Goal: Information Seeking & Learning: Learn about a topic

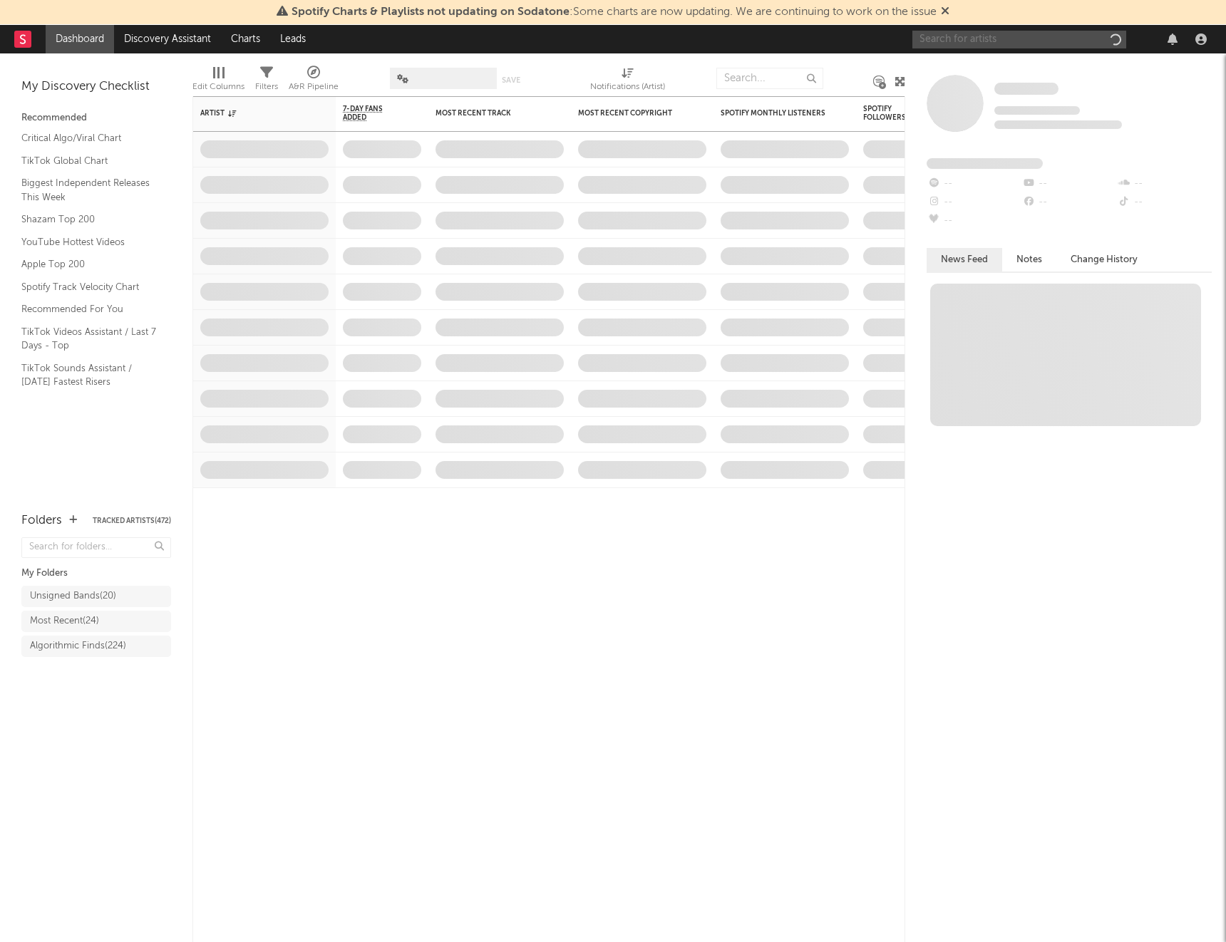
click at [958, 41] on input "text" at bounding box center [1019, 40] width 214 height 18
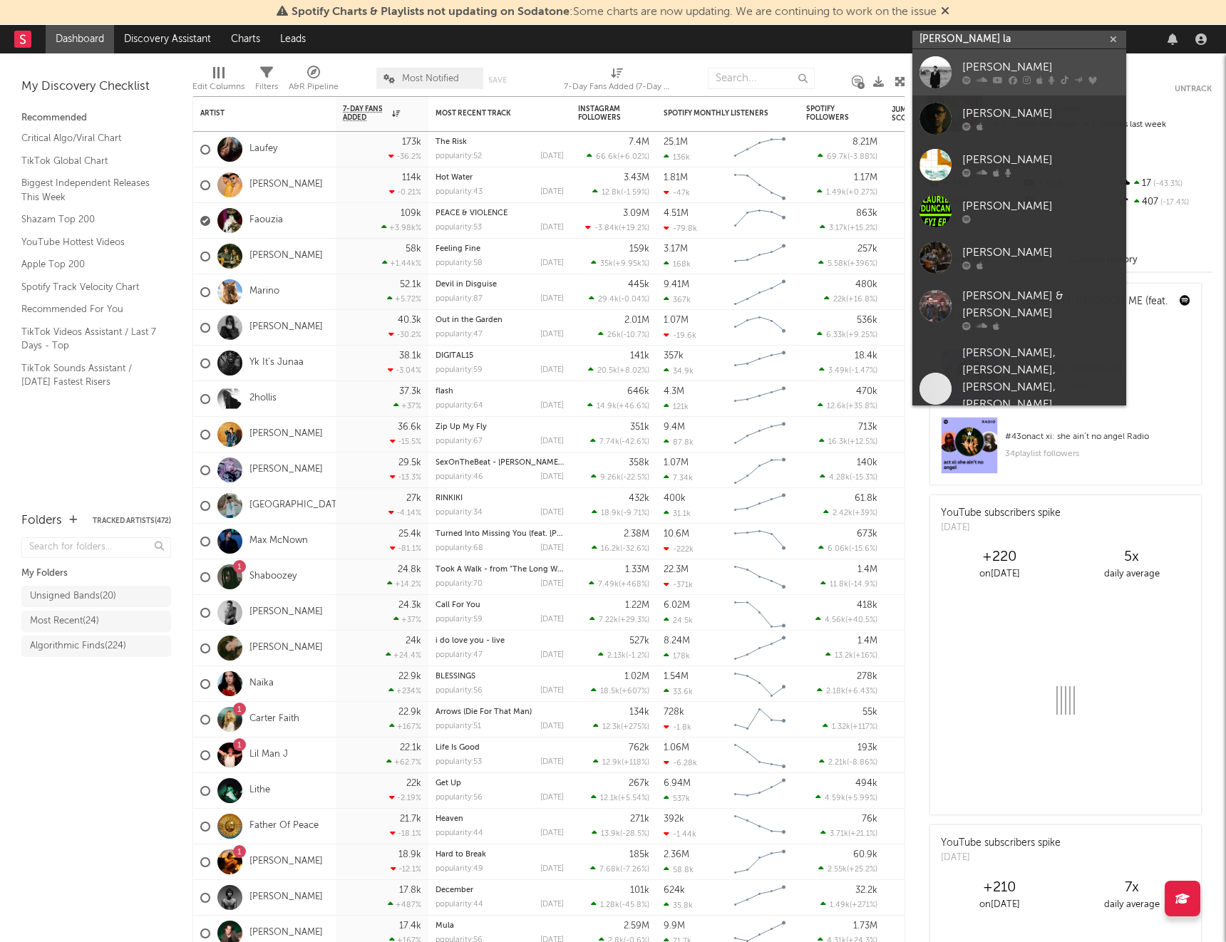
type input "[PERSON_NAME] la"
click at [978, 65] on div "[PERSON_NAME]" at bounding box center [1040, 67] width 157 height 17
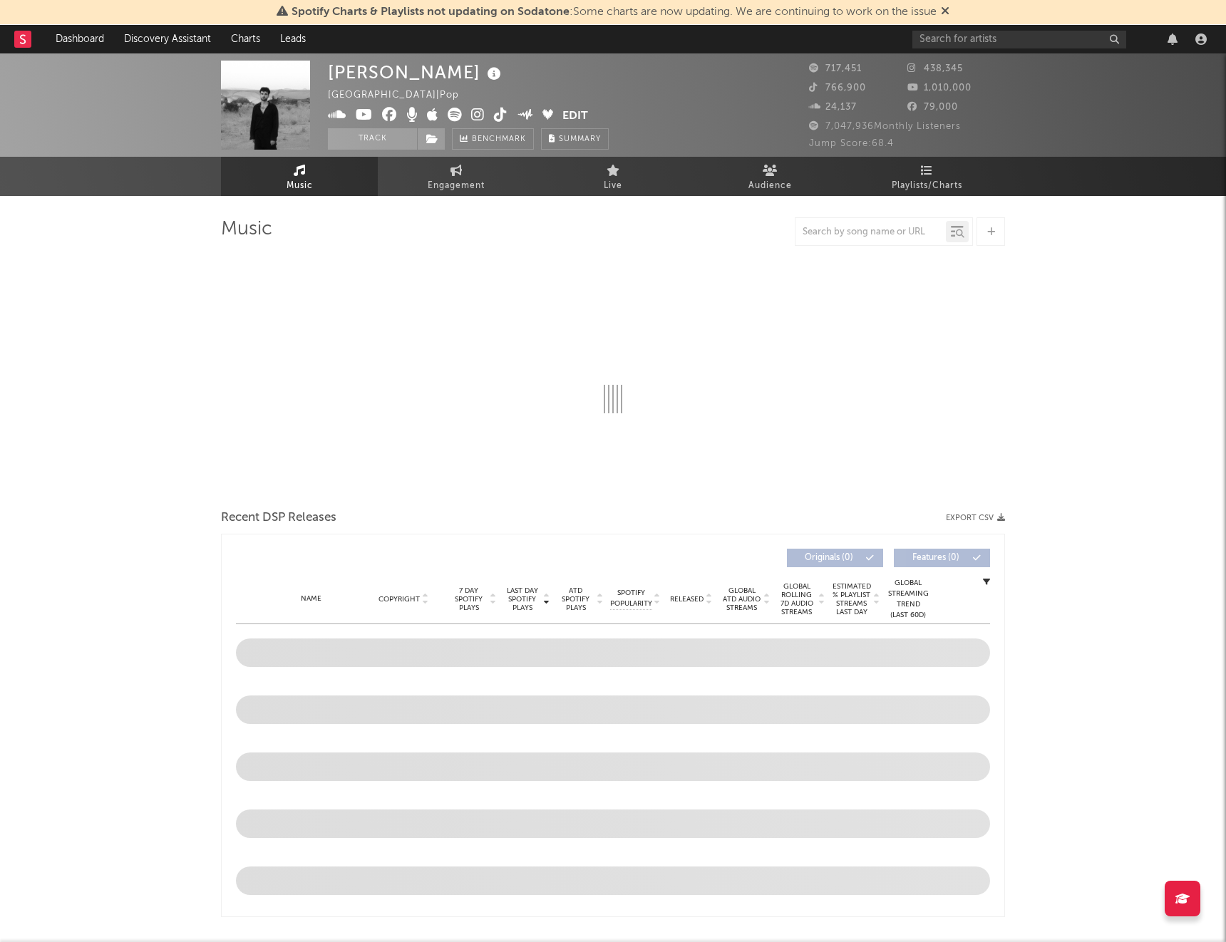
select select "6m"
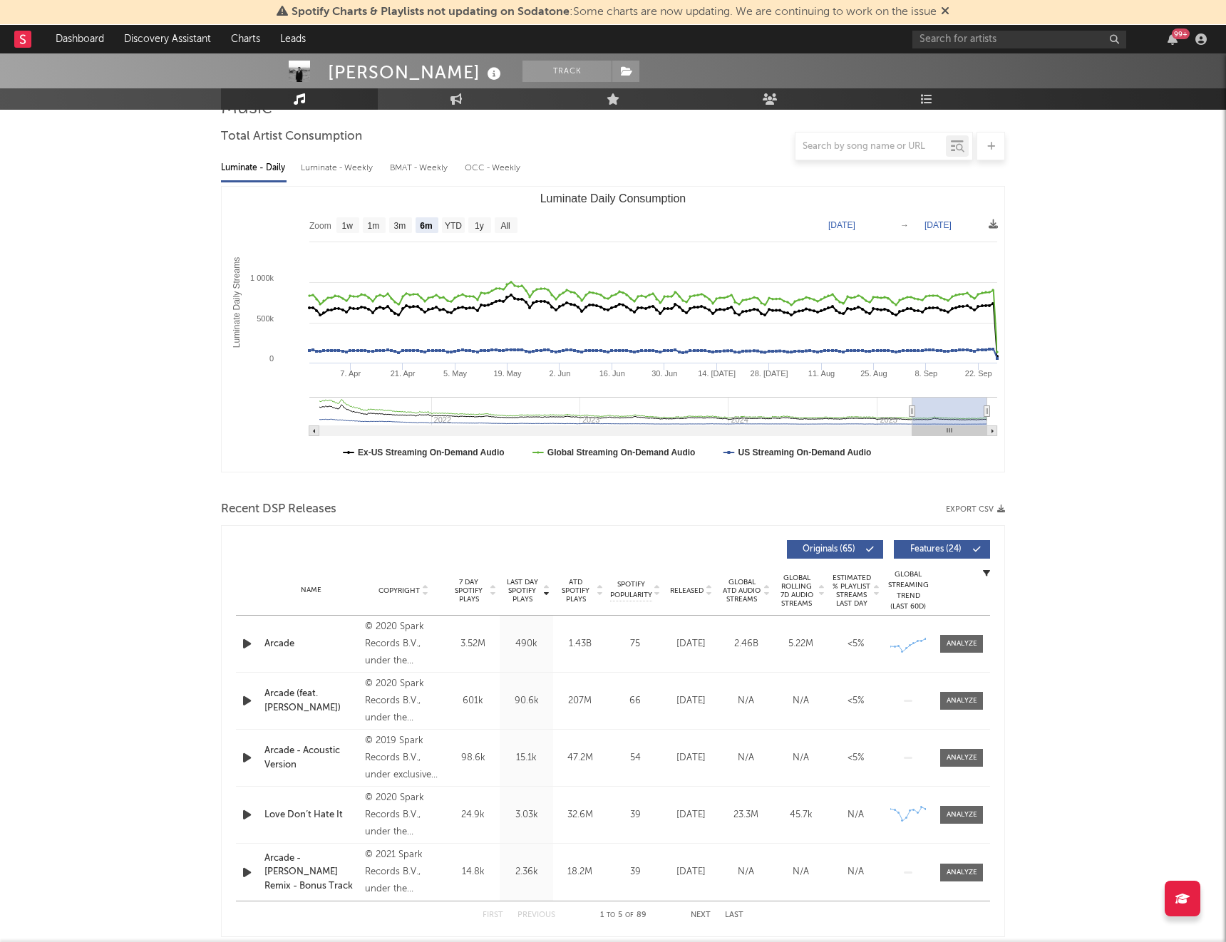
scroll to position [123, 0]
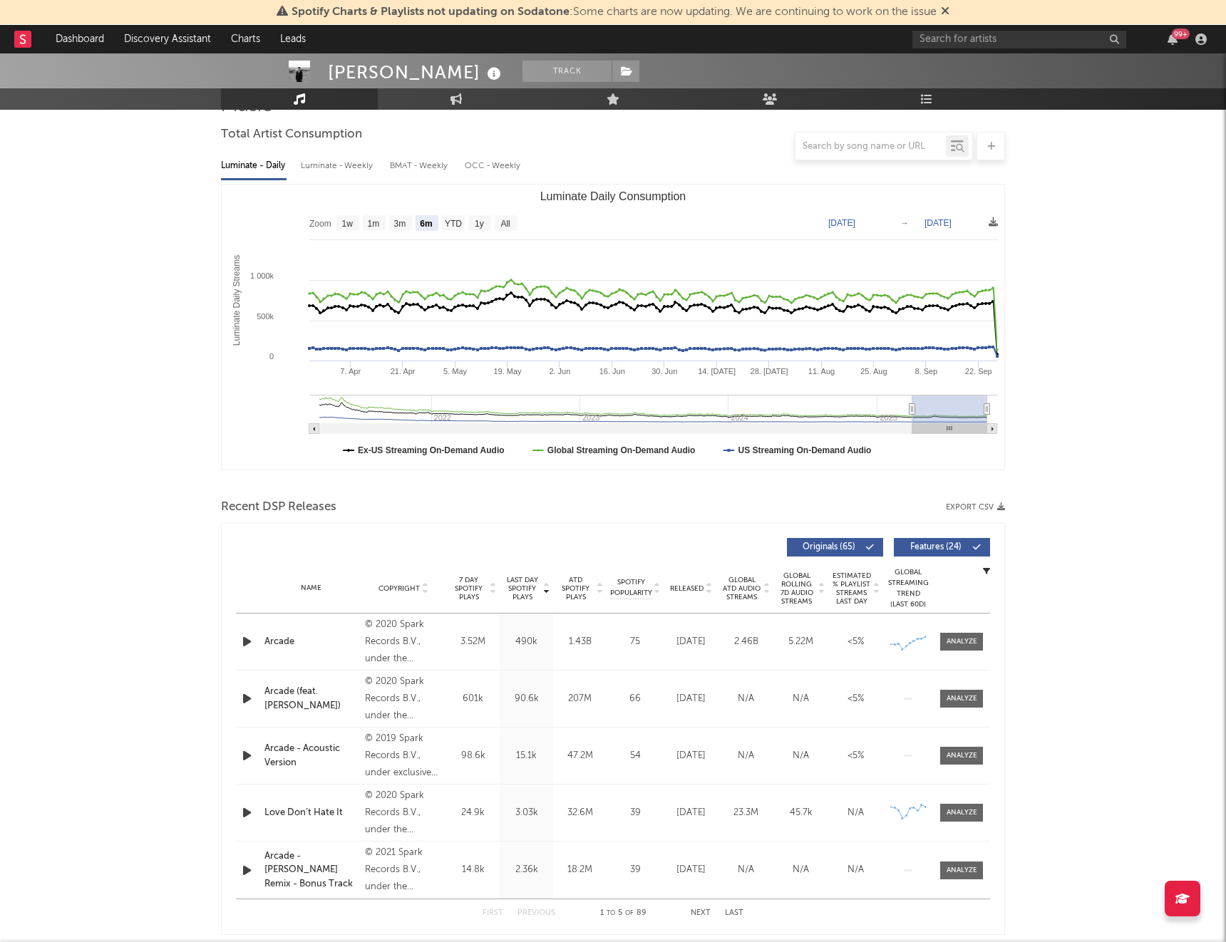
click at [471, 584] on span "7 Day Spotify Plays" at bounding box center [469, 589] width 38 height 26
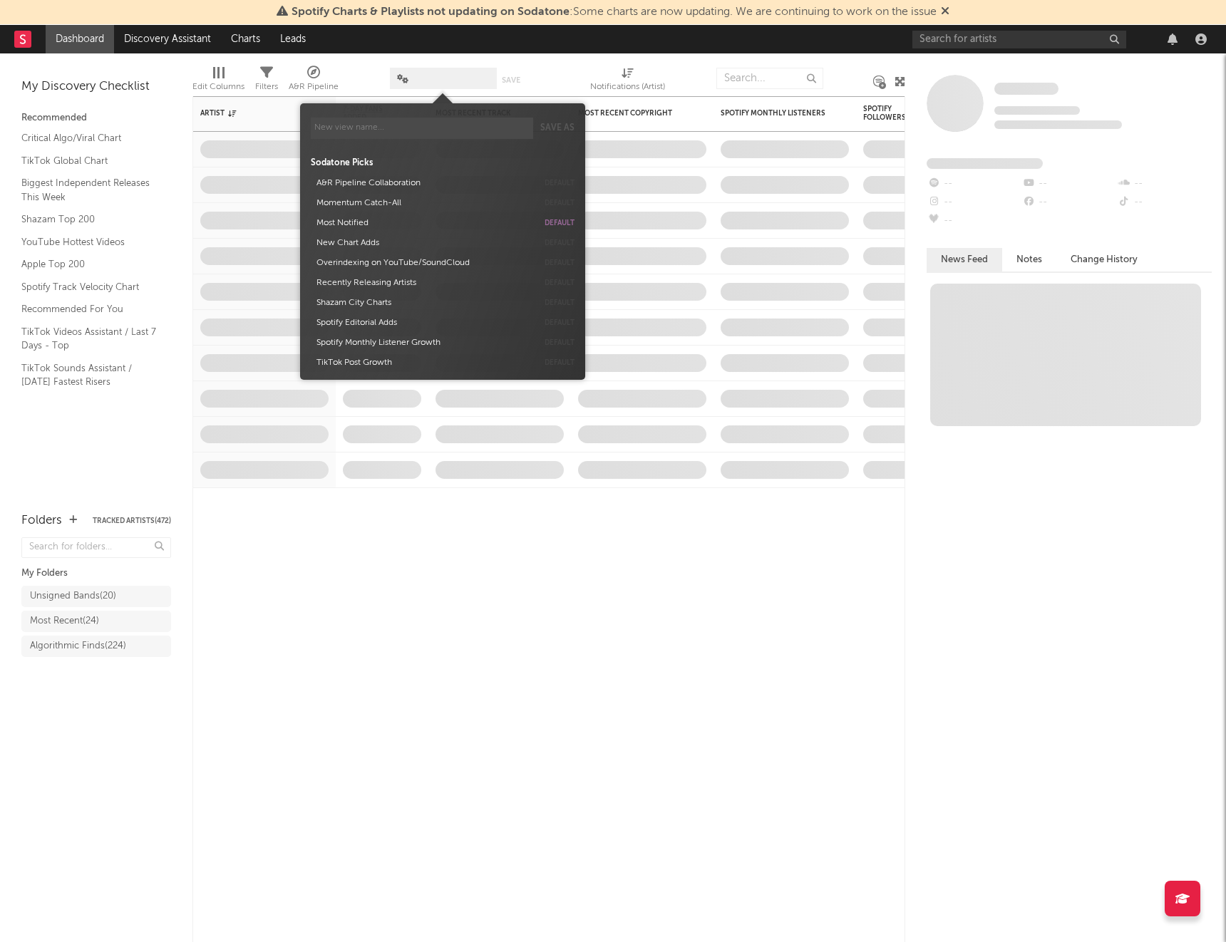
click at [423, 81] on span at bounding box center [443, 78] width 107 height 21
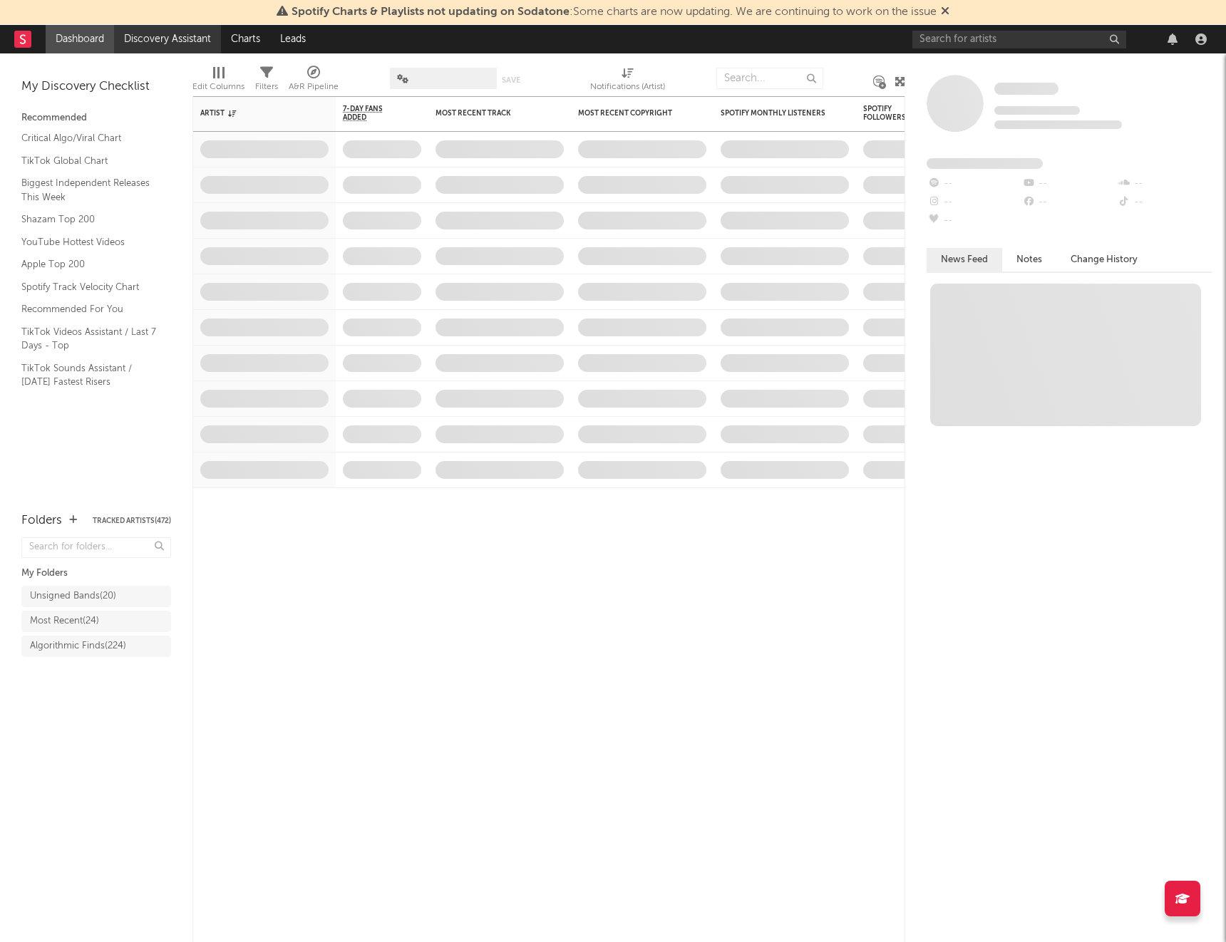
click at [166, 36] on link "Discovery Assistant" at bounding box center [167, 39] width 107 height 29
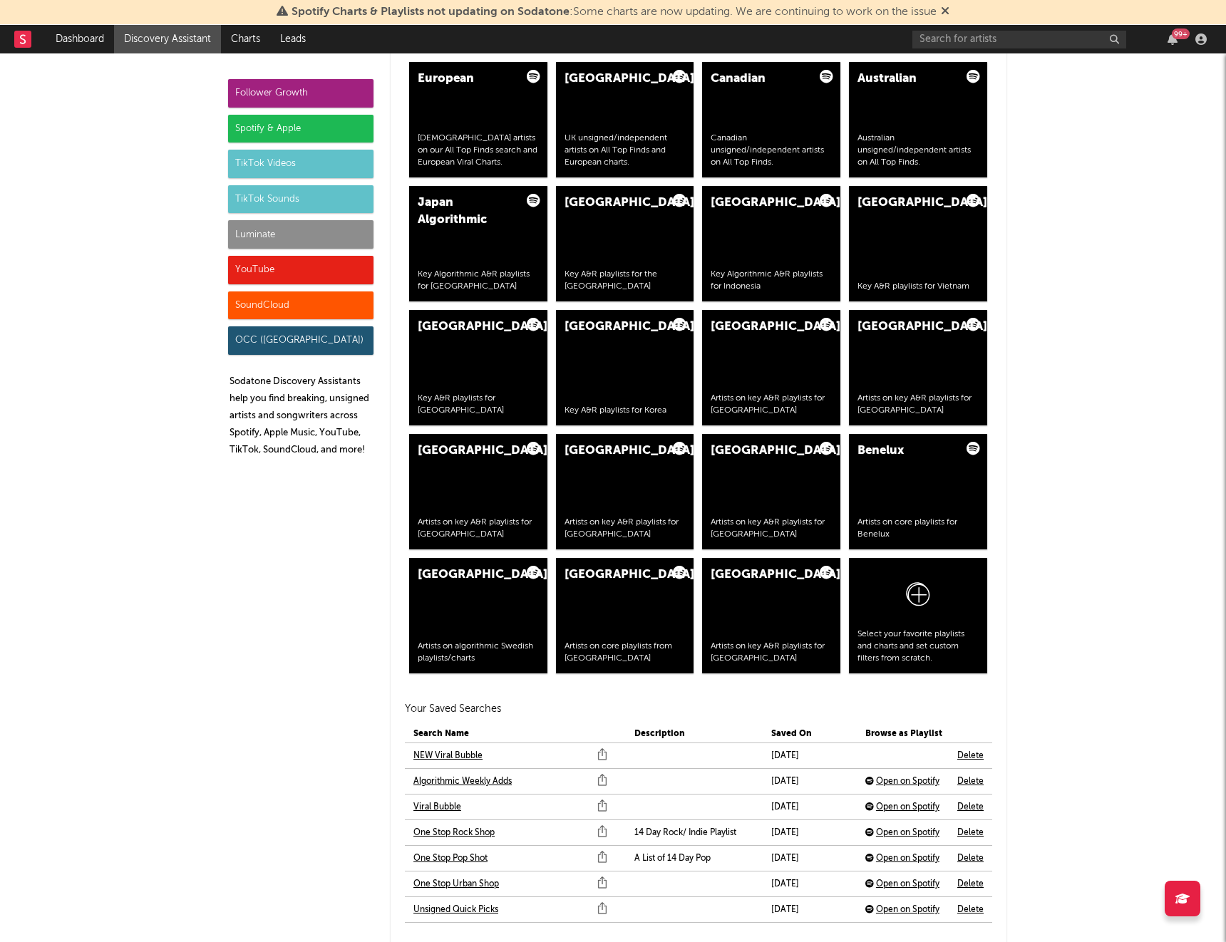
scroll to position [2789, 0]
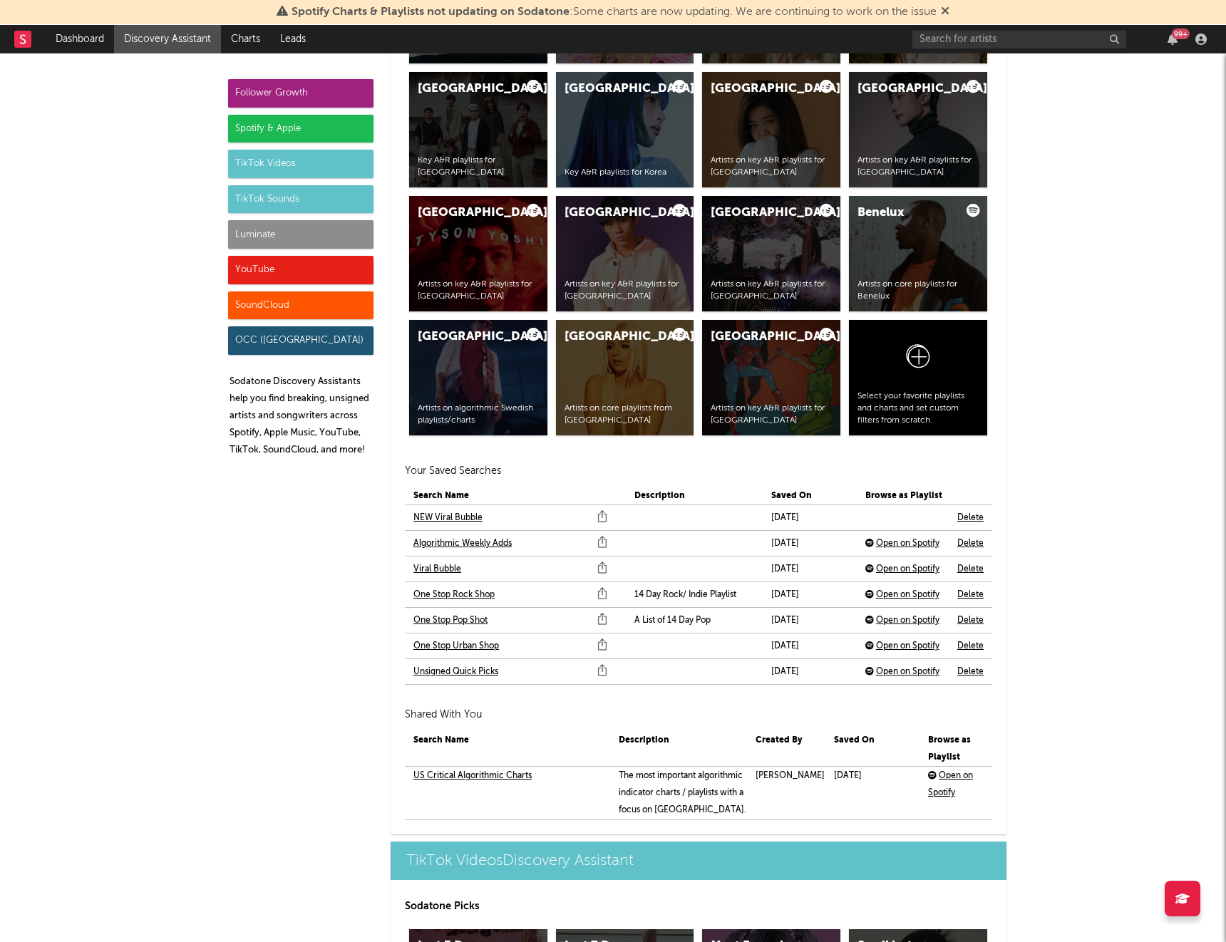
click at [457, 521] on link "NEW Viral Bubble" at bounding box center [447, 518] width 69 height 17
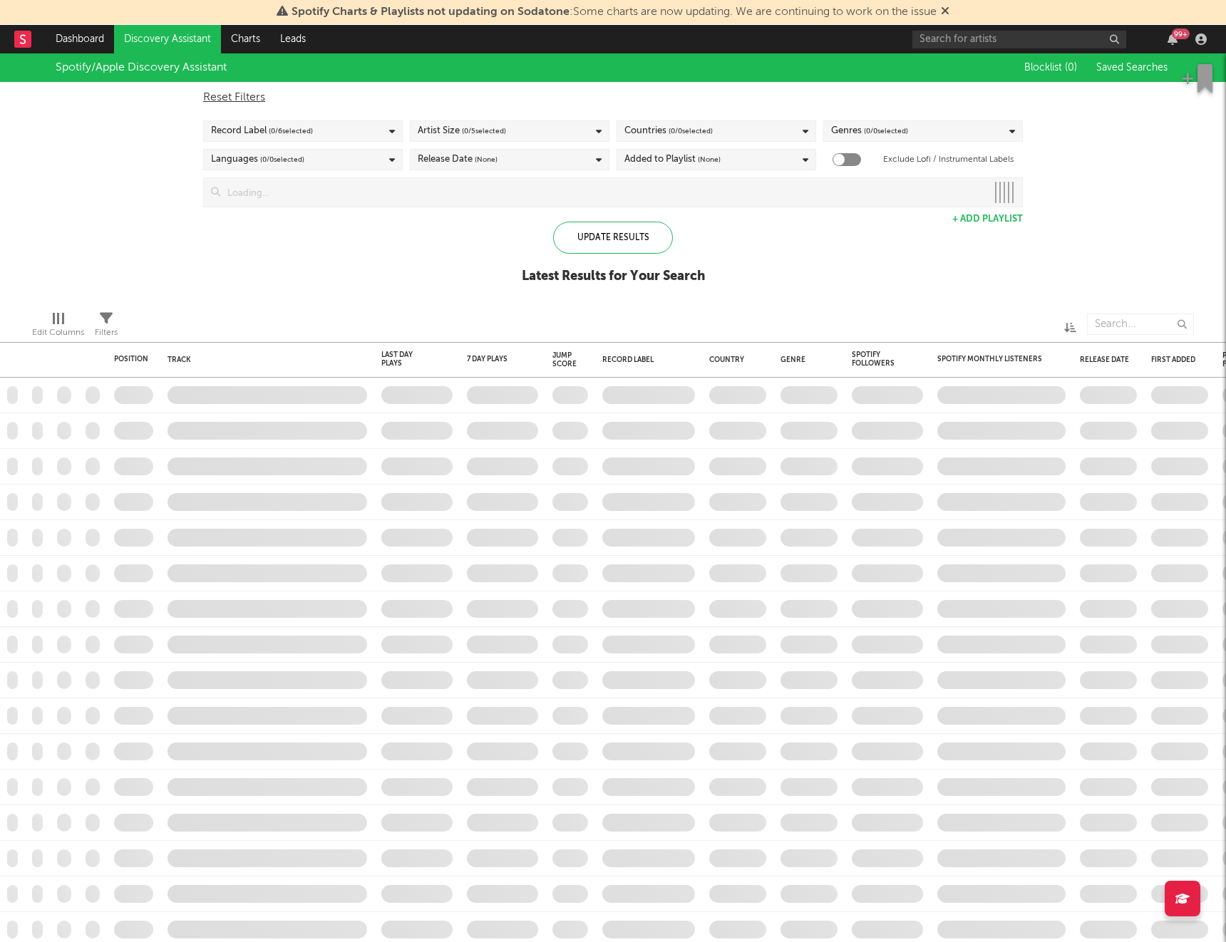
checkbox input "true"
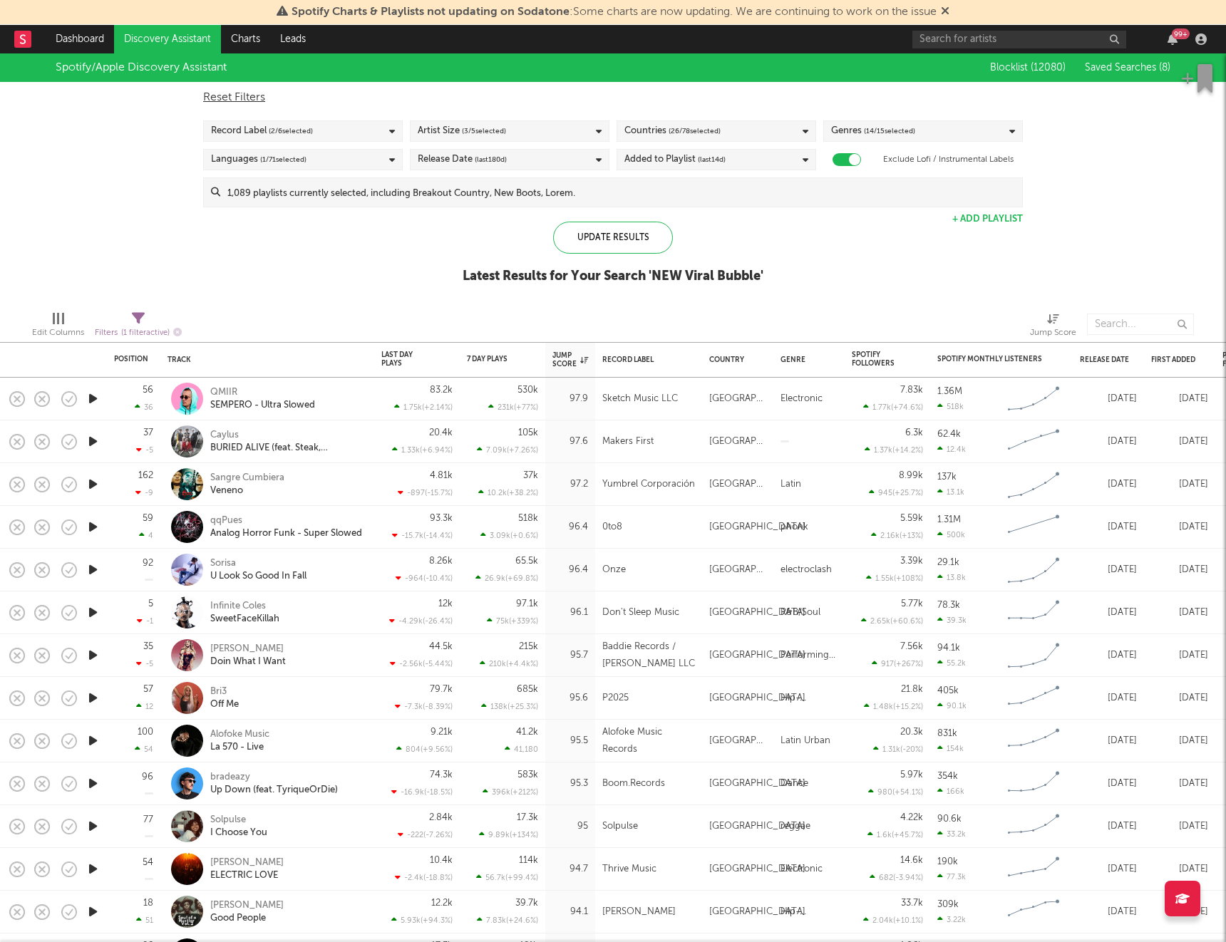
click at [92, 446] on icon "button" at bounding box center [93, 442] width 15 height 18
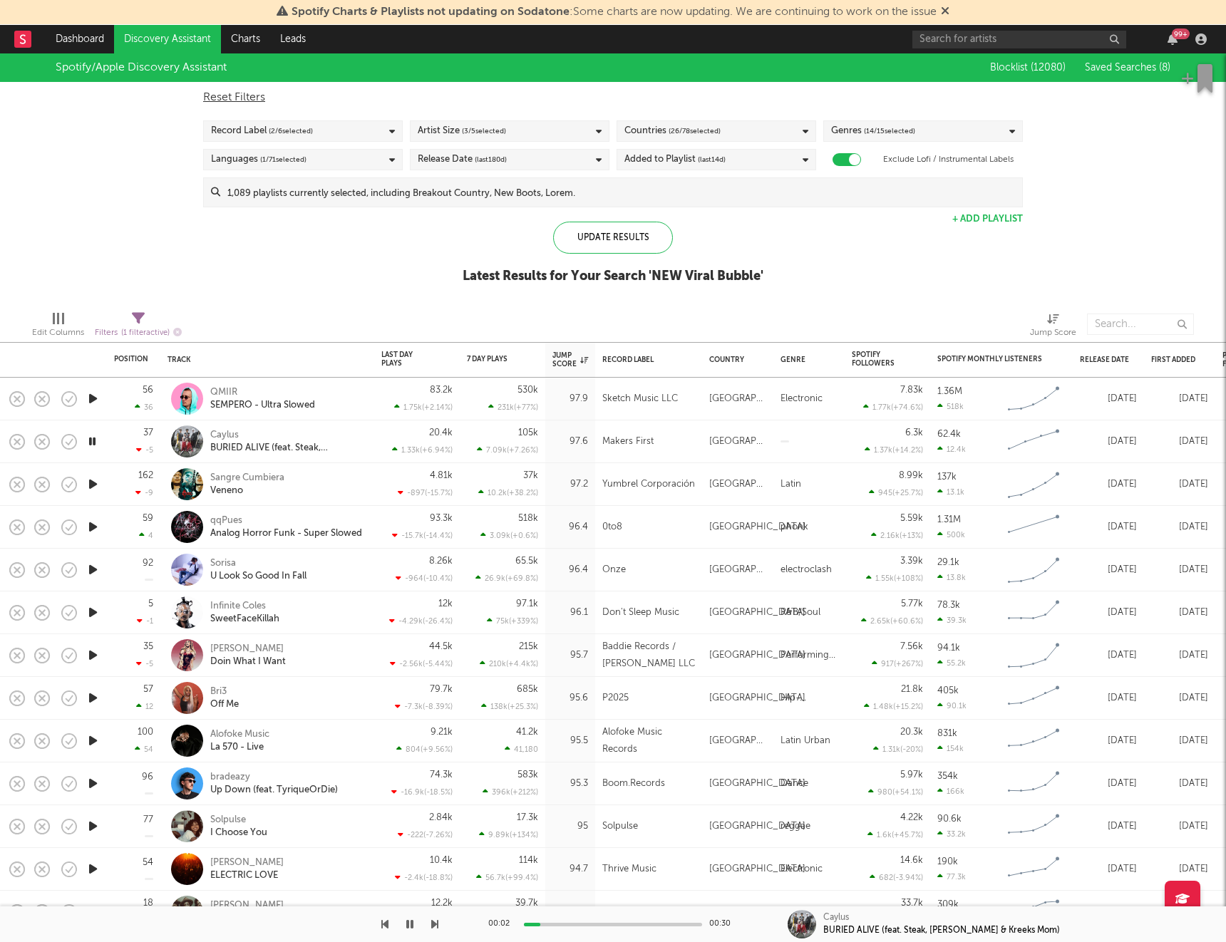
click at [87, 482] on icon "button" at bounding box center [93, 484] width 15 height 18
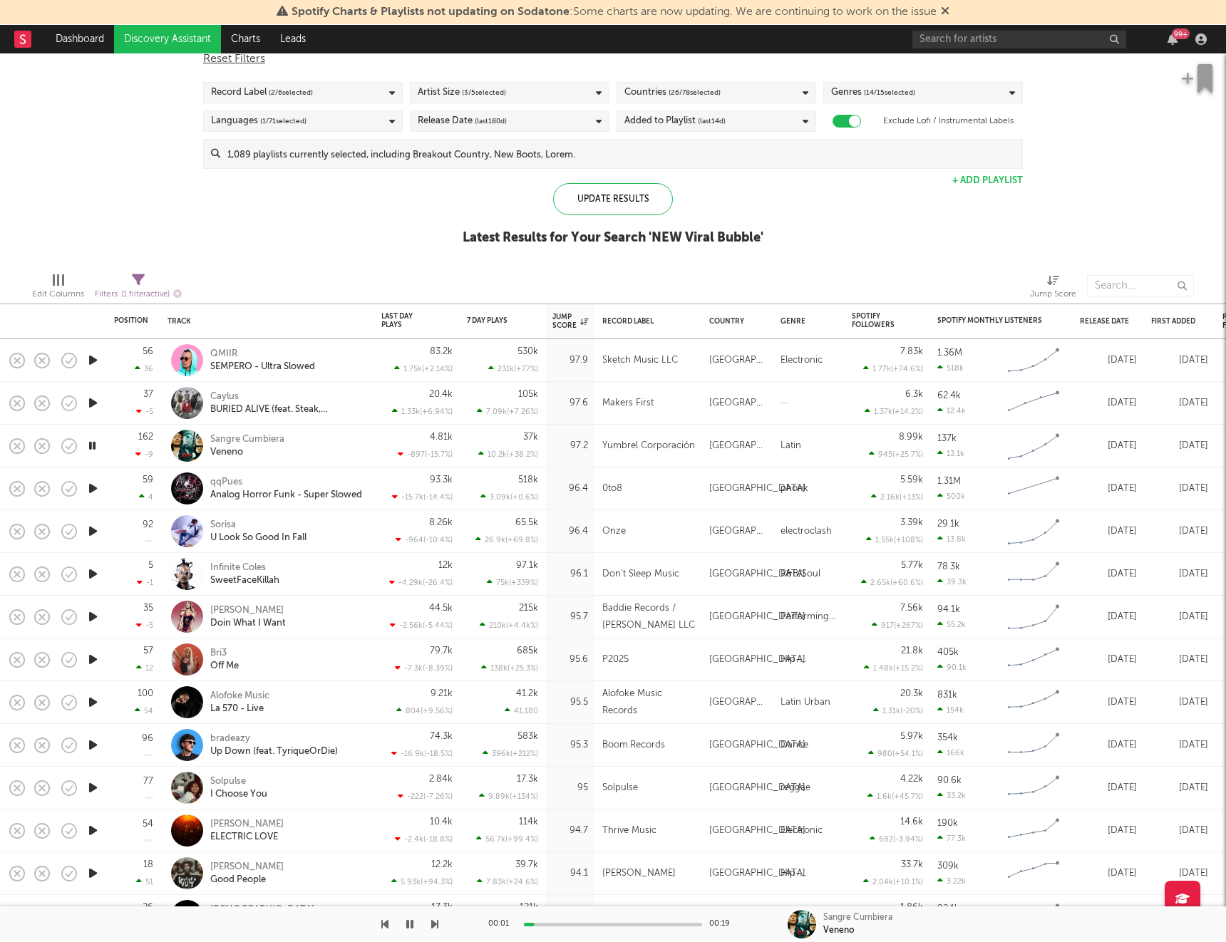
click at [88, 485] on icon "button" at bounding box center [93, 489] width 15 height 18
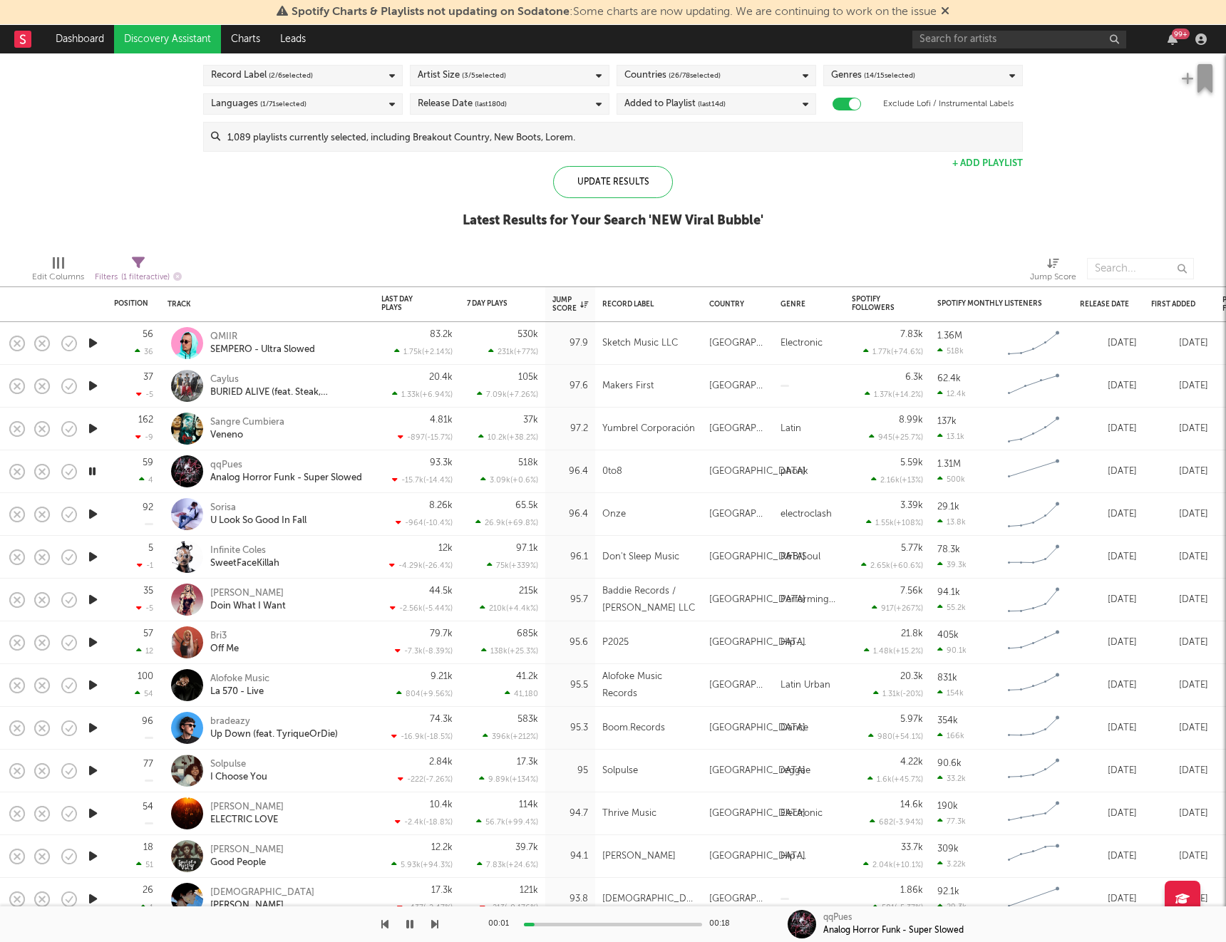
click at [93, 515] on icon "button" at bounding box center [93, 514] width 15 height 18
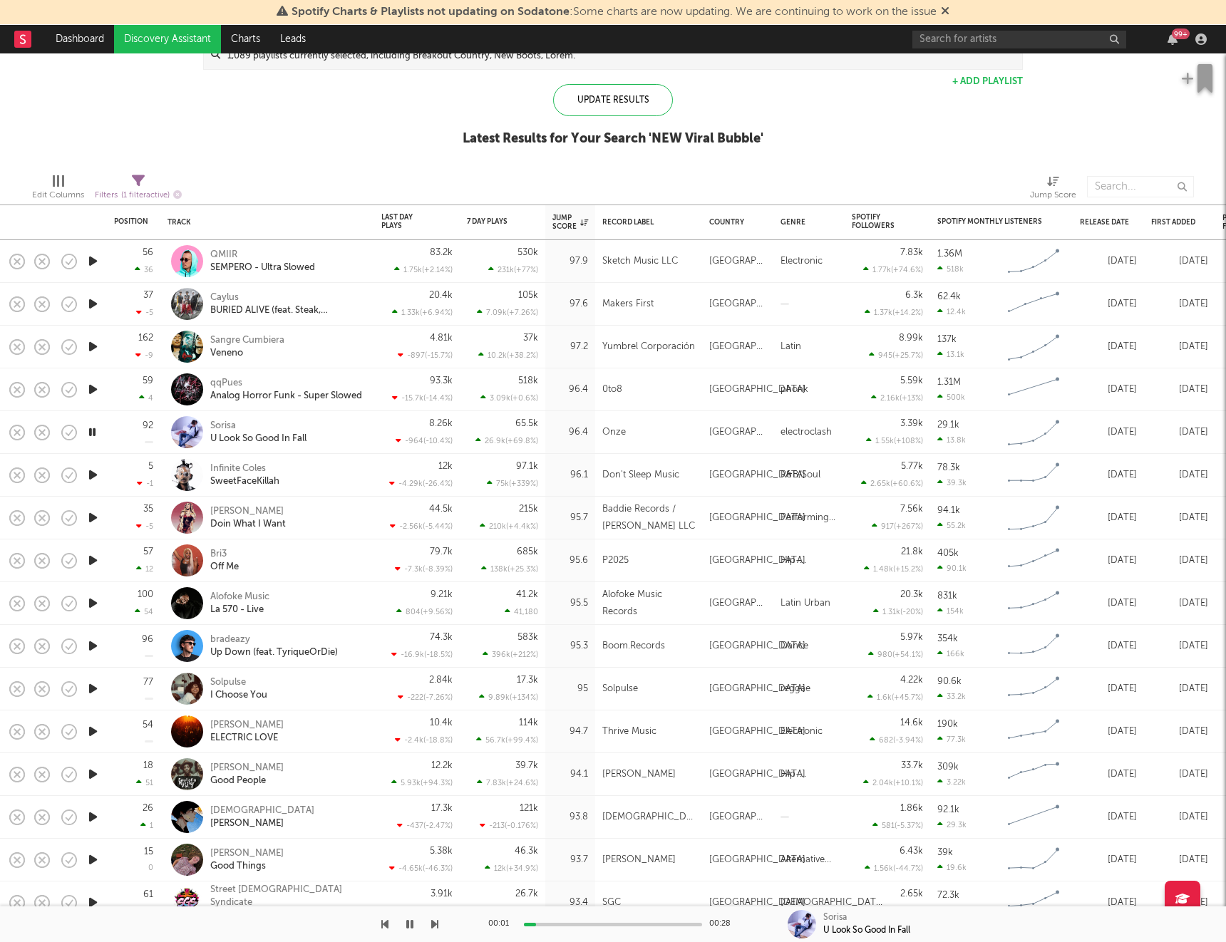
click at [93, 474] on icon "button" at bounding box center [93, 475] width 15 height 18
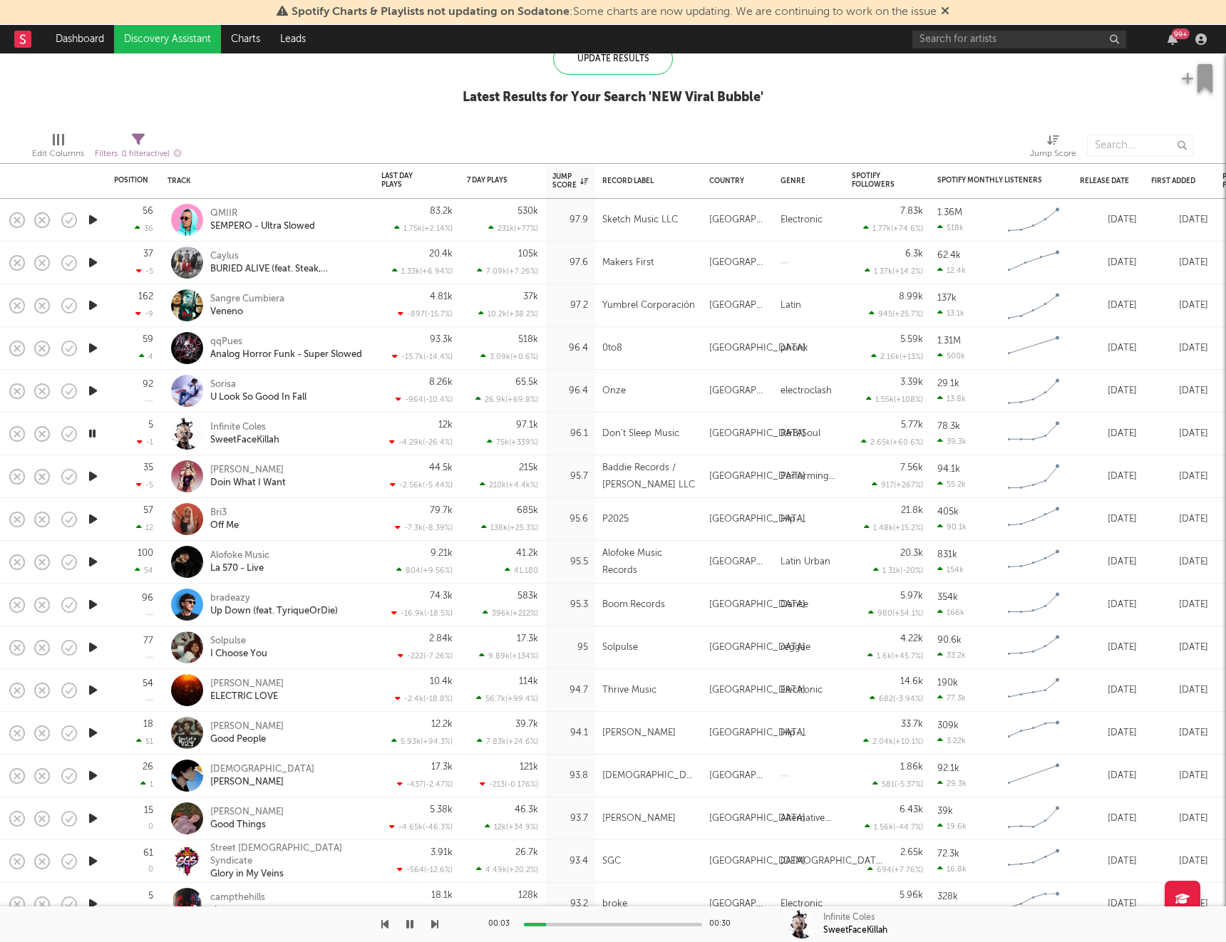
click at [93, 475] on icon "button" at bounding box center [93, 476] width 15 height 18
click at [94, 521] on icon "button" at bounding box center [93, 519] width 15 height 18
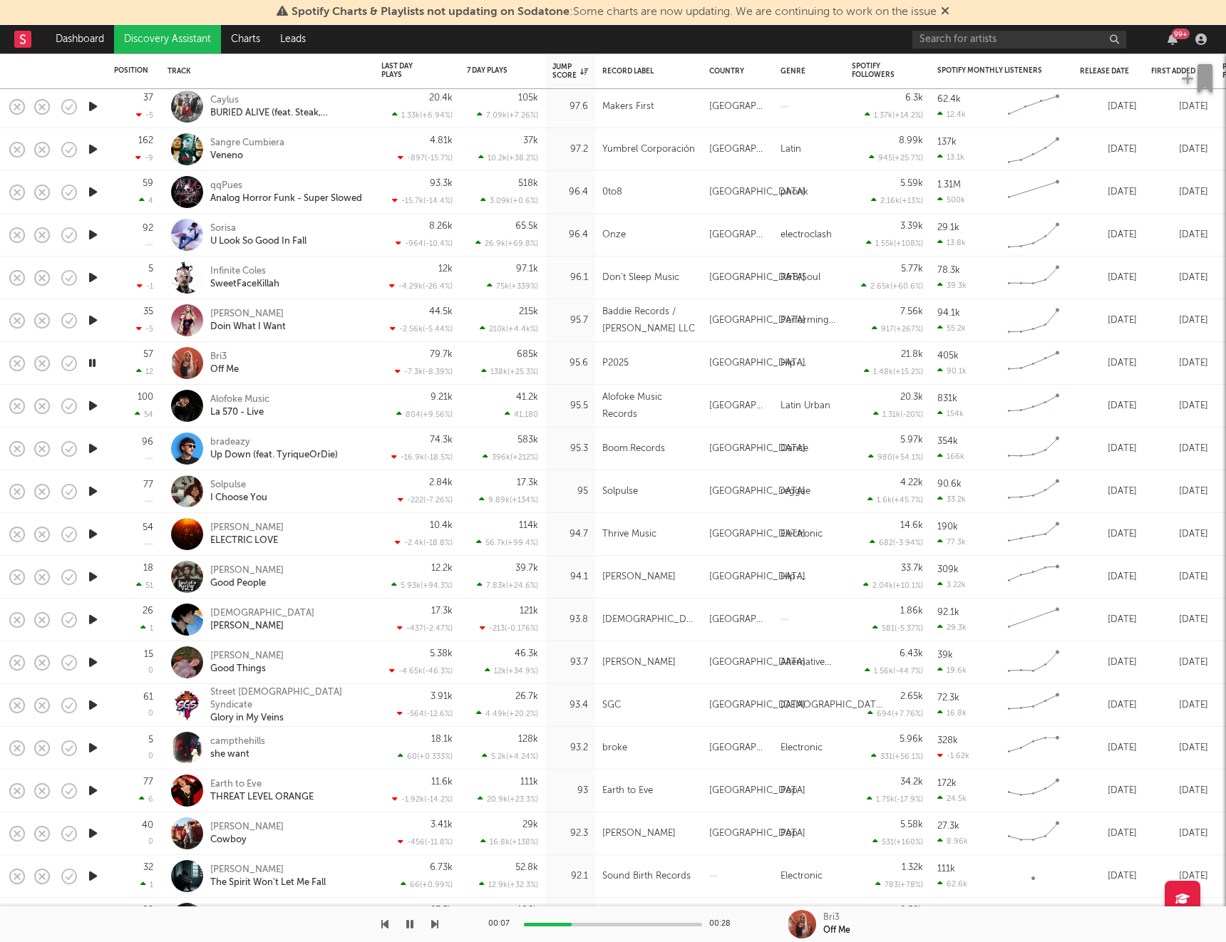
click at [93, 408] on icon "button" at bounding box center [93, 406] width 15 height 18
click at [90, 450] on icon "button" at bounding box center [93, 449] width 15 height 18
click at [91, 491] on icon "button" at bounding box center [93, 491] width 15 height 18
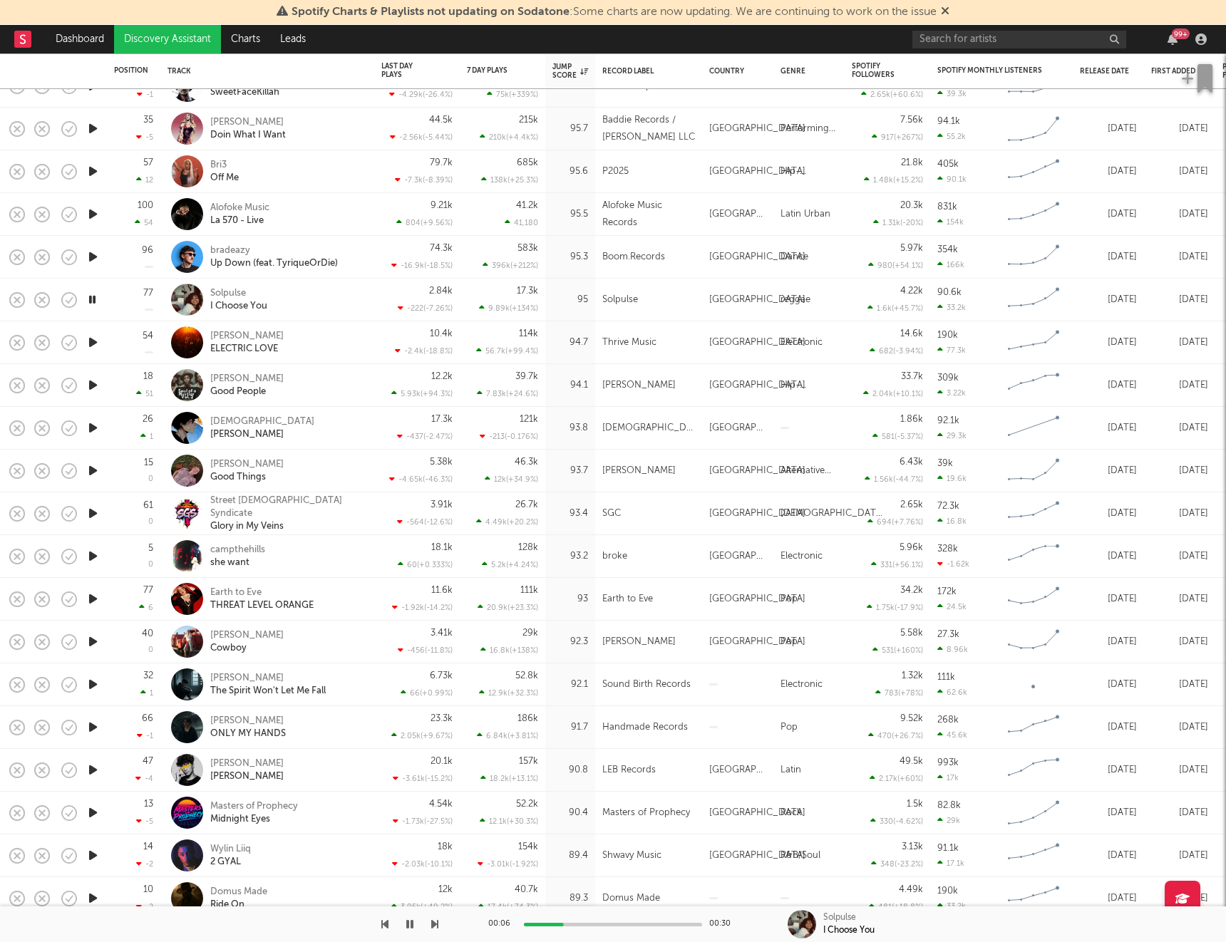
click at [91, 343] on icon "button" at bounding box center [93, 343] width 15 height 18
click at [93, 385] on icon "button" at bounding box center [93, 385] width 15 height 18
click at [92, 430] on icon "button" at bounding box center [93, 428] width 15 height 18
click at [96, 471] on icon "button" at bounding box center [93, 471] width 15 height 18
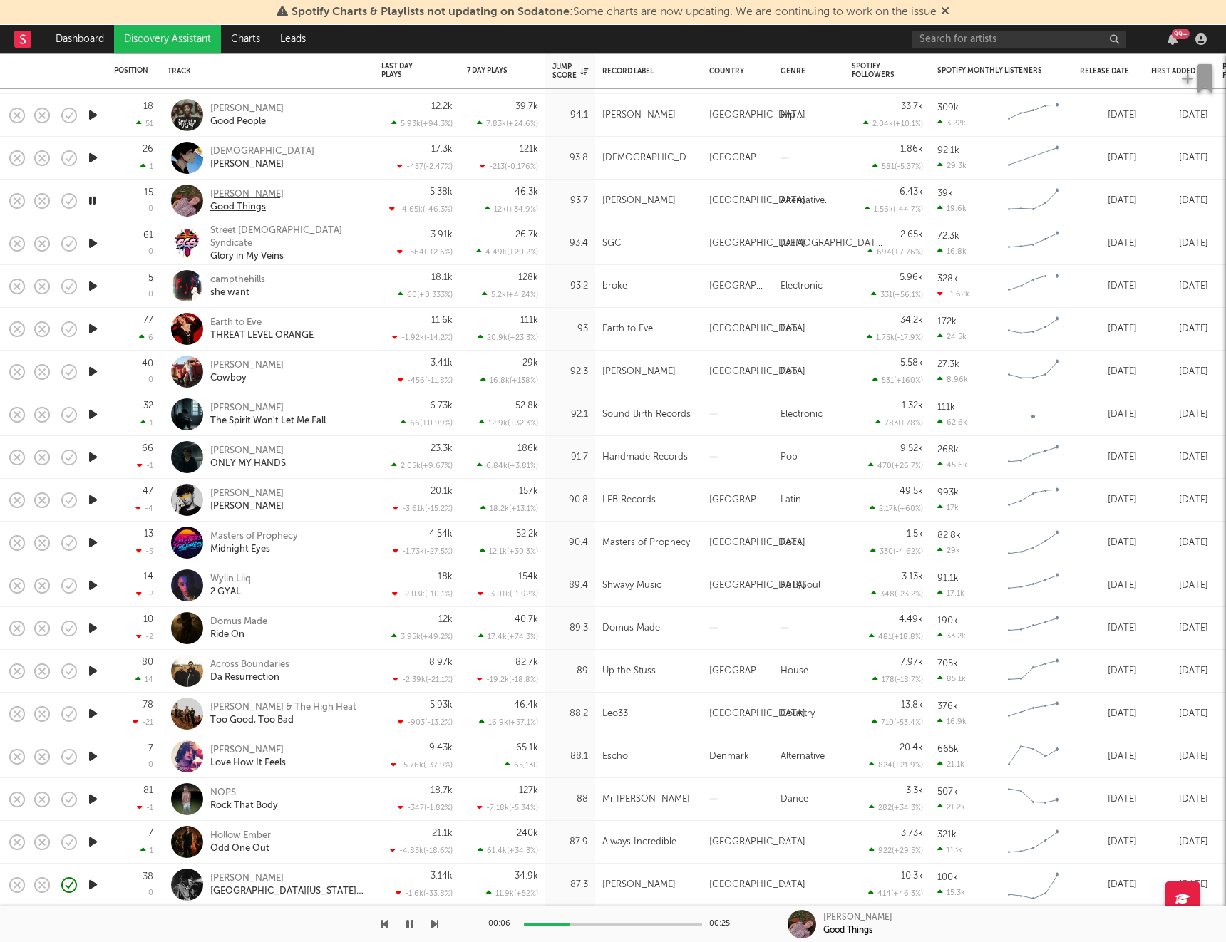
click at [241, 193] on div "Annabelle Dinda" at bounding box center [246, 194] width 73 height 13
click at [90, 203] on icon "button" at bounding box center [93, 201] width 14 height 18
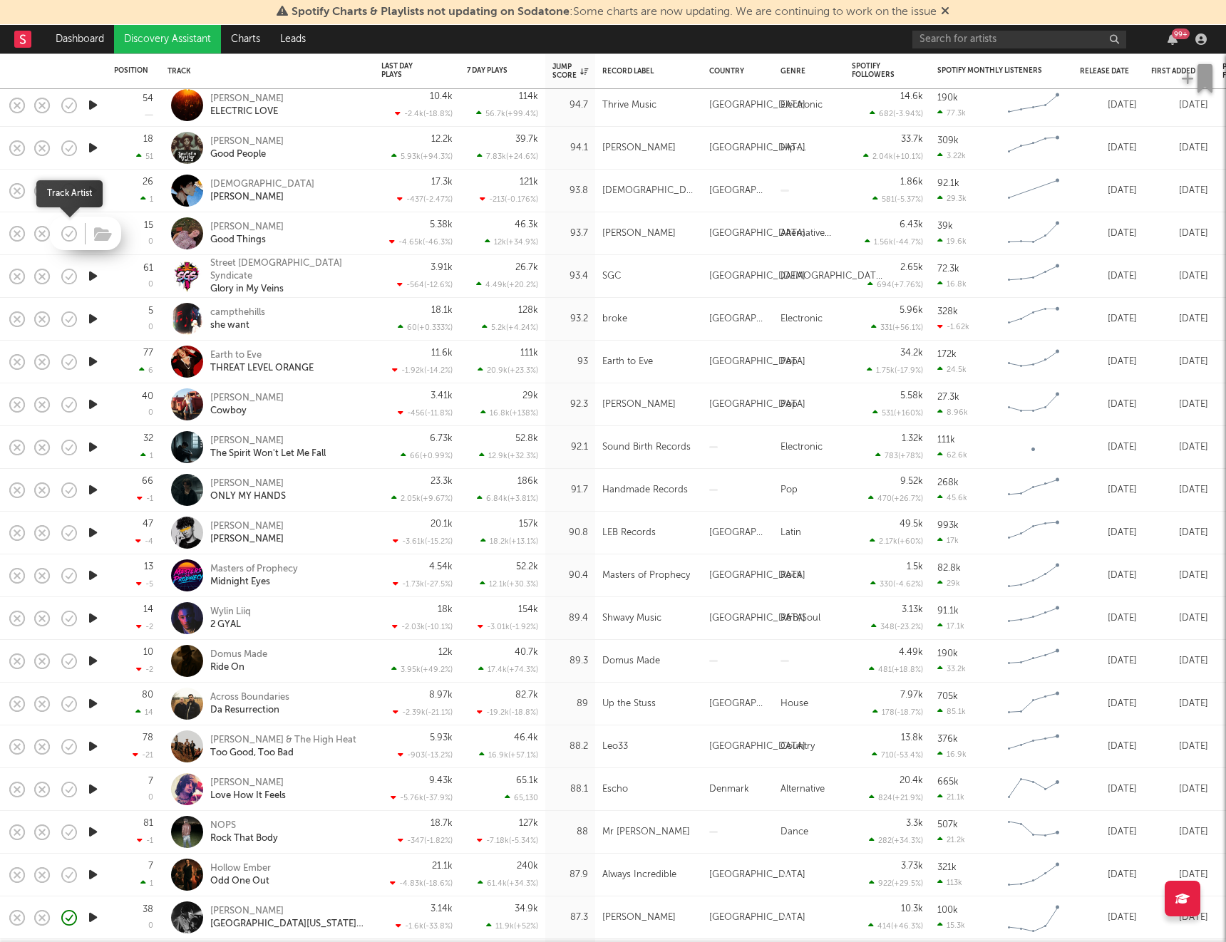
click at [64, 234] on icon "button" at bounding box center [69, 234] width 20 height 20
click at [100, 235] on icon "button" at bounding box center [103, 235] width 18 height 16
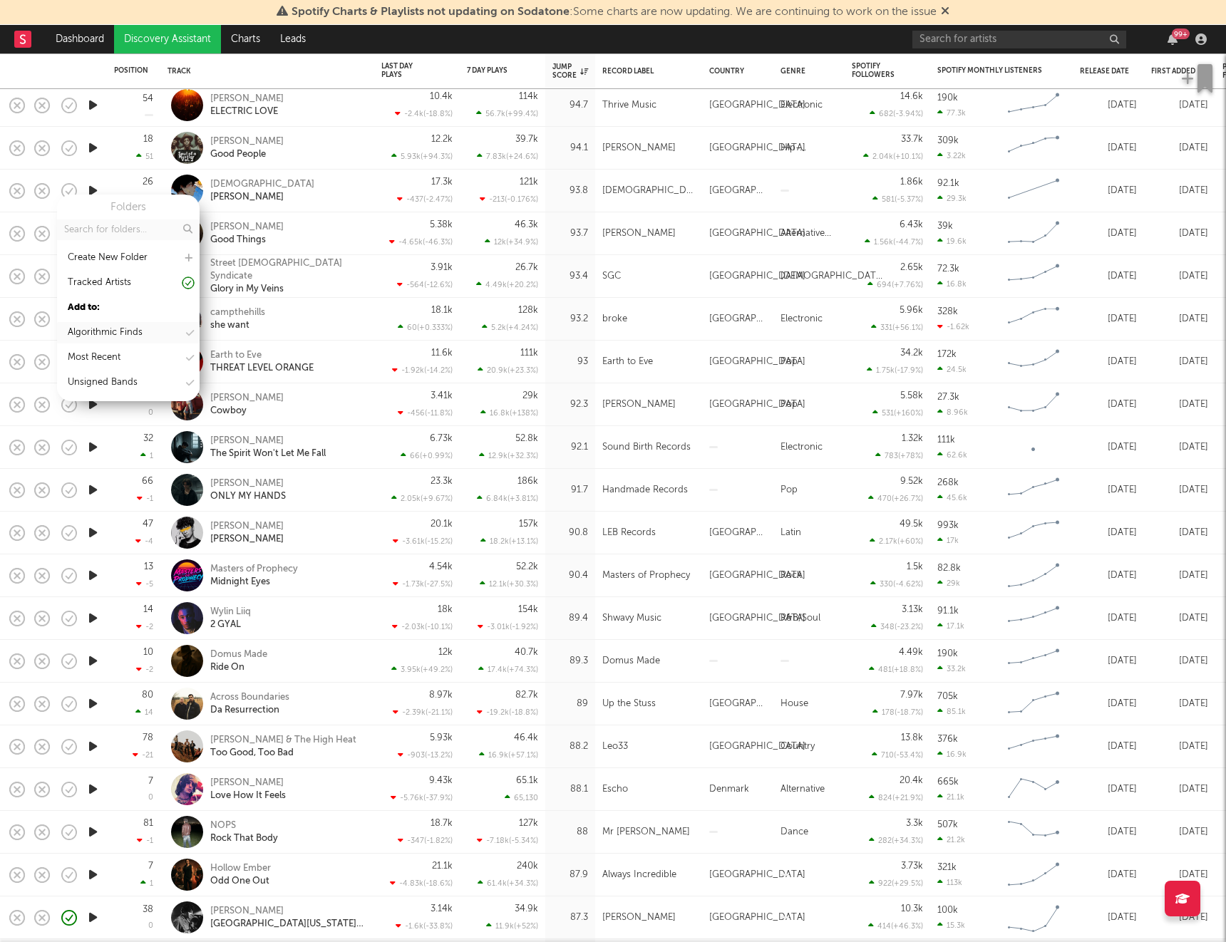
click at [98, 331] on div "Algorithmic Finds" at bounding box center [105, 332] width 75 height 17
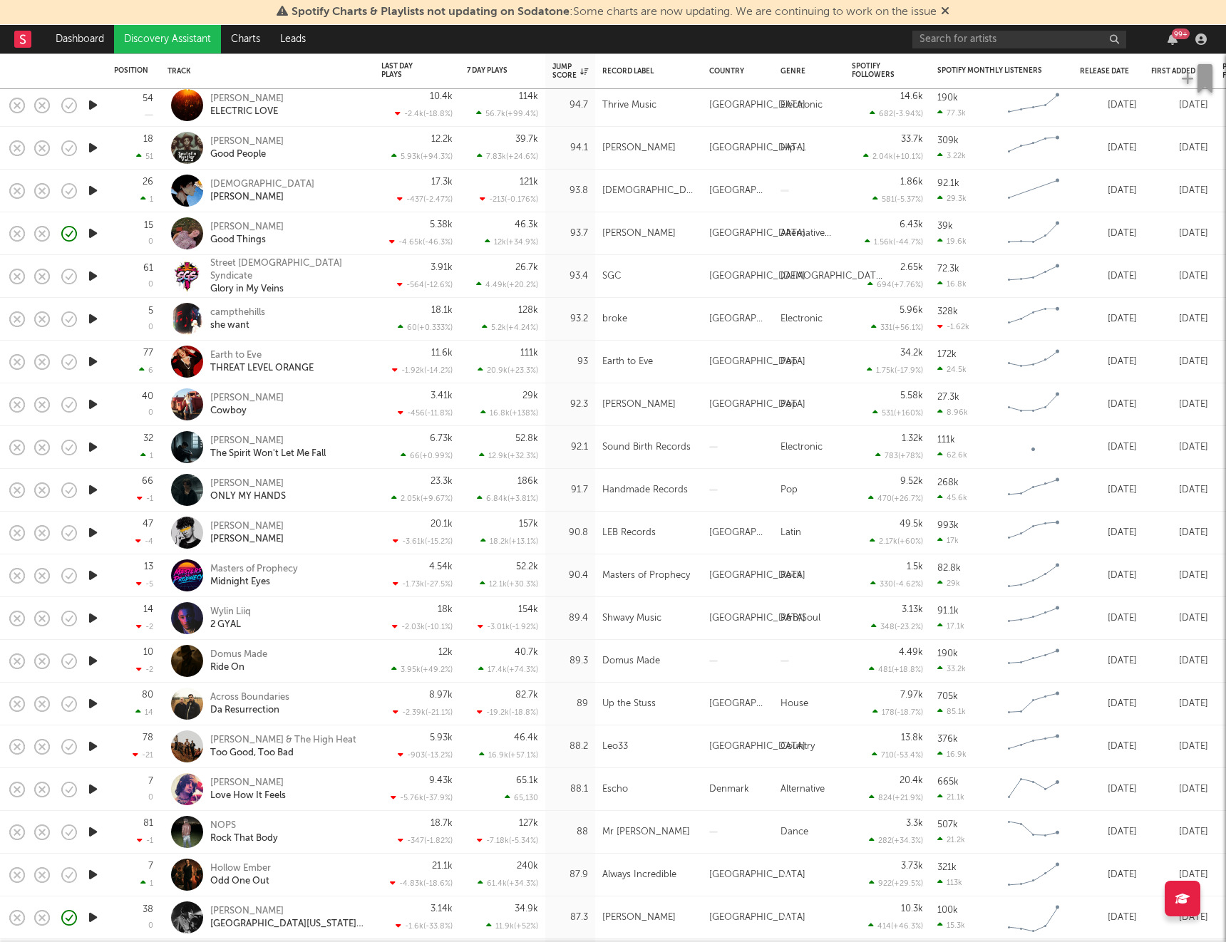
click at [94, 279] on icon "button" at bounding box center [93, 276] width 15 height 18
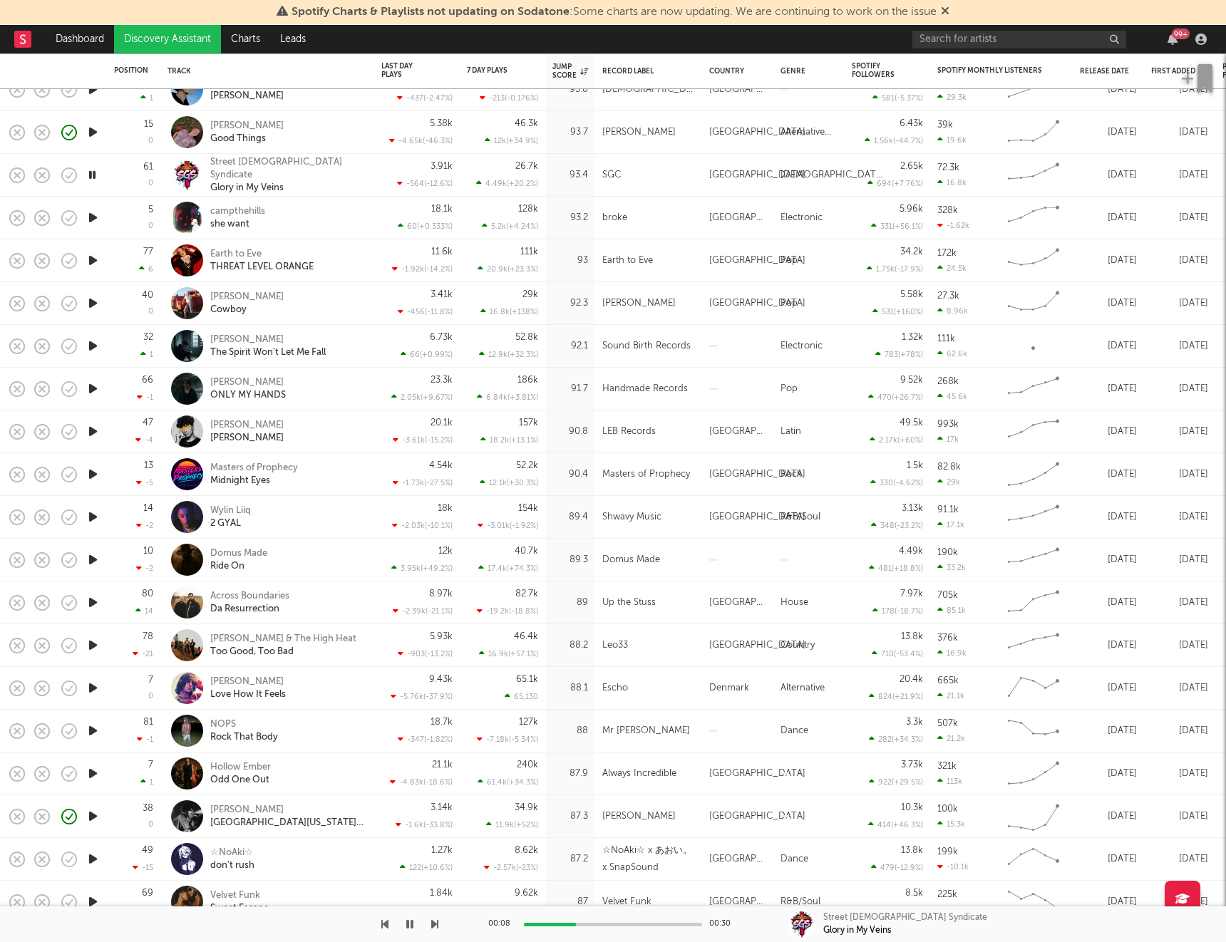
click at [93, 219] on icon "button" at bounding box center [93, 218] width 15 height 18
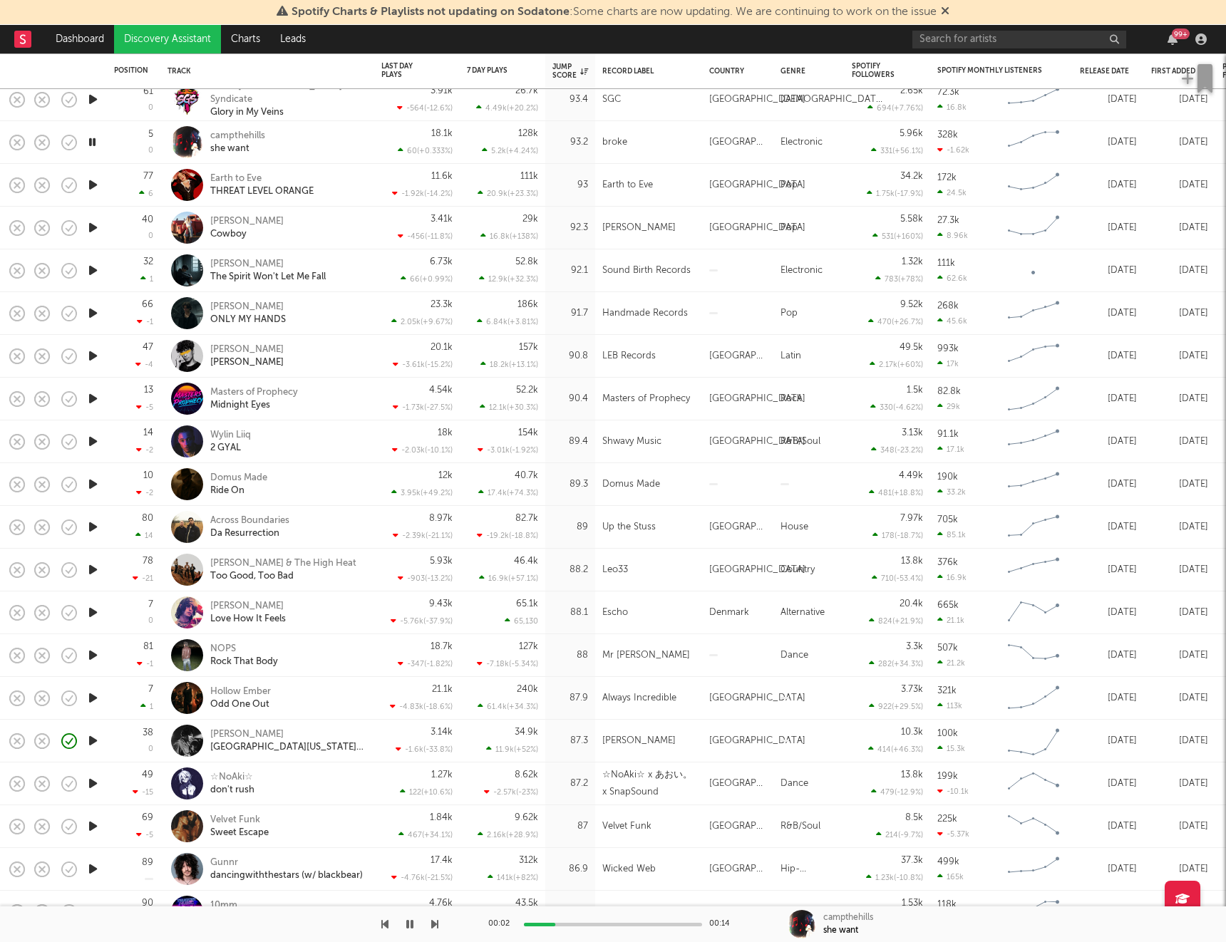
click at [93, 187] on icon "button" at bounding box center [93, 185] width 15 height 18
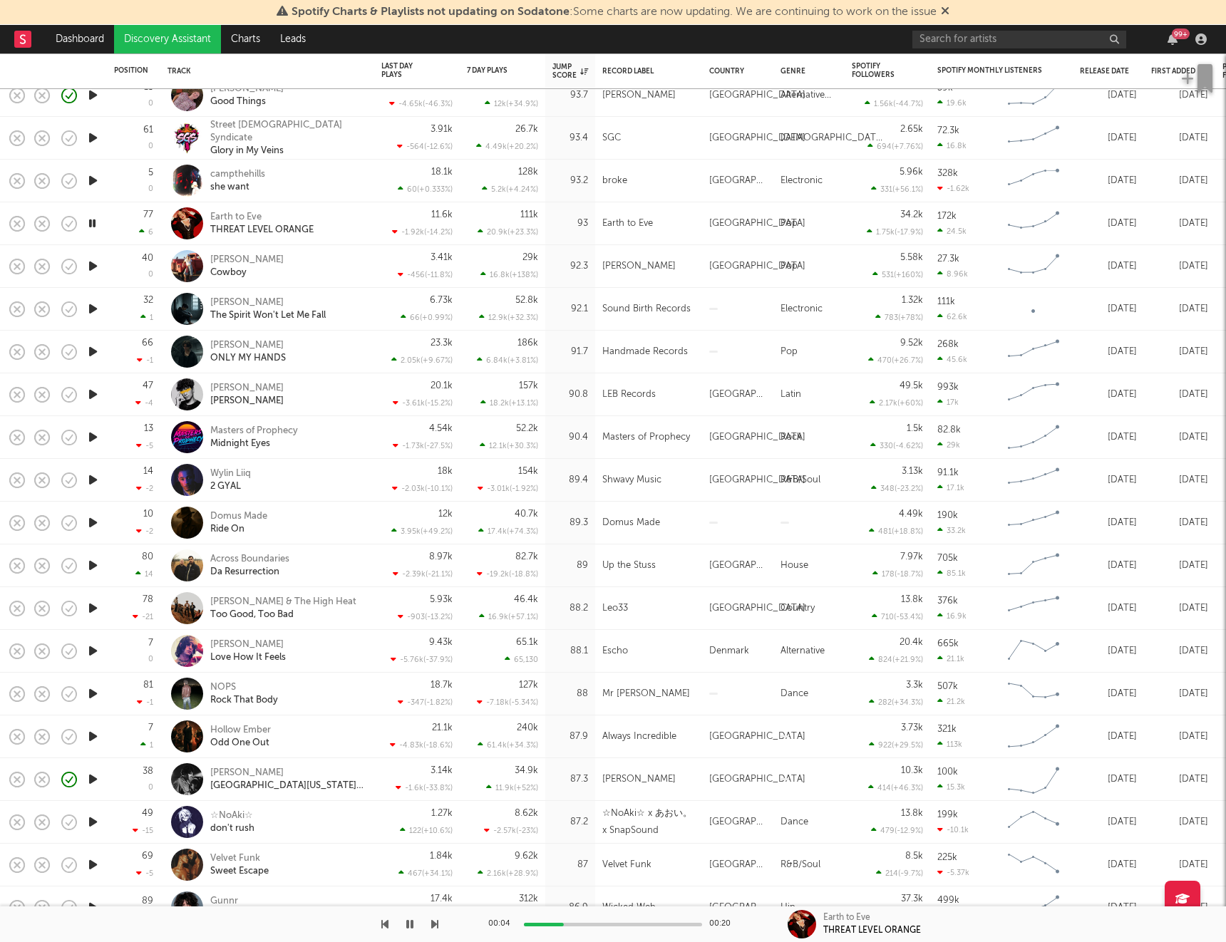
click at [94, 267] on icon "button" at bounding box center [93, 266] width 15 height 18
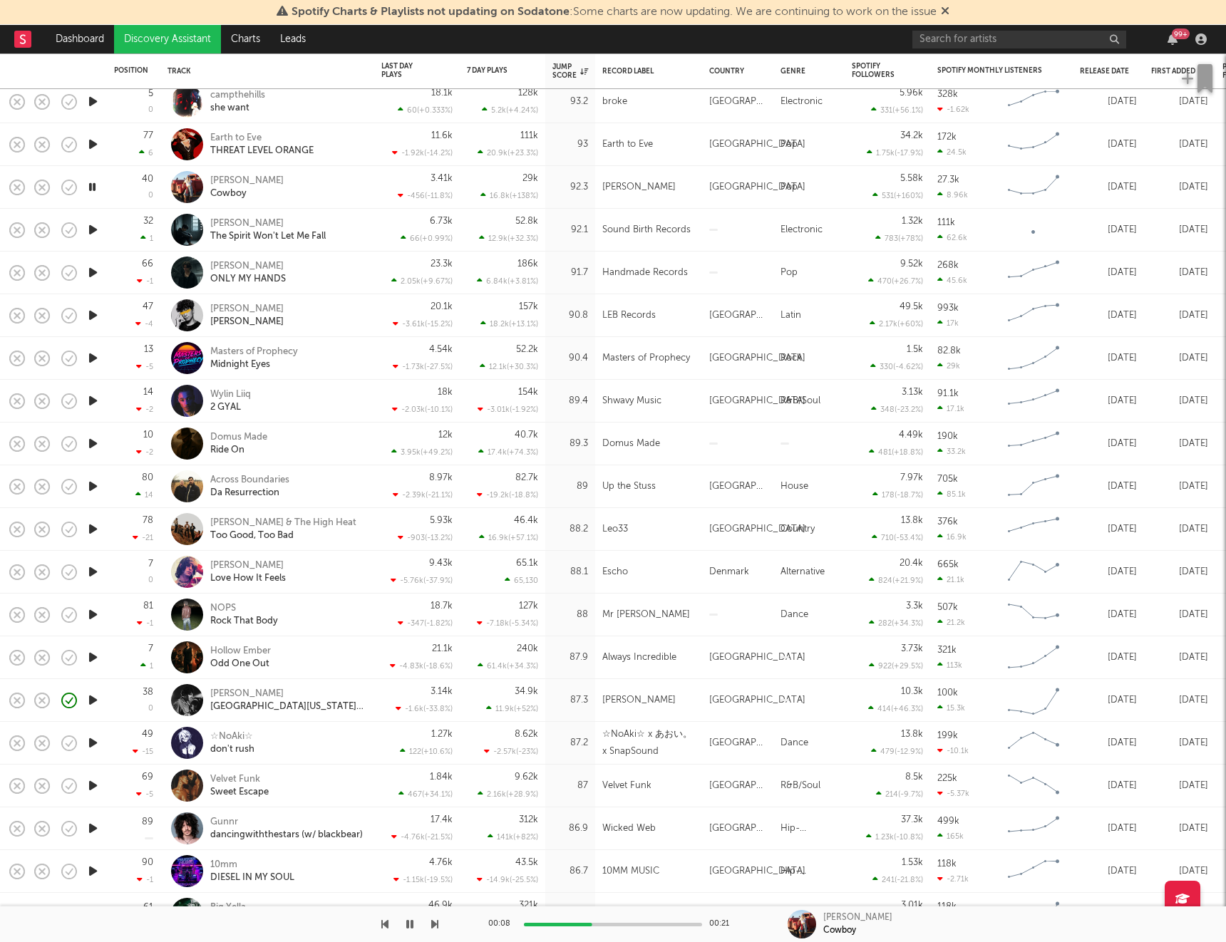
click at [94, 233] on icon "button" at bounding box center [93, 230] width 15 height 18
click at [88, 283] on div at bounding box center [92, 273] width 29 height 43
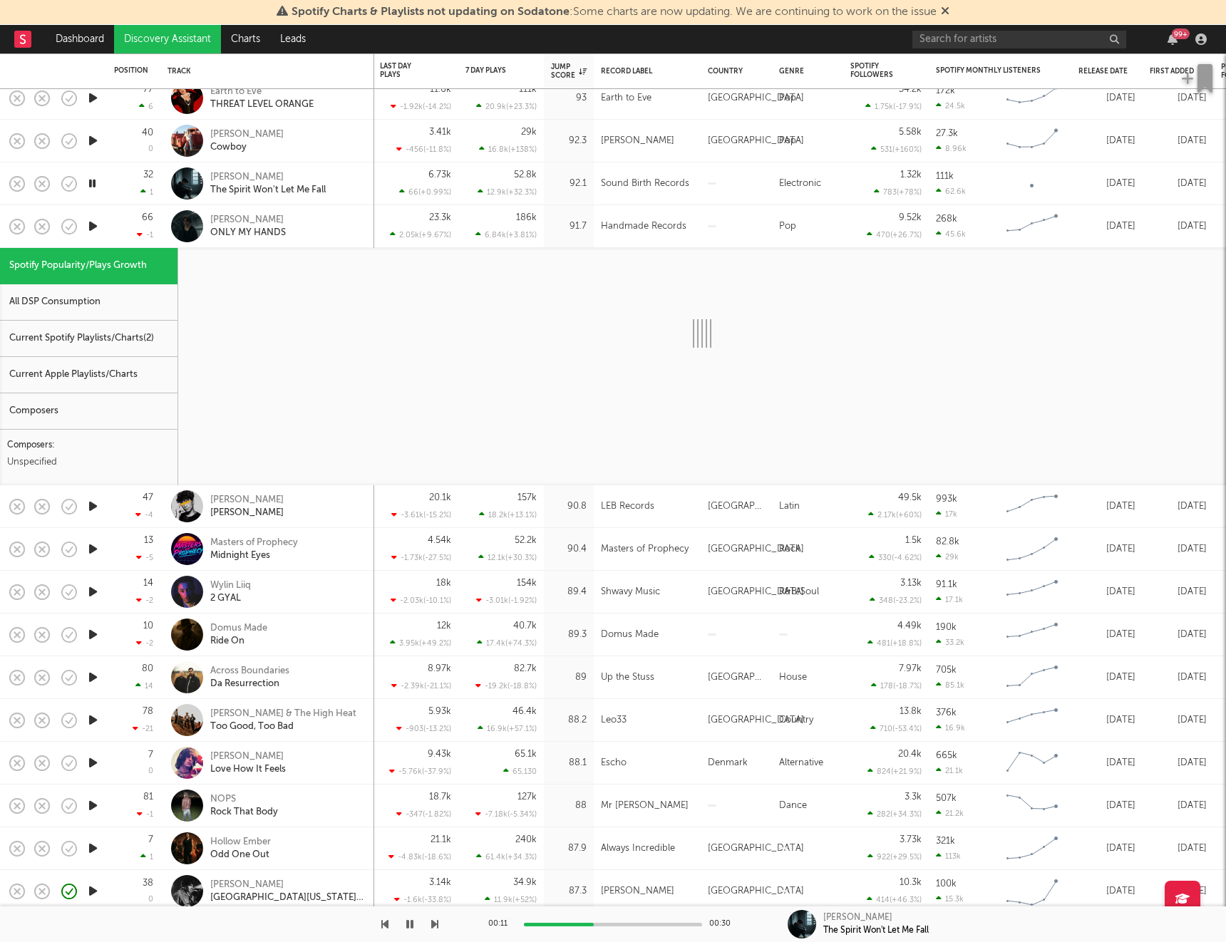
click at [116, 242] on div "66 -1" at bounding box center [133, 226] width 39 height 42
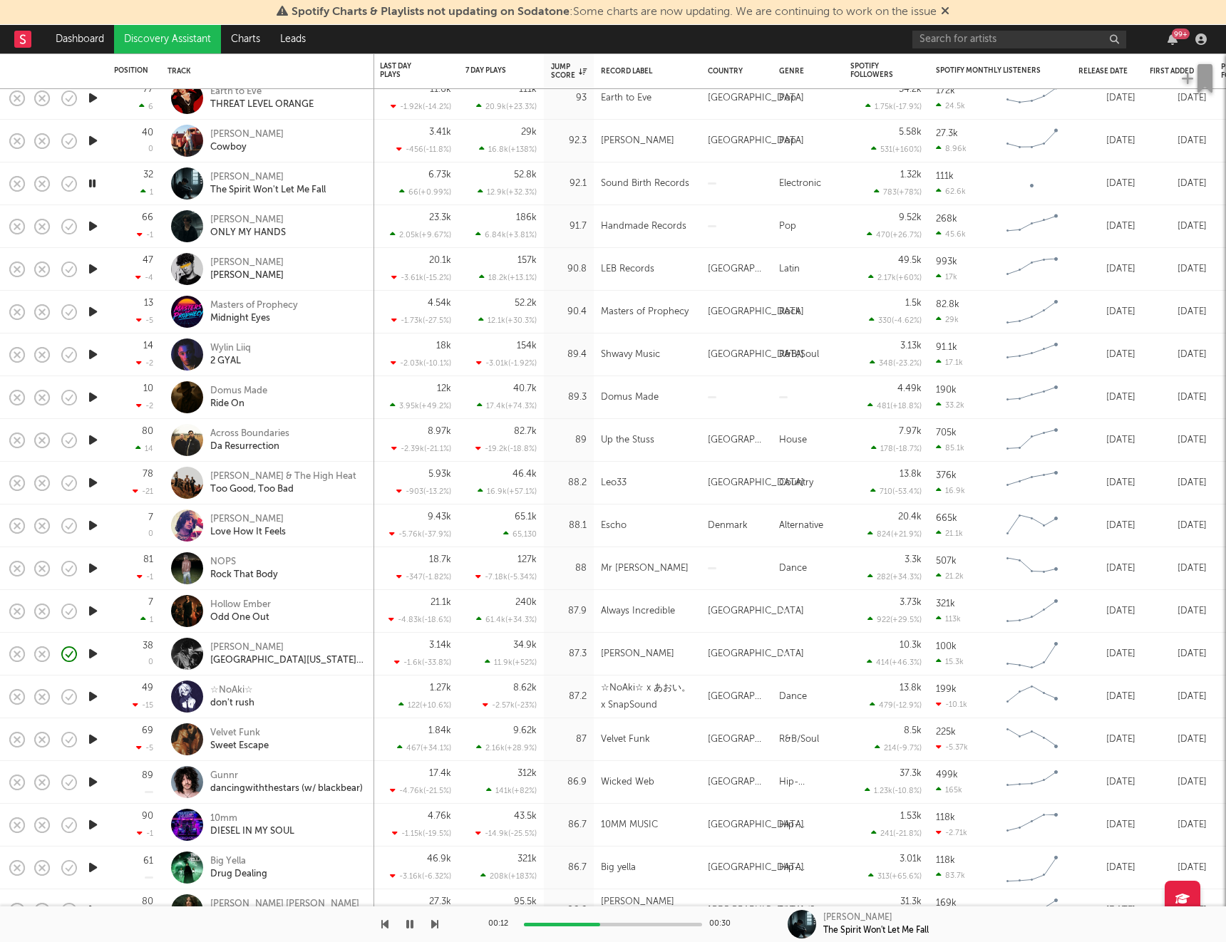
click at [93, 227] on icon "button" at bounding box center [93, 226] width 15 height 18
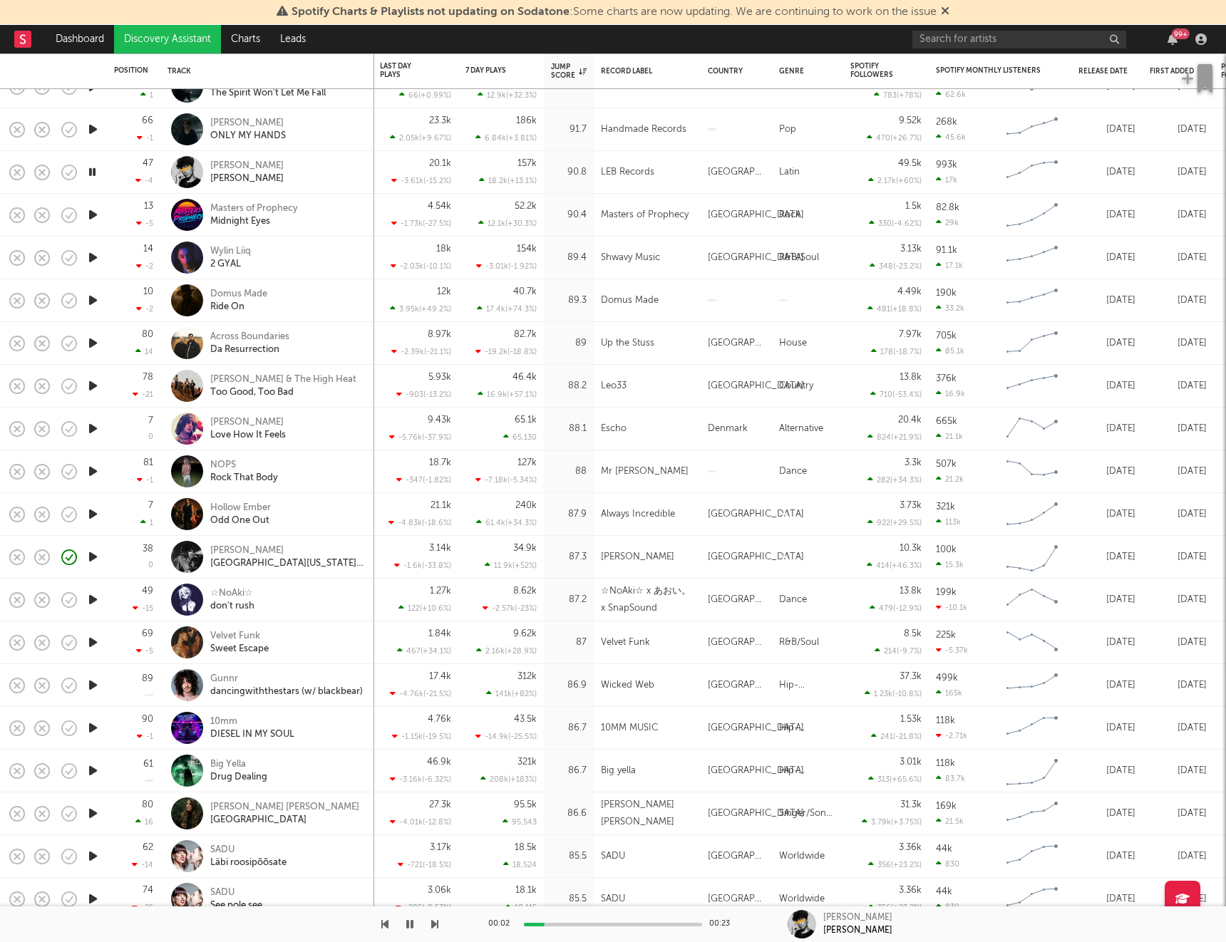
click at [92, 217] on icon "button" at bounding box center [93, 215] width 15 height 18
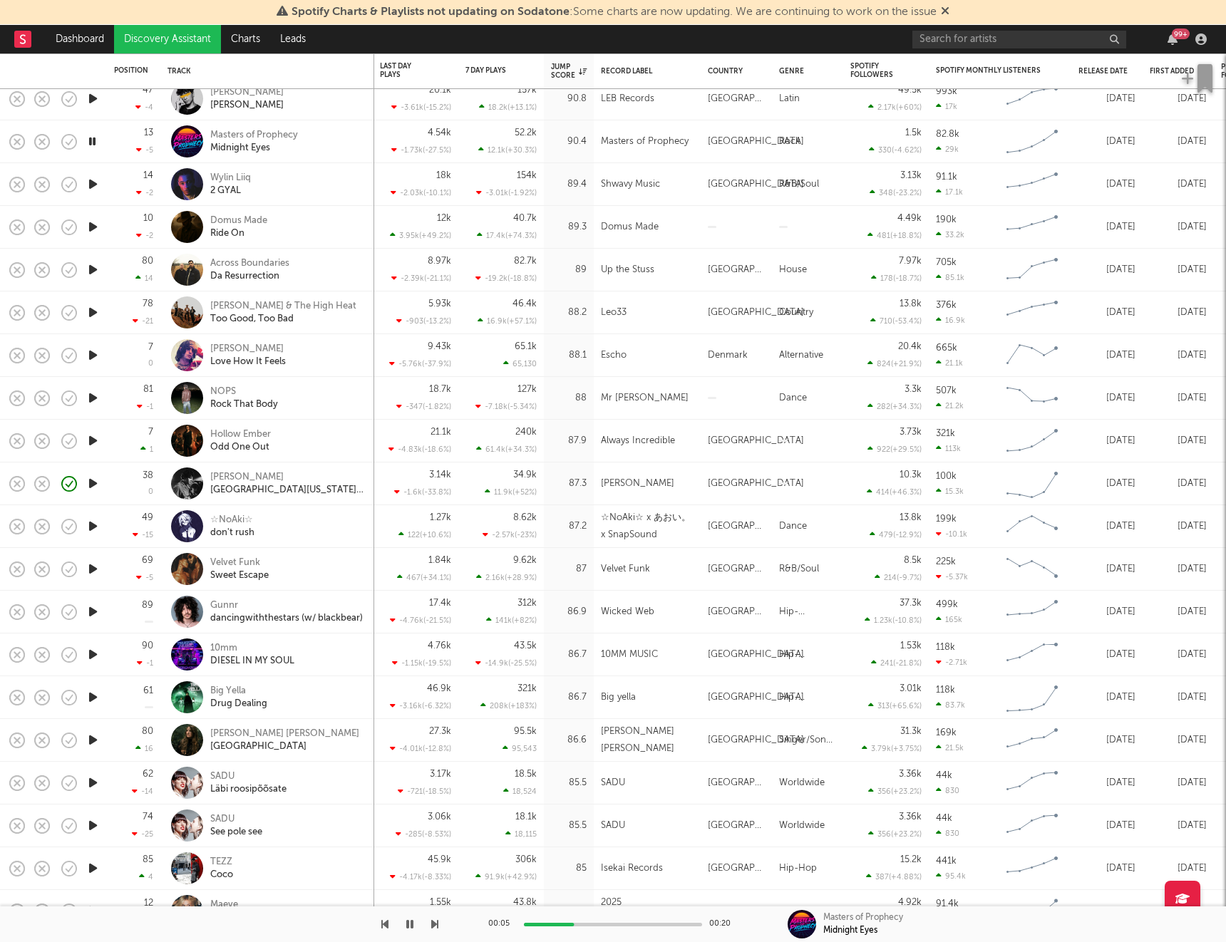
click at [95, 187] on icon "button" at bounding box center [93, 184] width 15 height 18
click at [91, 226] on icon "button" at bounding box center [93, 227] width 15 height 18
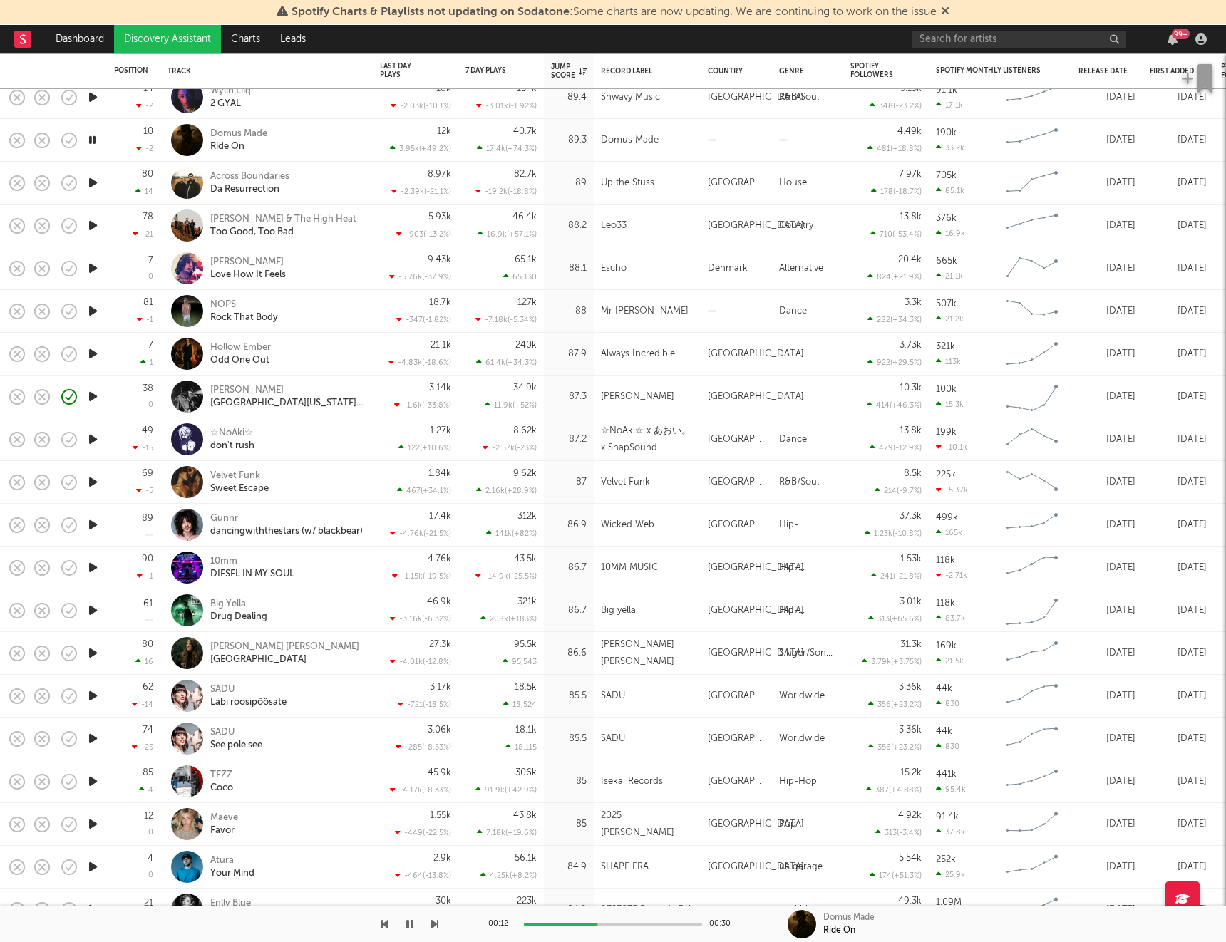
click at [90, 184] on icon "button" at bounding box center [93, 183] width 15 height 18
click at [93, 227] on icon "button" at bounding box center [93, 226] width 15 height 18
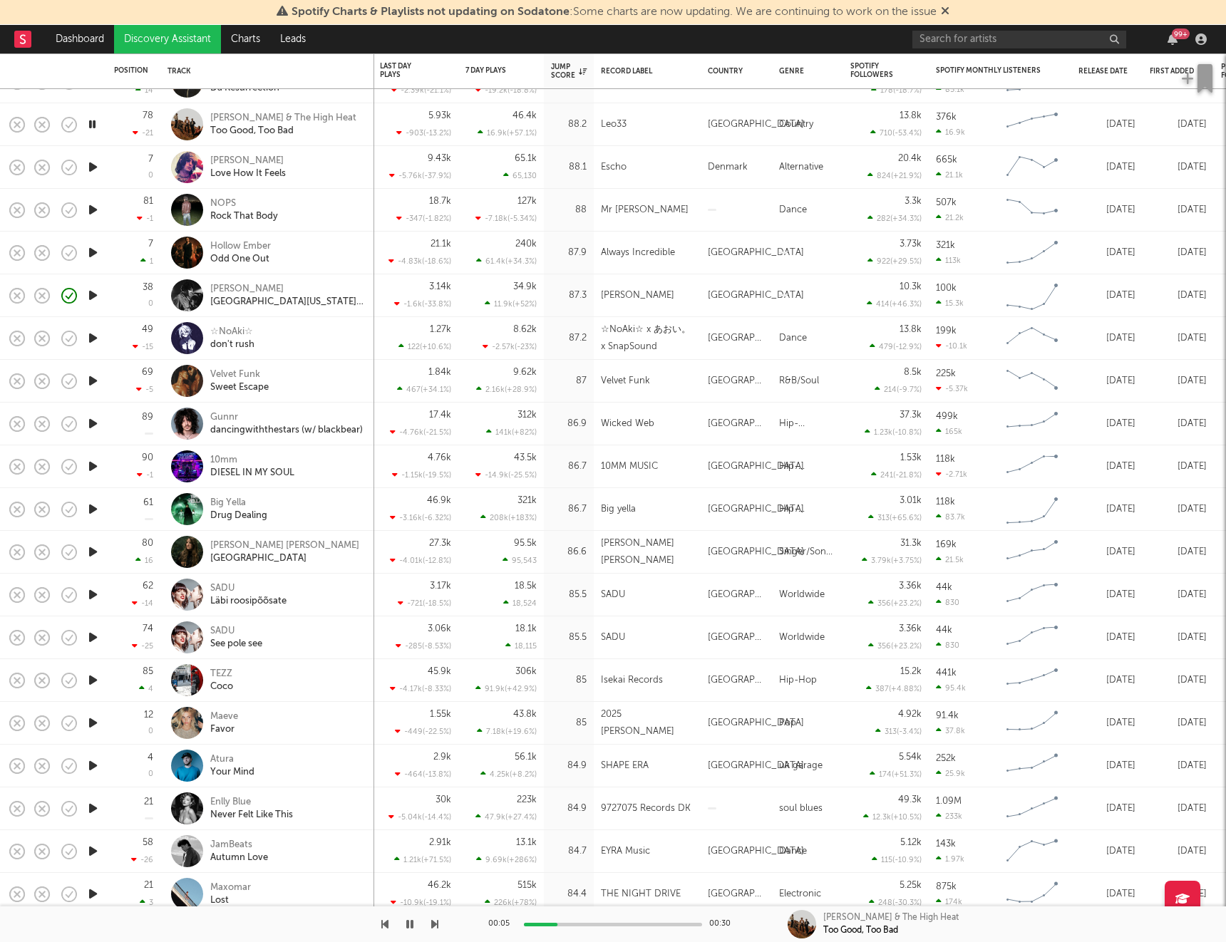
click at [92, 169] on icon "button" at bounding box center [93, 167] width 15 height 18
click at [95, 209] on icon "button" at bounding box center [93, 210] width 15 height 18
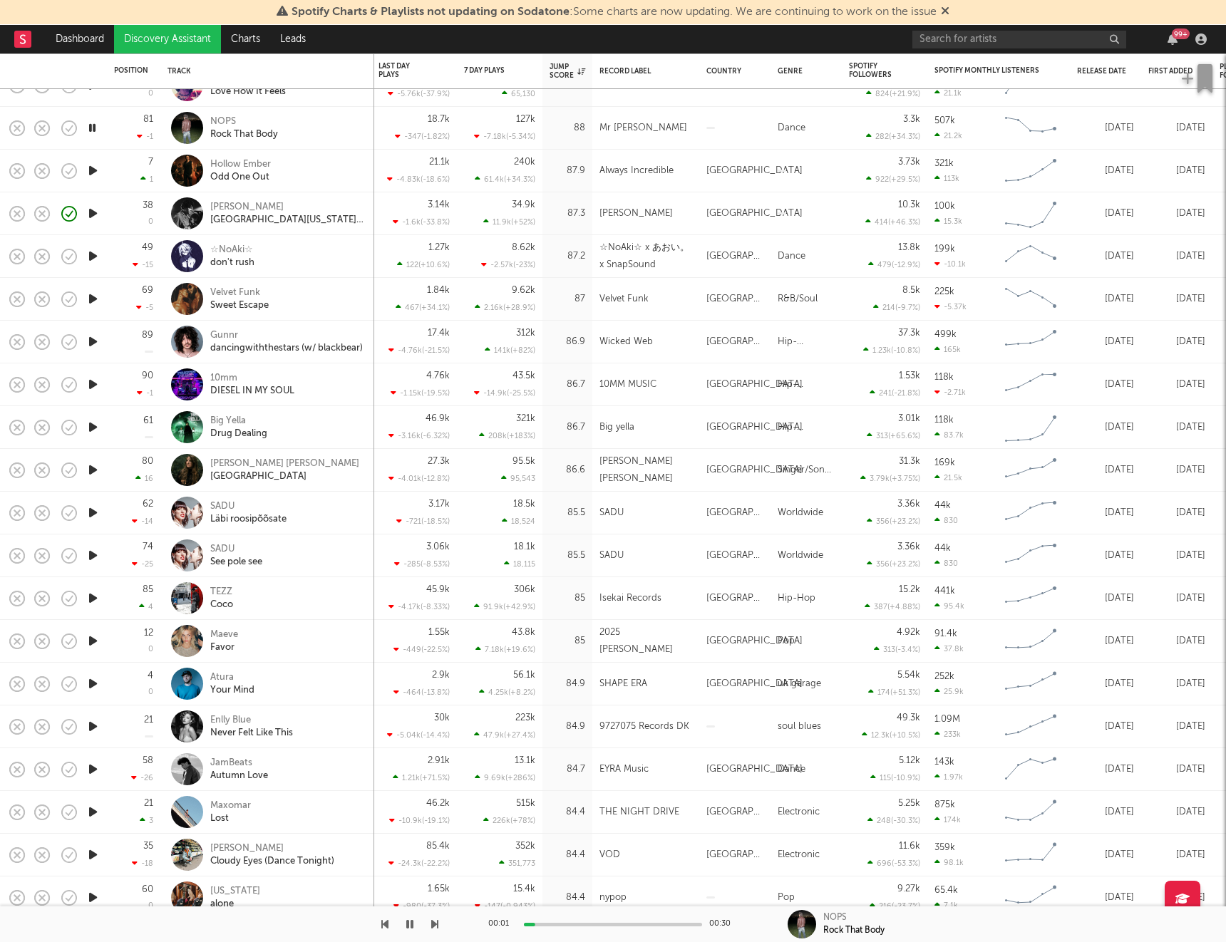
click at [93, 174] on icon "button" at bounding box center [93, 171] width 15 height 18
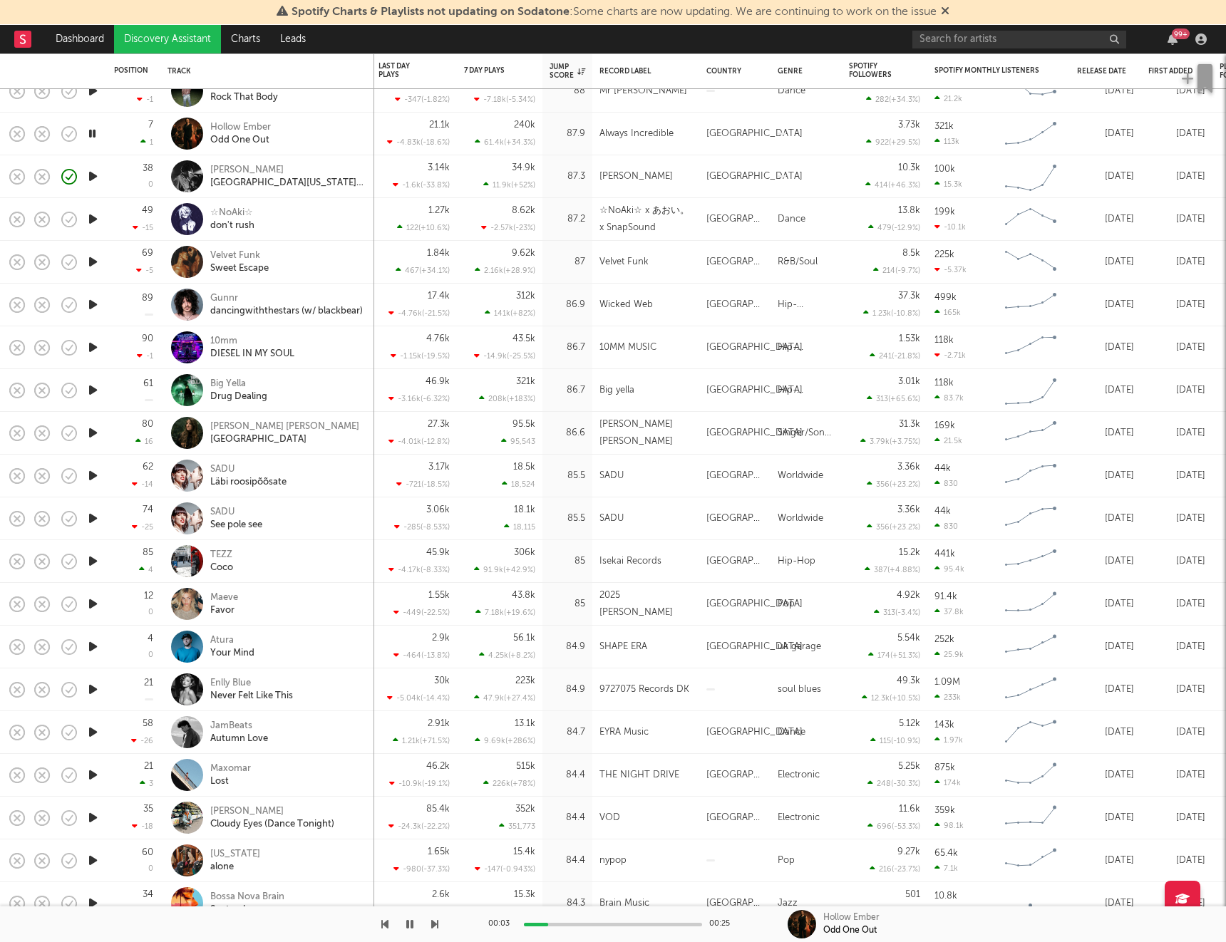
click at [91, 222] on icon "button" at bounding box center [93, 219] width 15 height 18
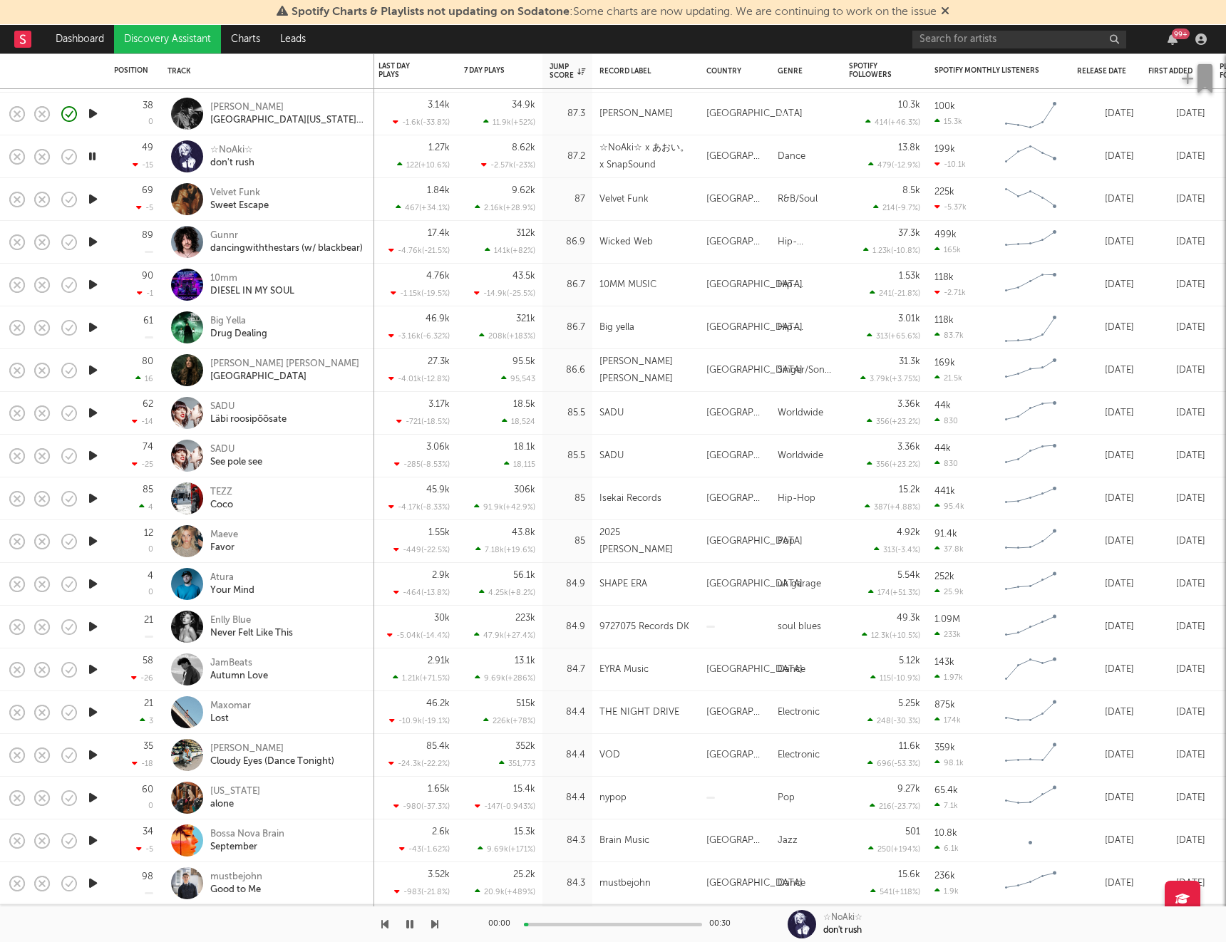
click at [94, 200] on icon "button" at bounding box center [93, 199] width 15 height 18
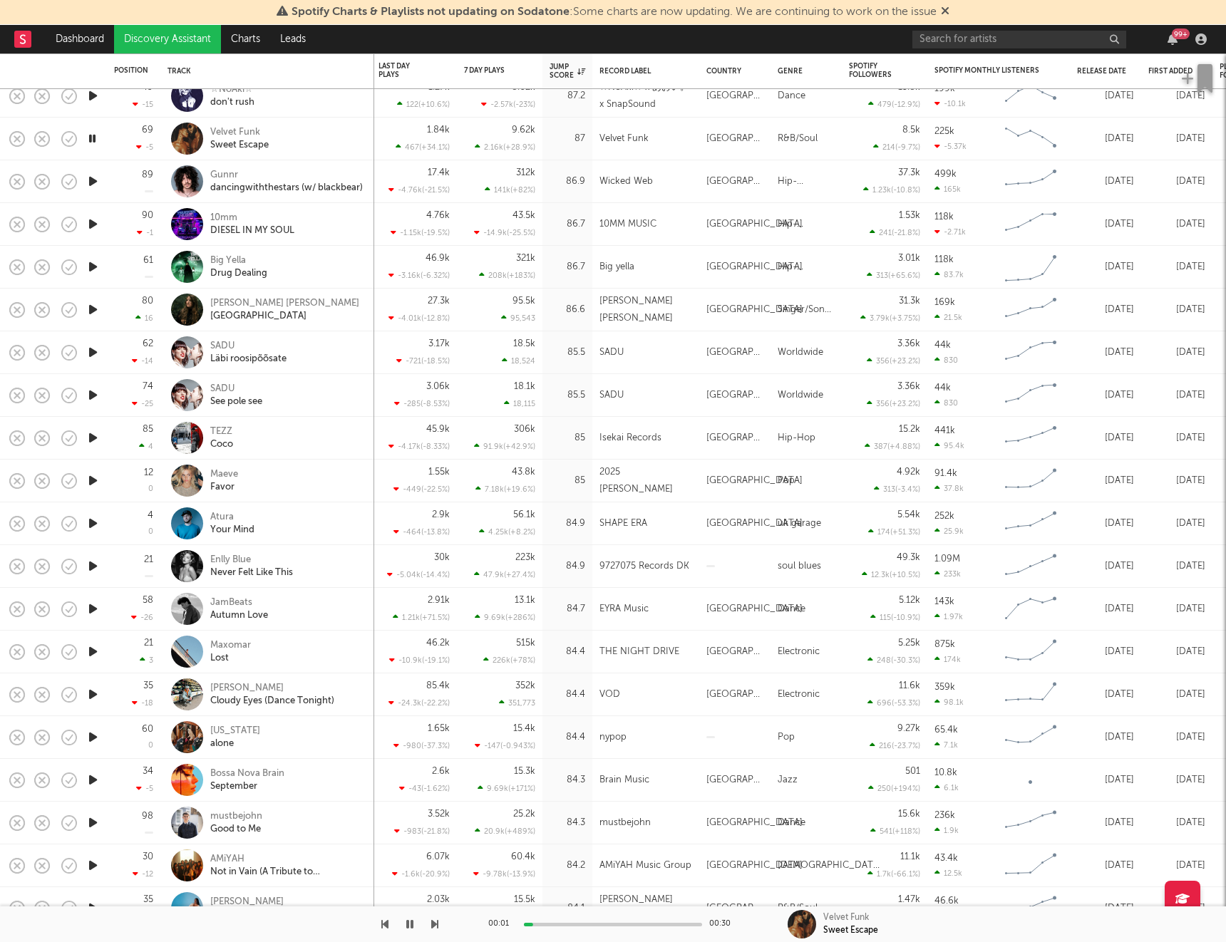
click at [95, 182] on icon "button" at bounding box center [93, 181] width 15 height 18
click at [93, 227] on icon "button" at bounding box center [93, 224] width 15 height 18
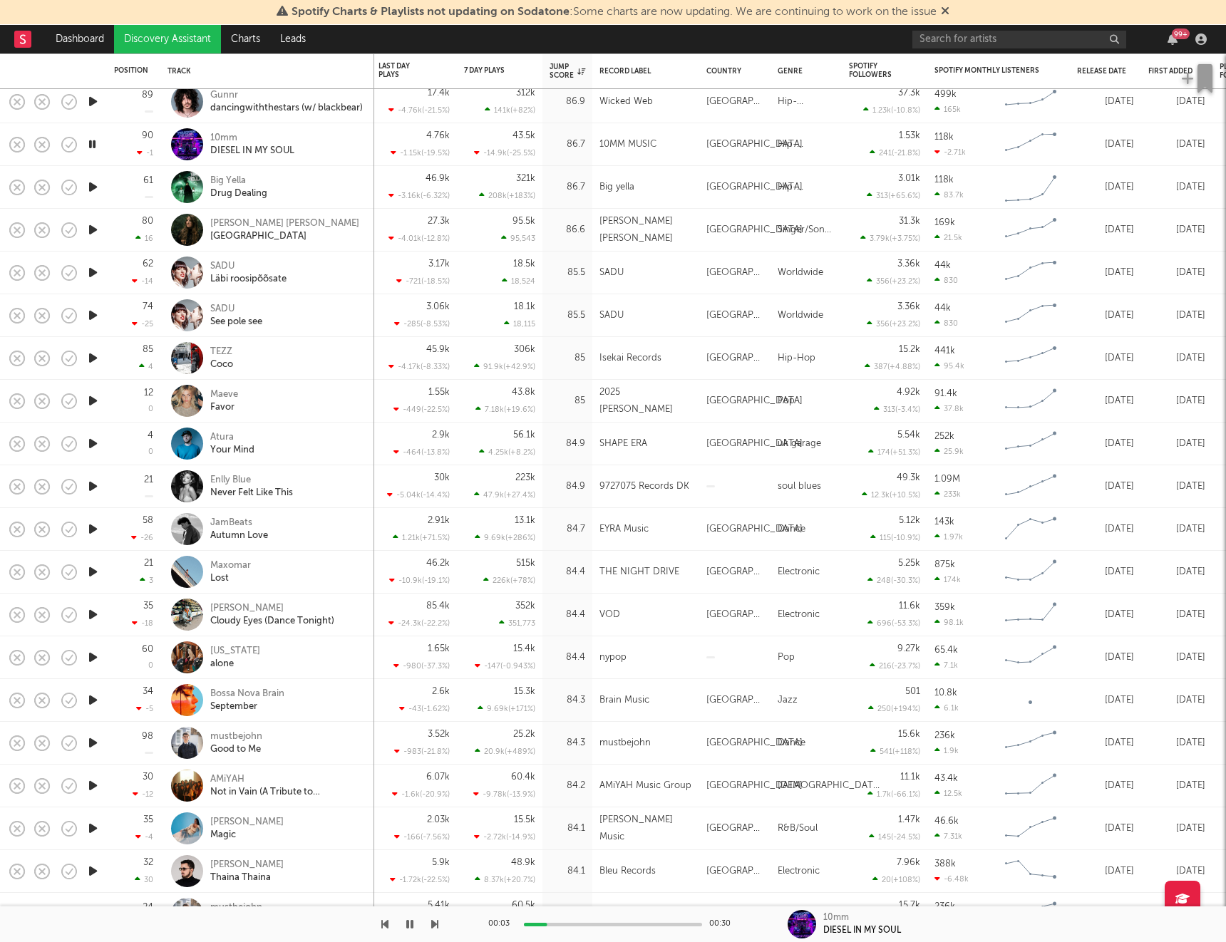
click at [96, 185] on icon "button" at bounding box center [93, 187] width 15 height 18
click at [93, 228] on icon "button" at bounding box center [93, 230] width 15 height 18
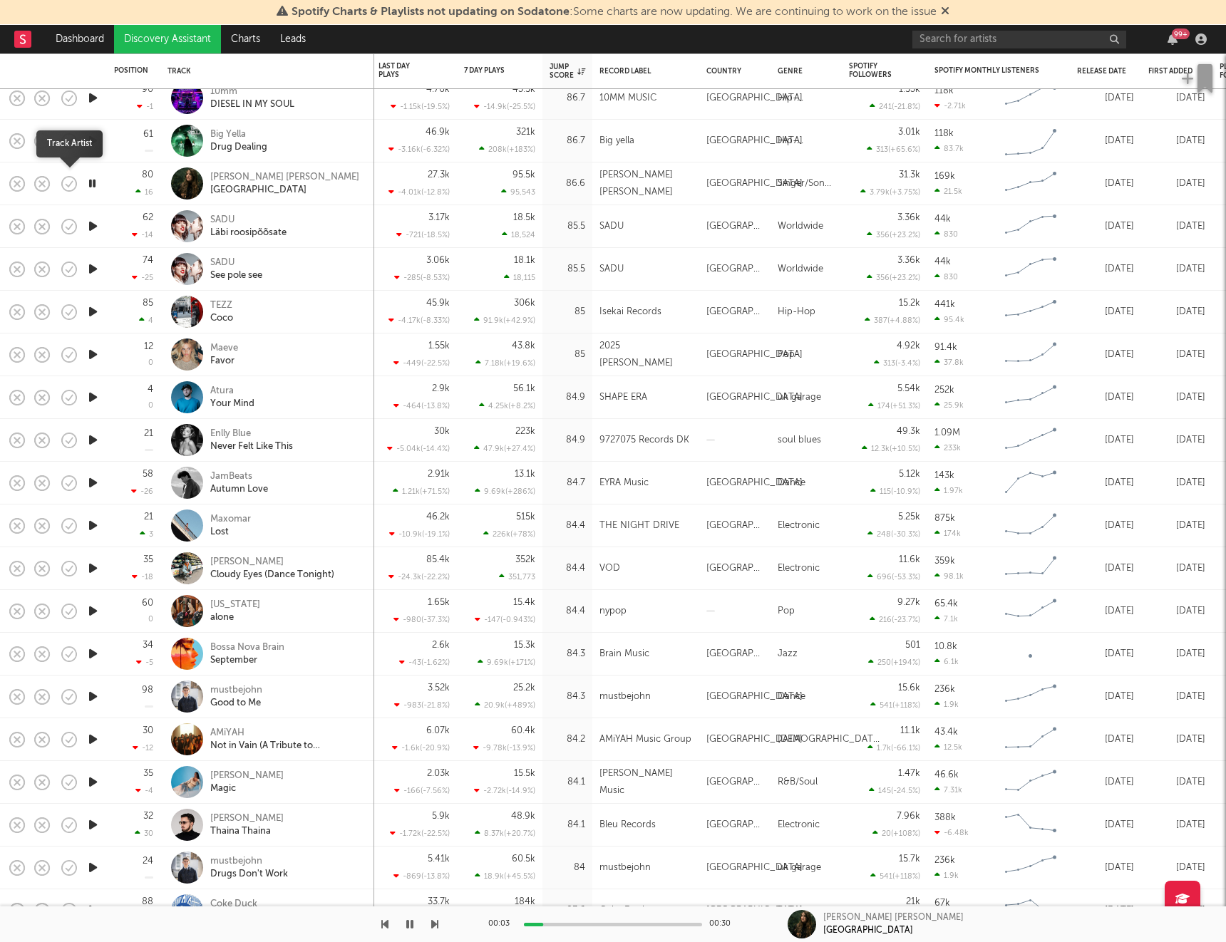
click at [68, 184] on icon "button" at bounding box center [69, 184] width 20 height 20
click at [100, 192] on icon "button" at bounding box center [103, 185] width 18 height 16
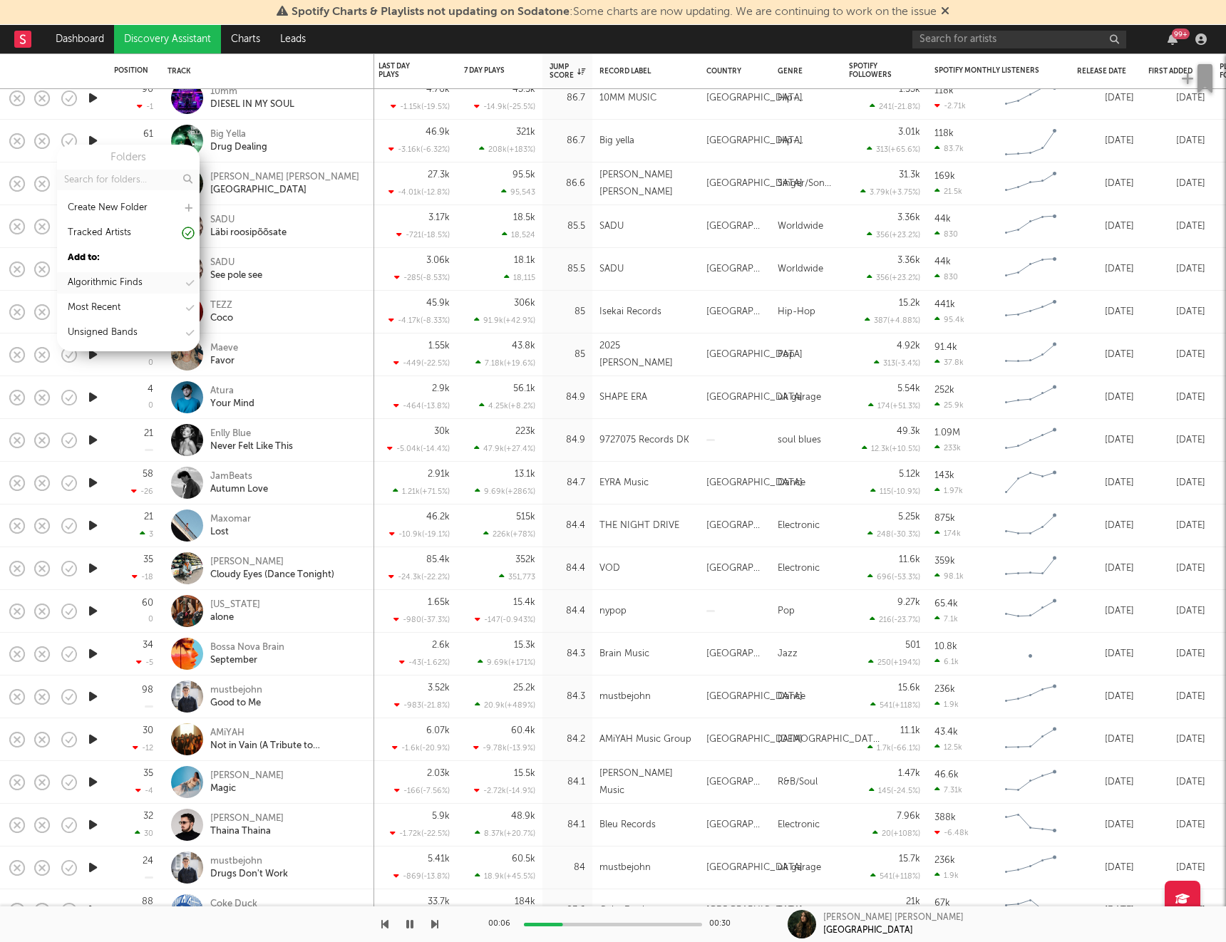
click at [107, 275] on div "Algorithmic Finds" at bounding box center [105, 282] width 75 height 17
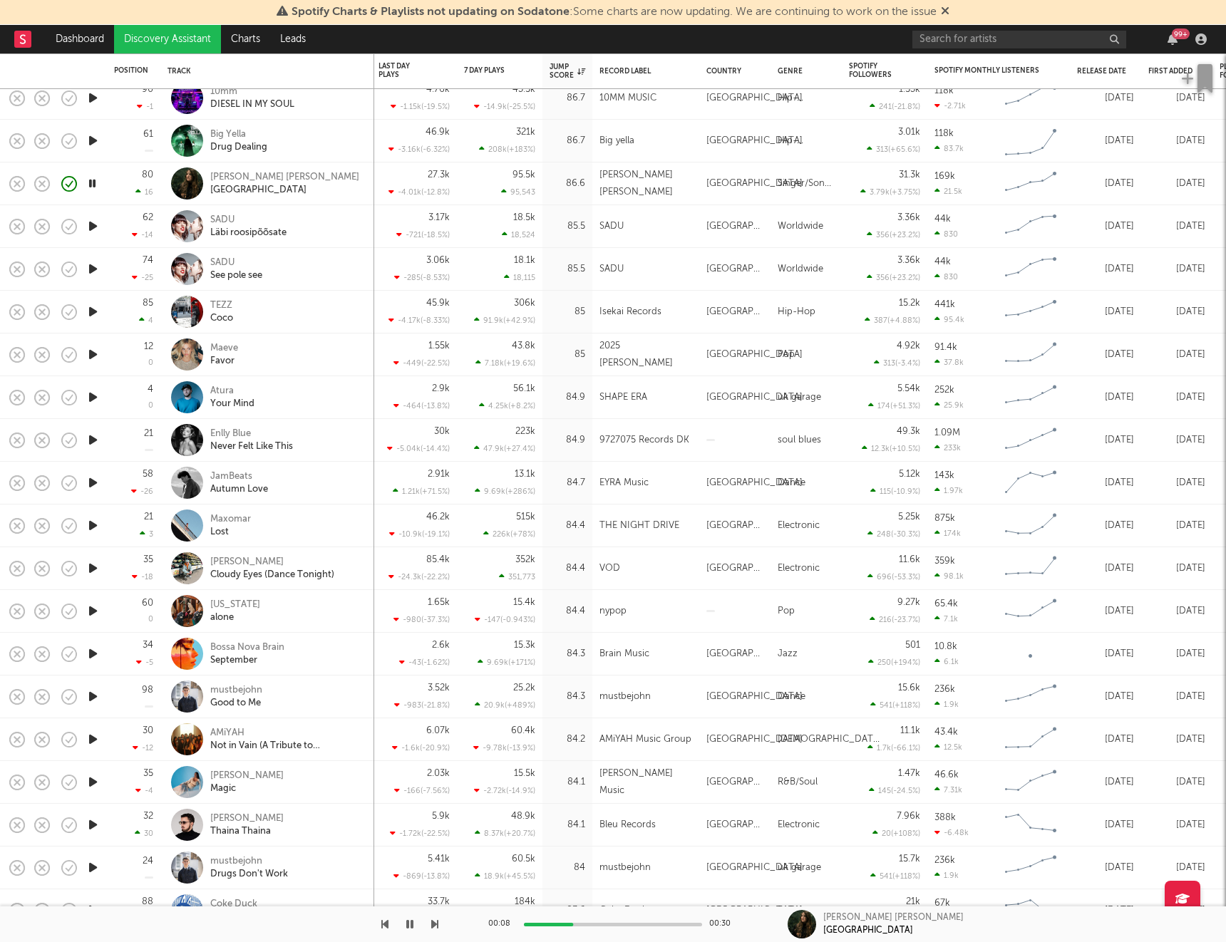
click at [95, 226] on icon "button" at bounding box center [93, 226] width 15 height 18
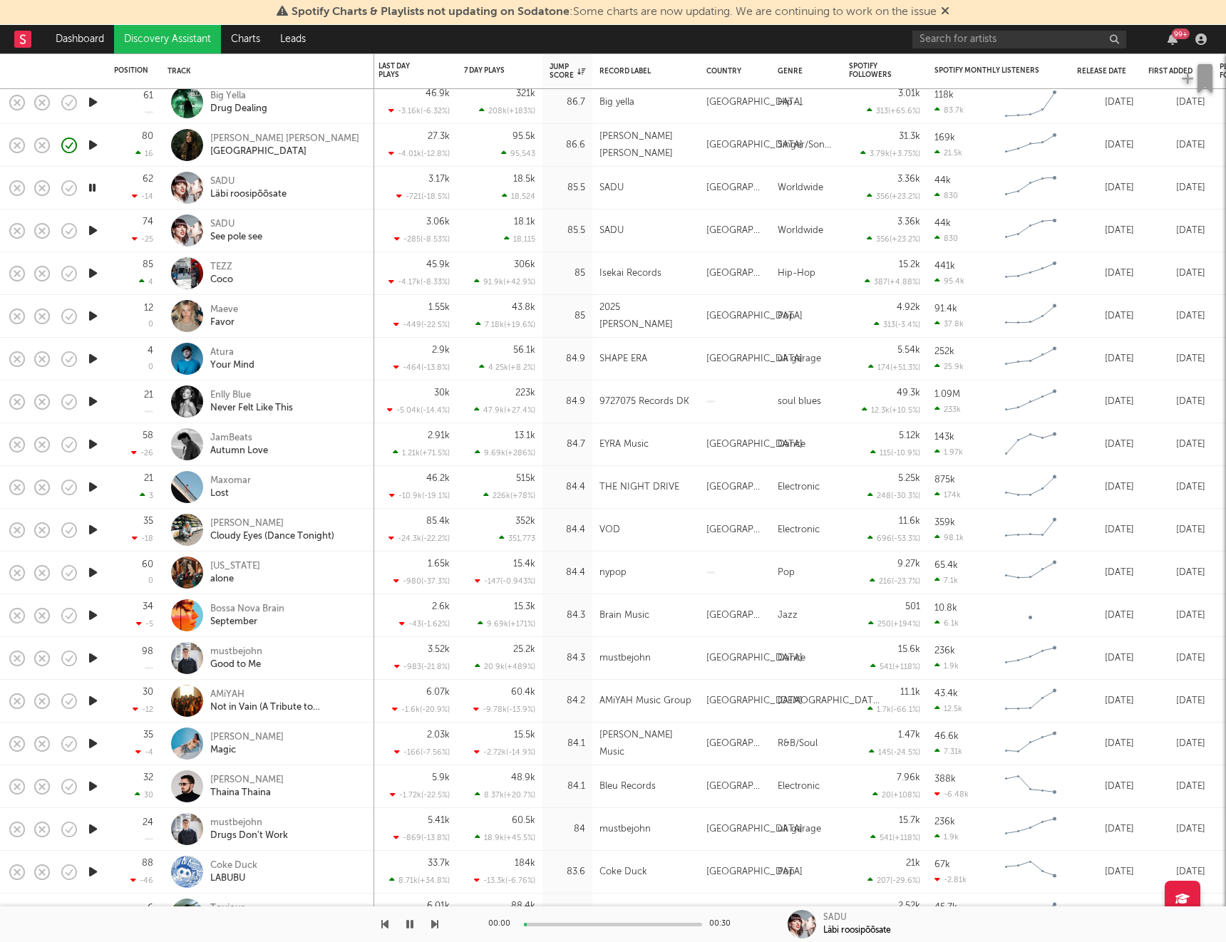
click at [97, 274] on icon "button" at bounding box center [93, 273] width 15 height 18
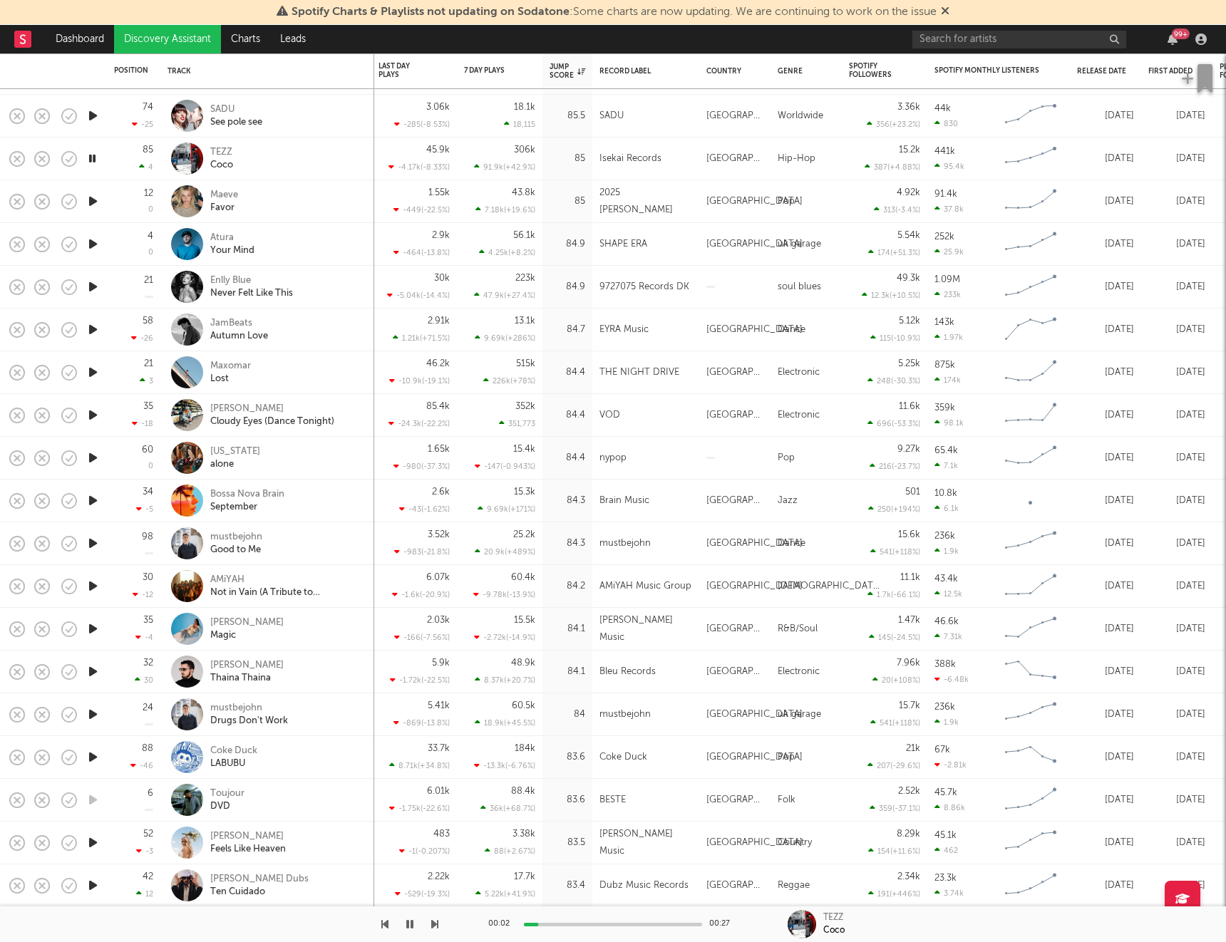
click at [93, 205] on icon "button" at bounding box center [93, 201] width 15 height 18
click at [97, 244] on icon "button" at bounding box center [93, 244] width 15 height 18
click at [93, 290] on icon "button" at bounding box center [93, 287] width 15 height 18
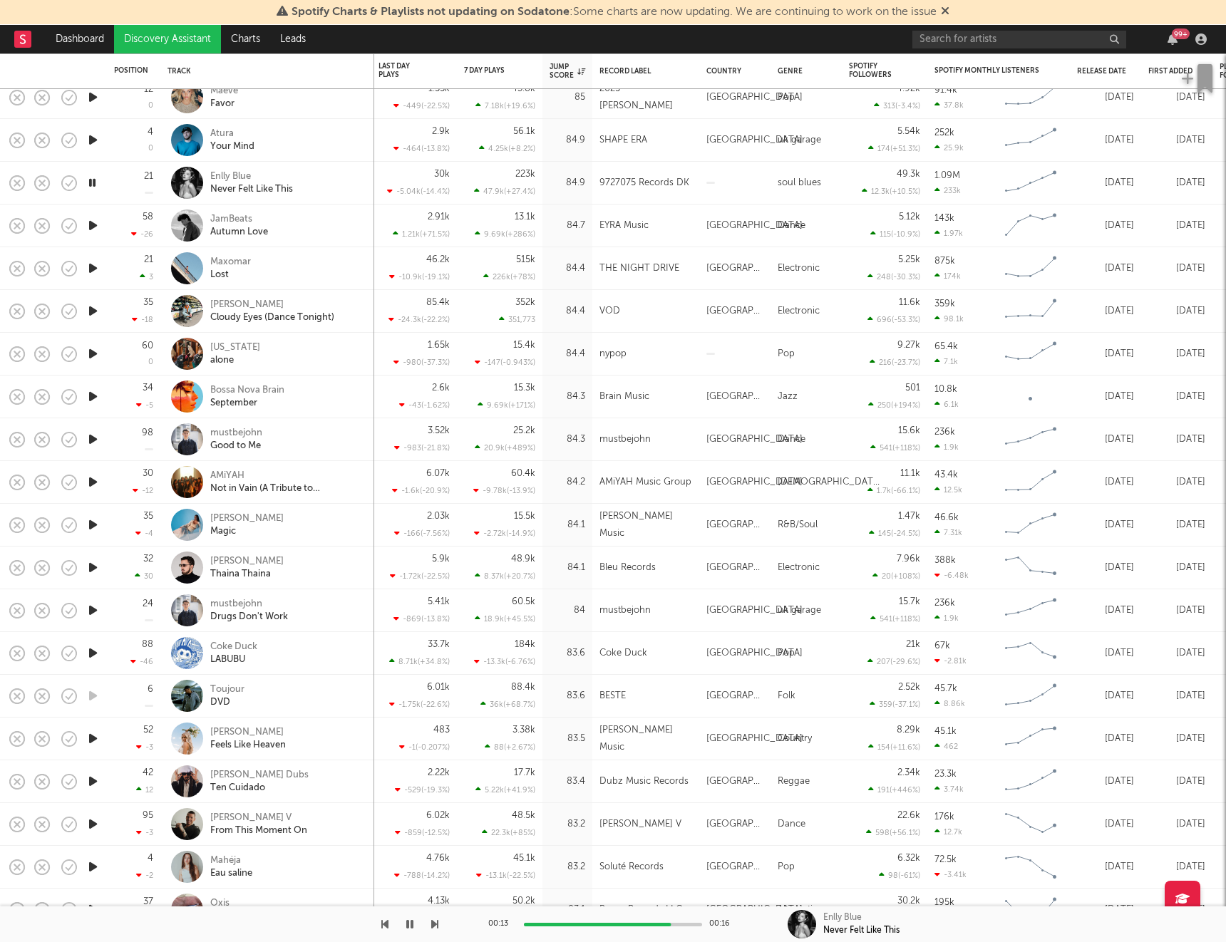
click at [92, 225] on icon "button" at bounding box center [93, 226] width 15 height 18
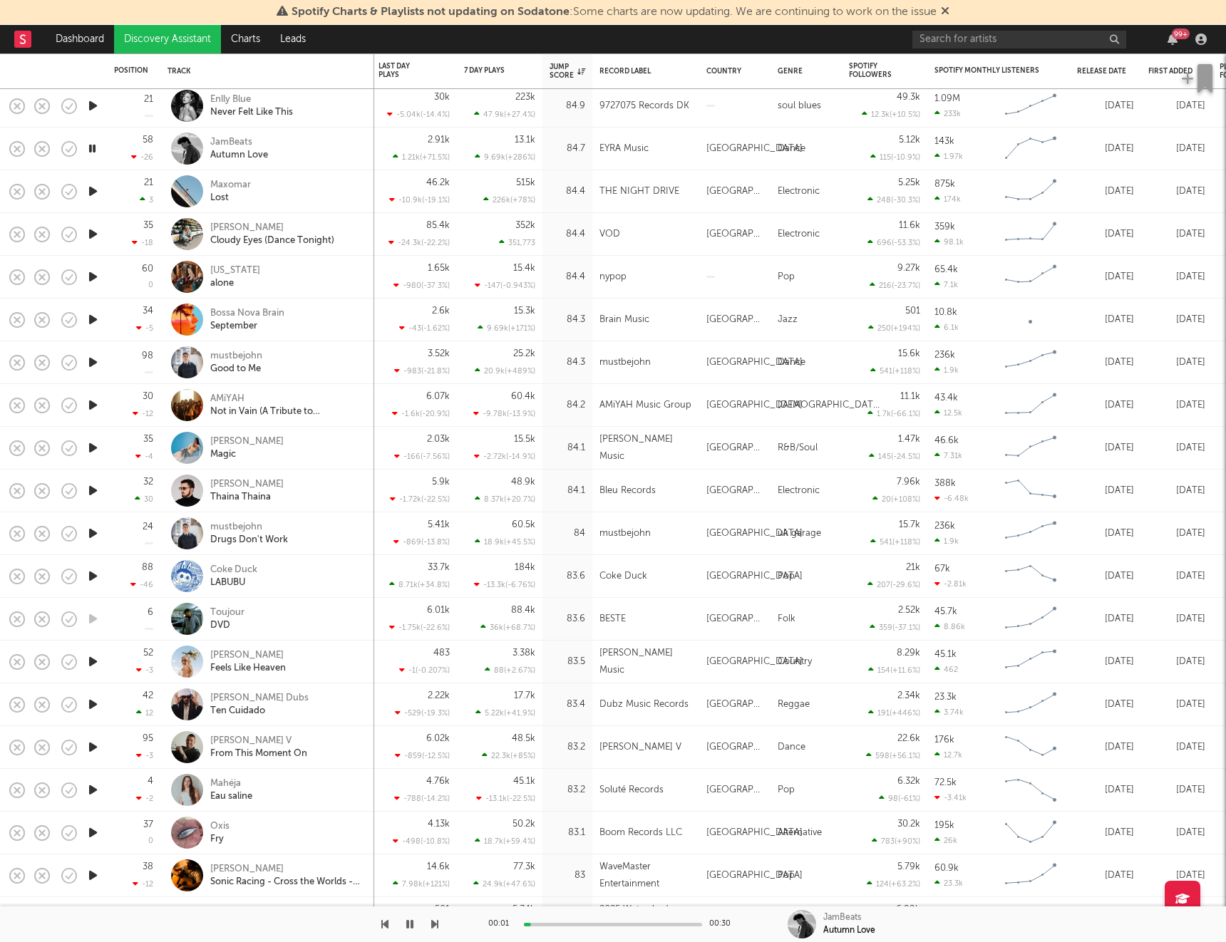
click at [91, 191] on icon "button" at bounding box center [93, 191] width 15 height 18
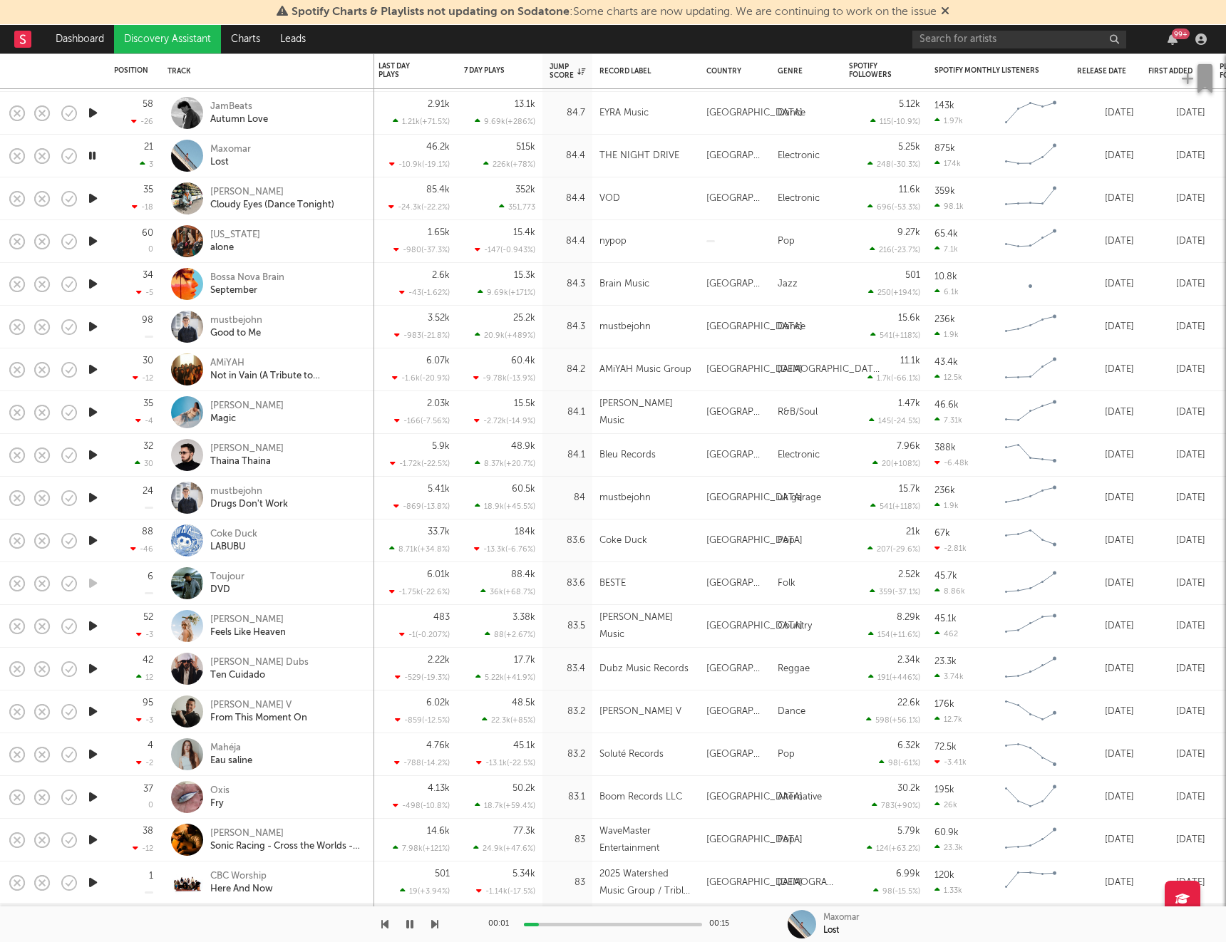
click at [93, 204] on icon "button" at bounding box center [93, 199] width 15 height 18
click at [92, 242] on icon "button" at bounding box center [93, 241] width 15 height 18
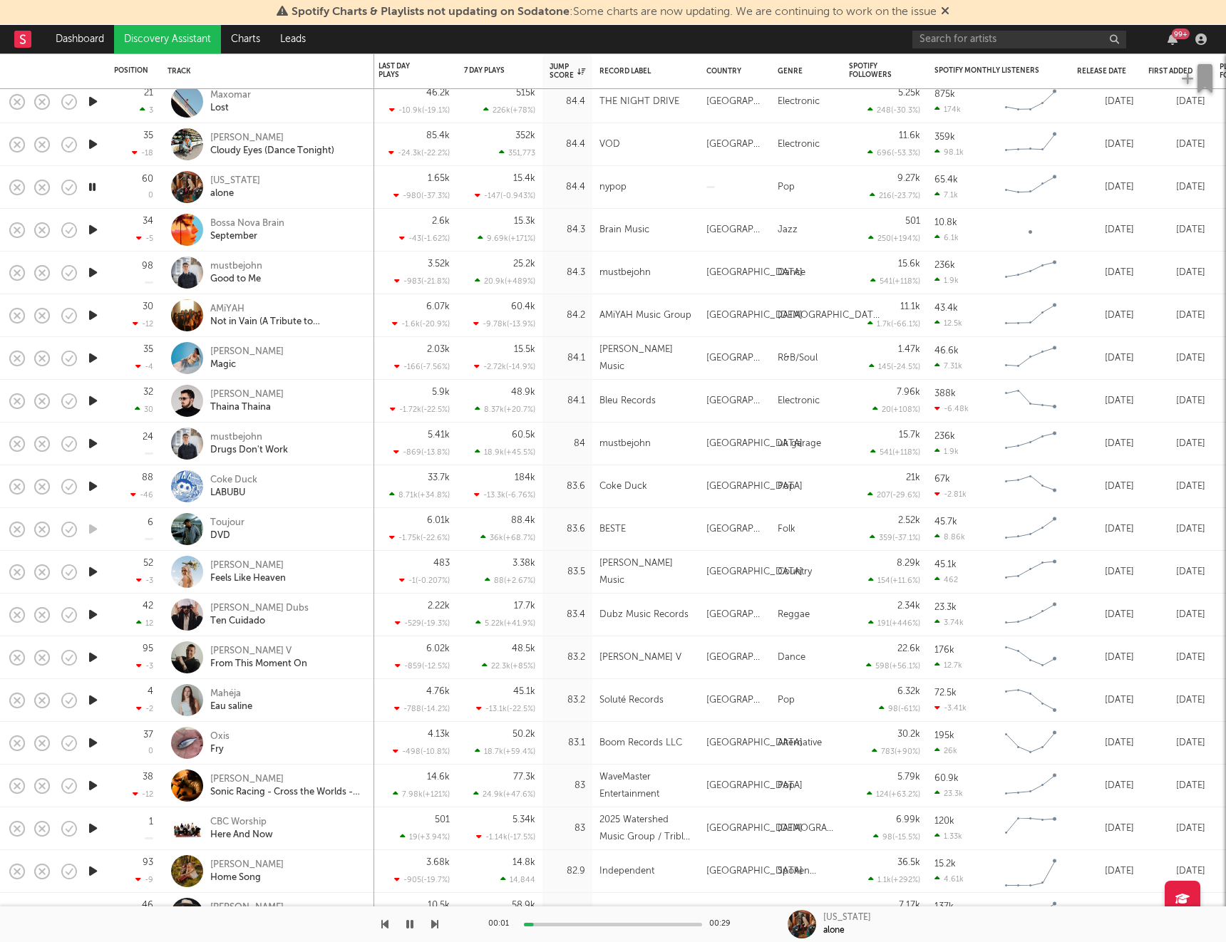
click at [92, 234] on icon "button" at bounding box center [93, 230] width 15 height 18
click at [94, 273] on icon "button" at bounding box center [93, 273] width 15 height 18
click at [235, 268] on div "mustbejohn" at bounding box center [236, 266] width 52 height 13
click at [91, 274] on icon "button" at bounding box center [93, 273] width 14 height 18
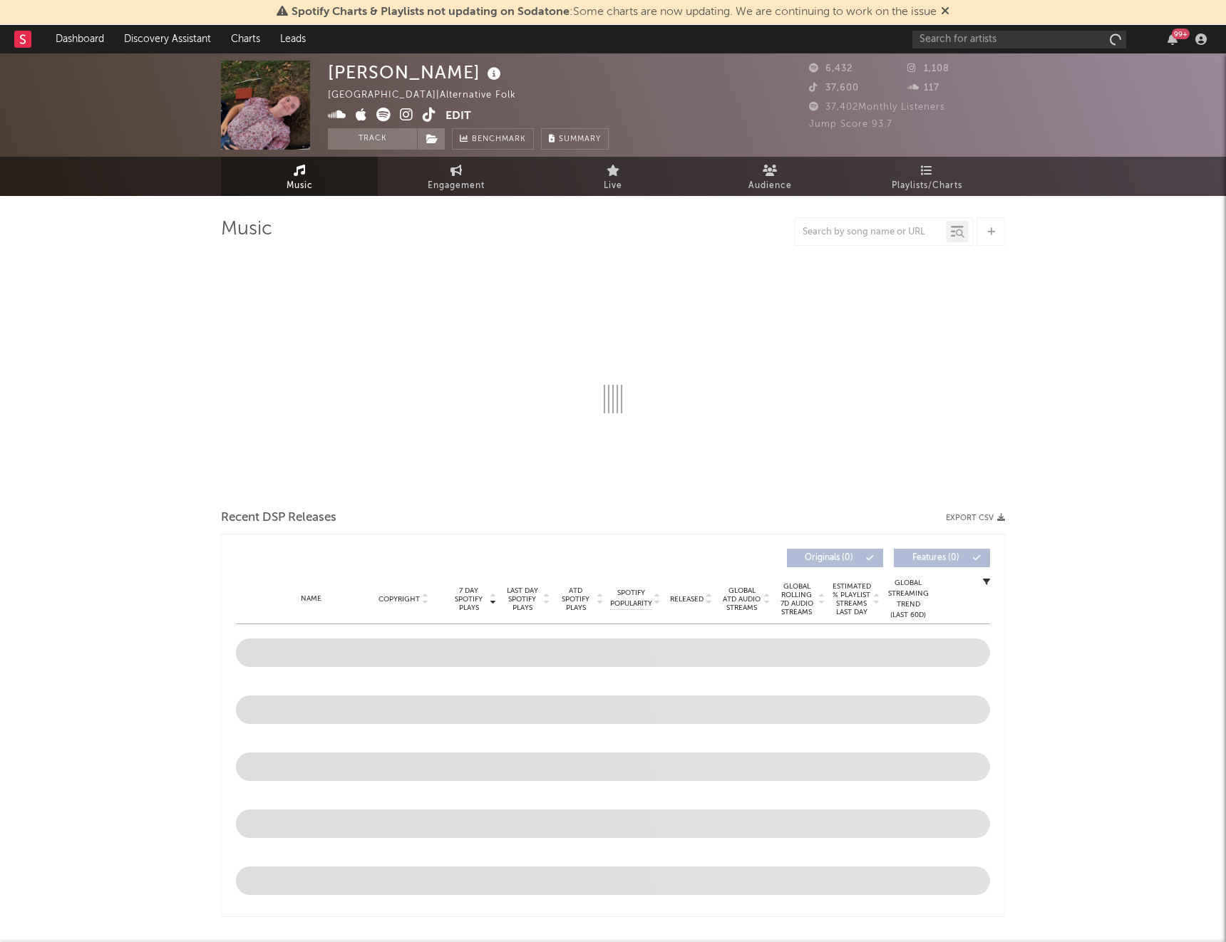
select select "1w"
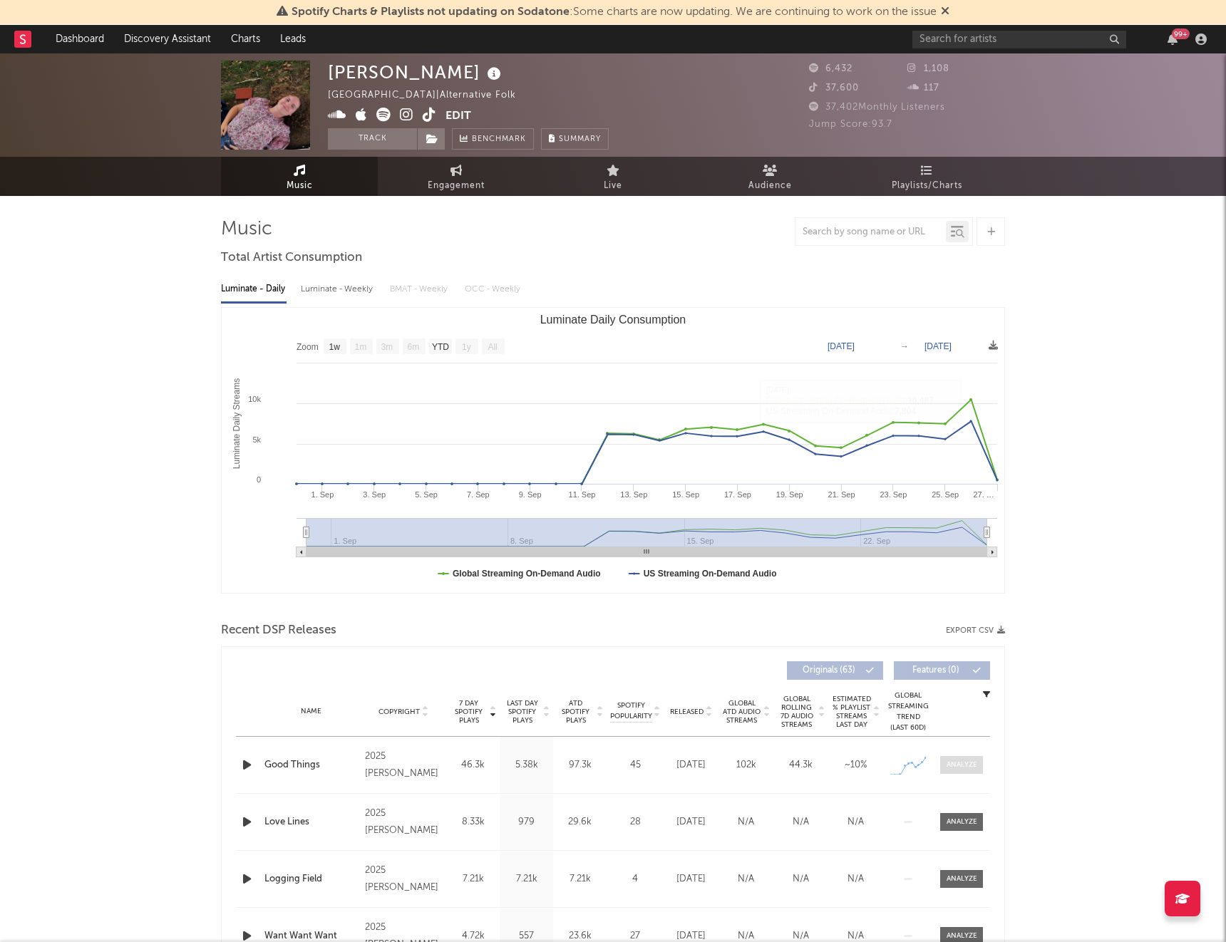
click at [963, 768] on div at bounding box center [961, 765] width 31 height 11
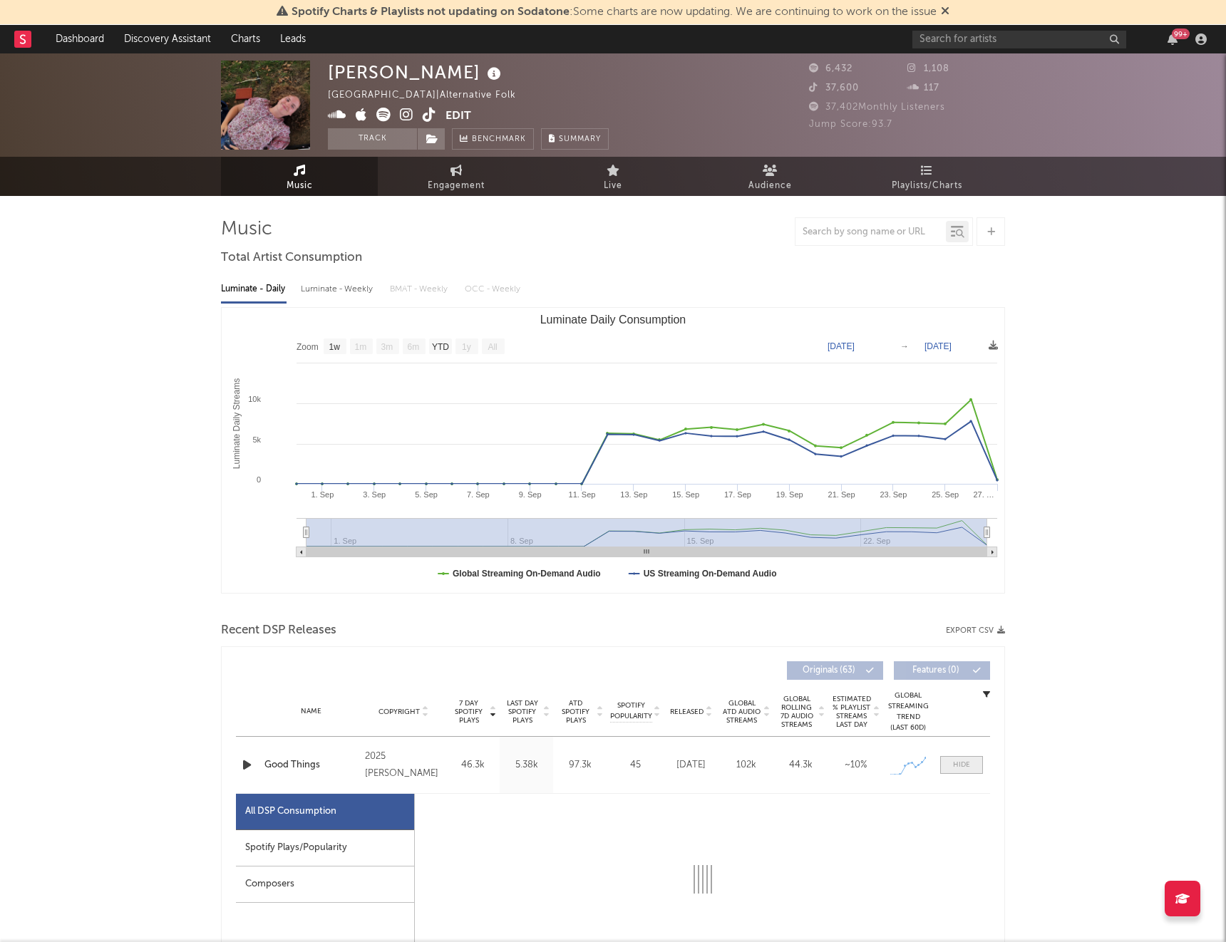
select select "1w"
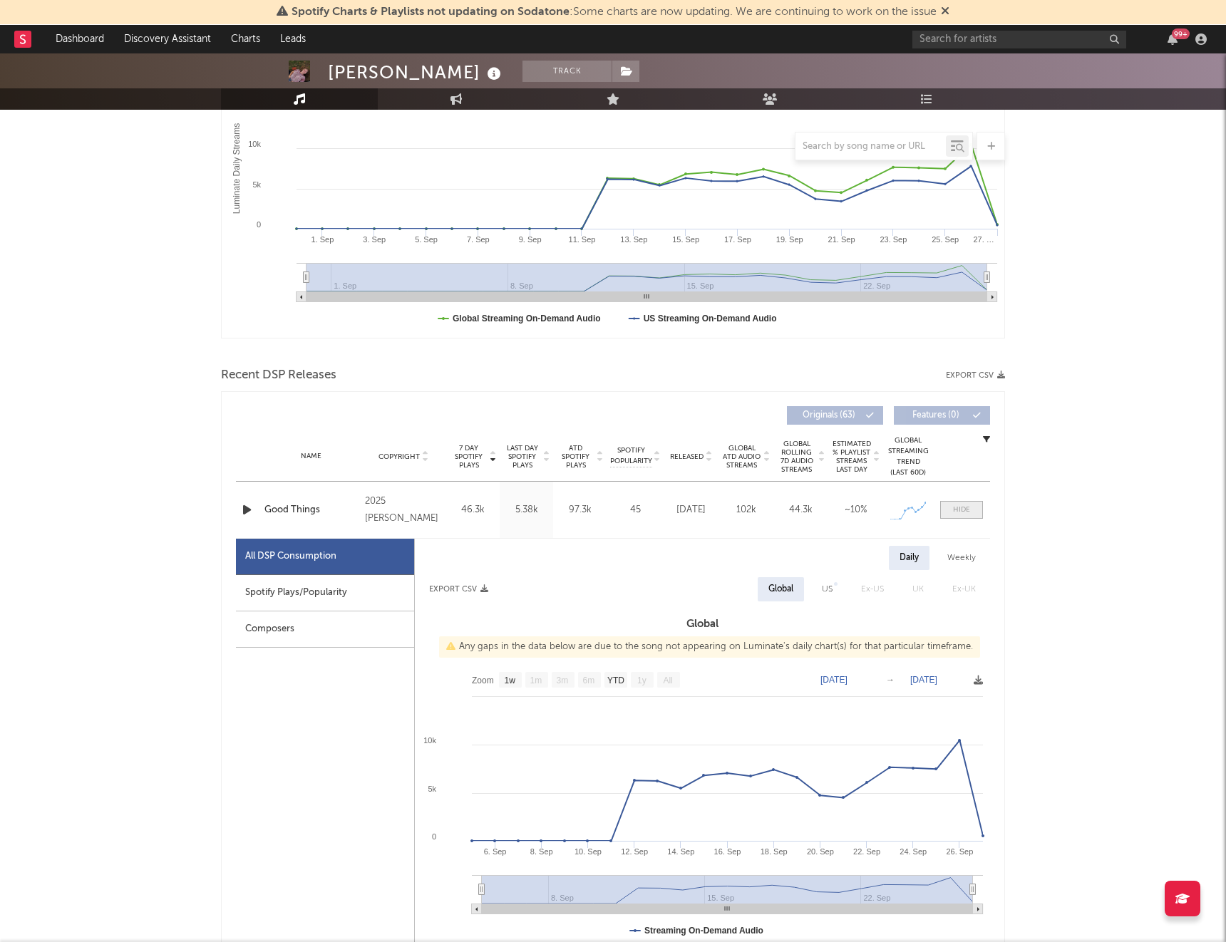
scroll to position [264, 0]
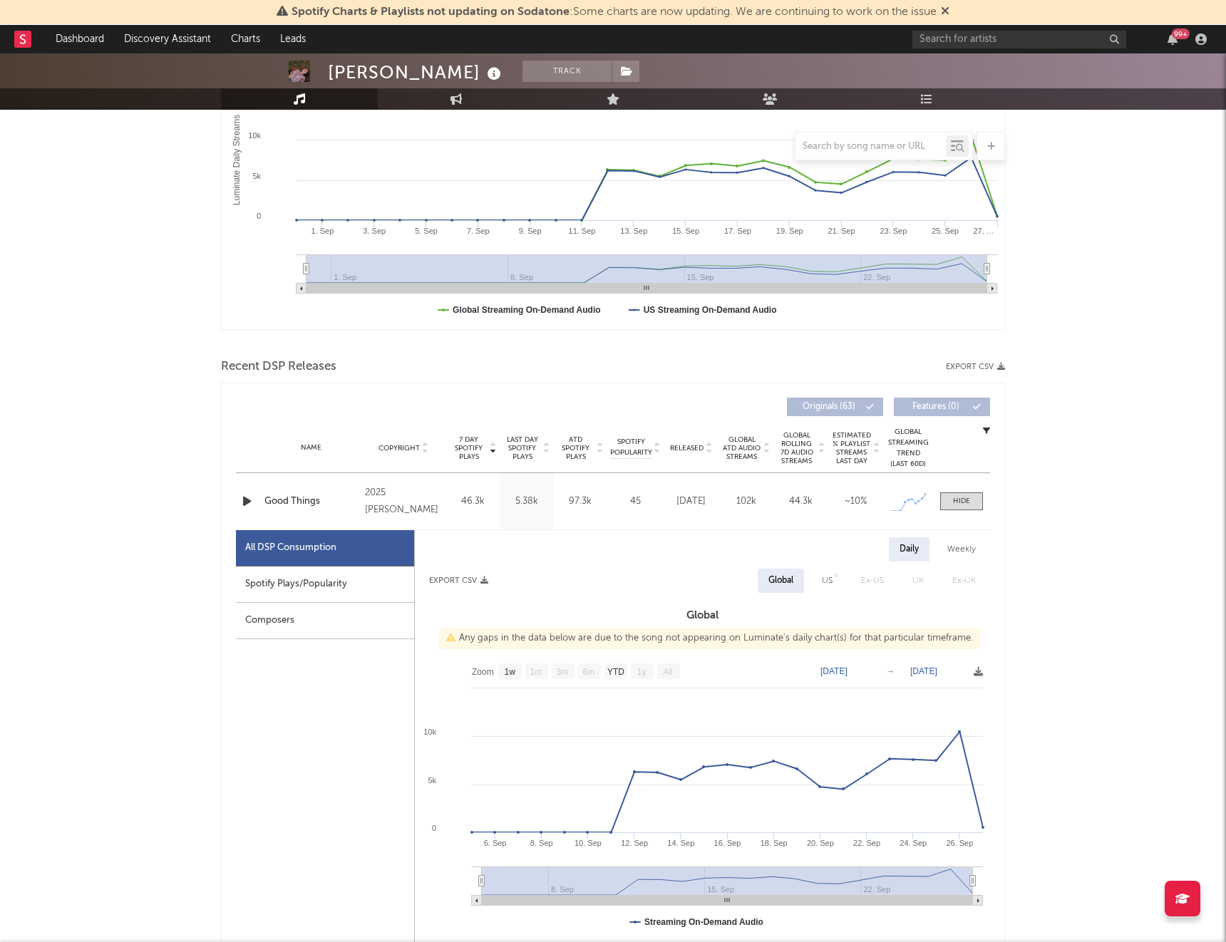
click at [825, 579] on div "US" at bounding box center [827, 580] width 11 height 17
select select "1w"
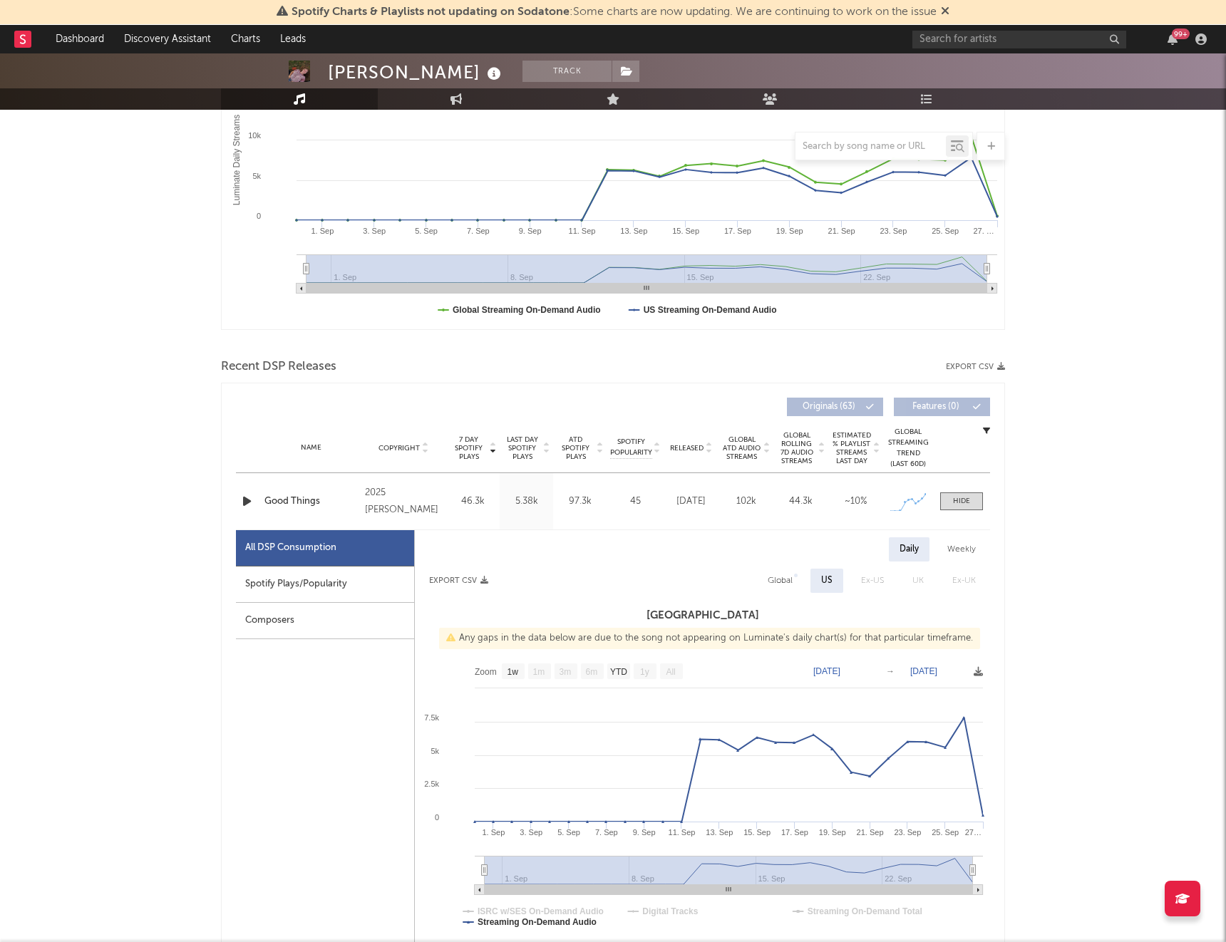
click at [772, 580] on div "Global" at bounding box center [780, 580] width 25 height 17
select select "1w"
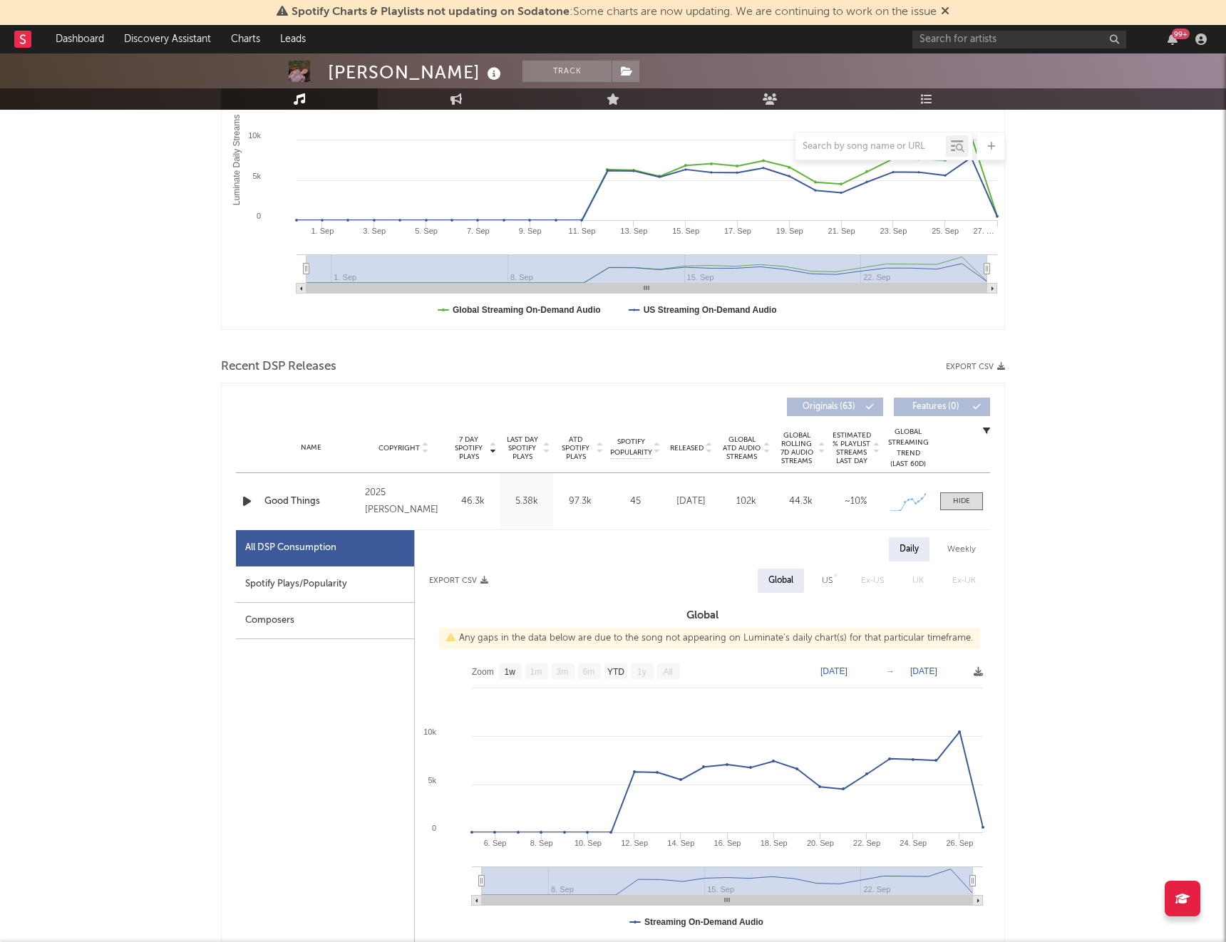
click at [354, 585] on div "Spotify Plays/Popularity" at bounding box center [325, 585] width 178 height 36
select select "1w"
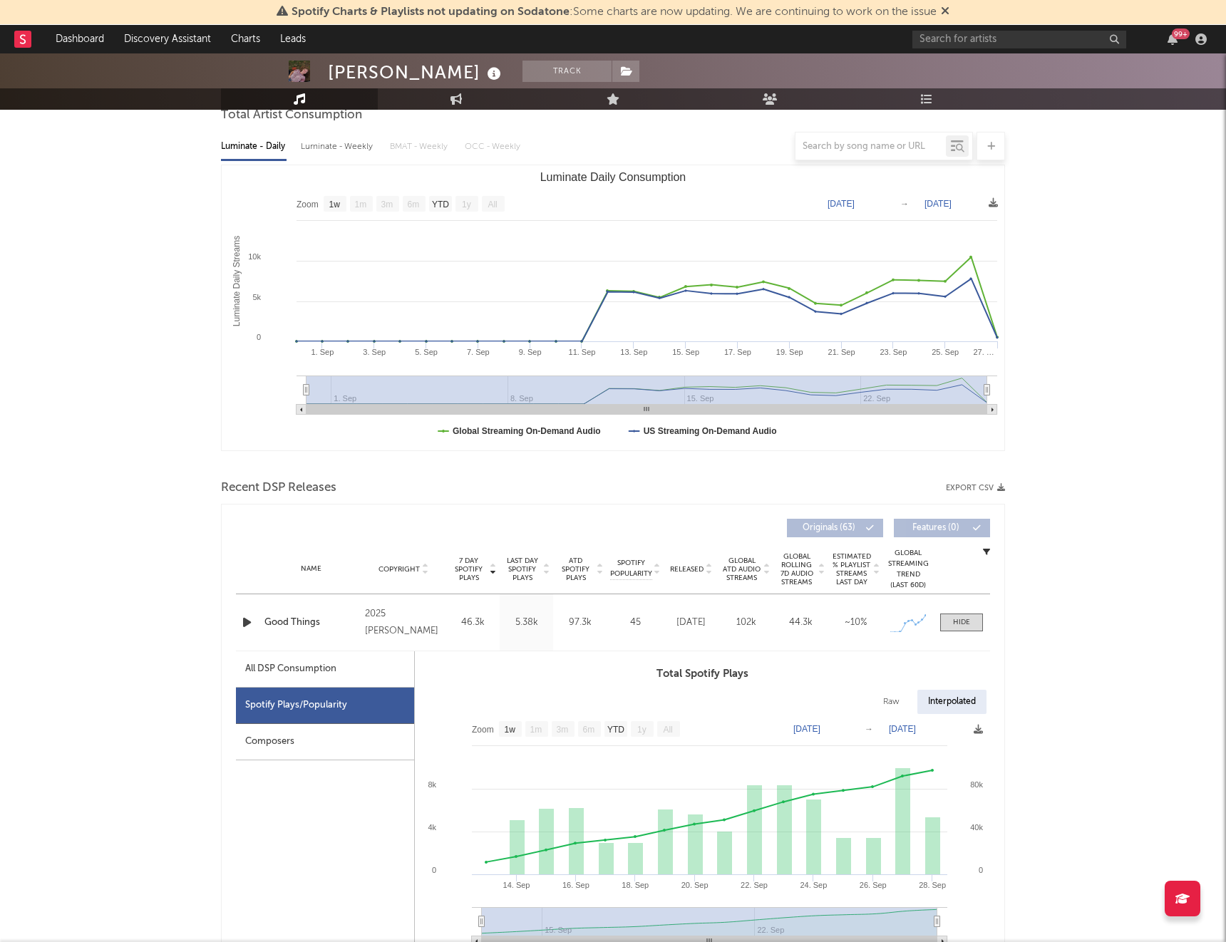
scroll to position [0, 0]
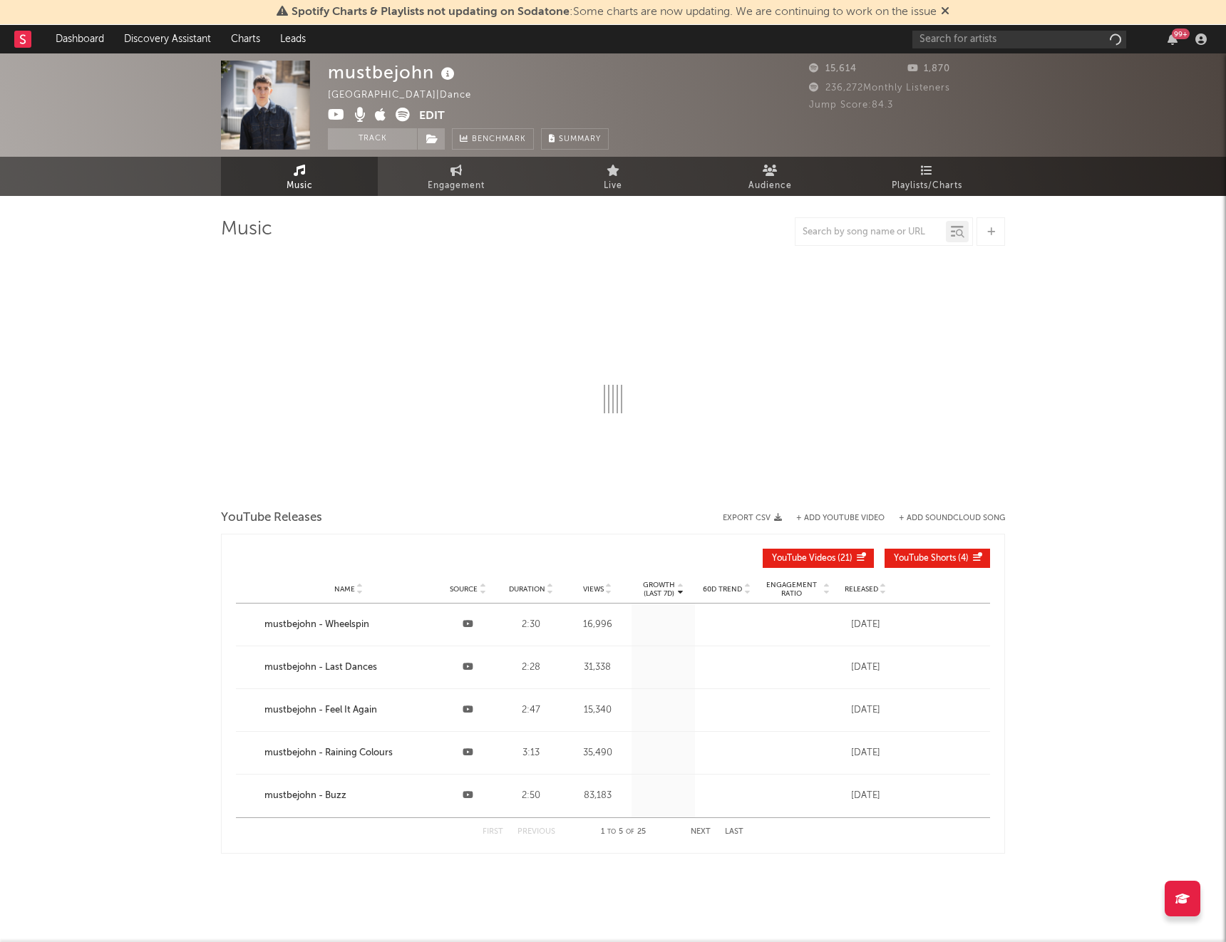
select select "1w"
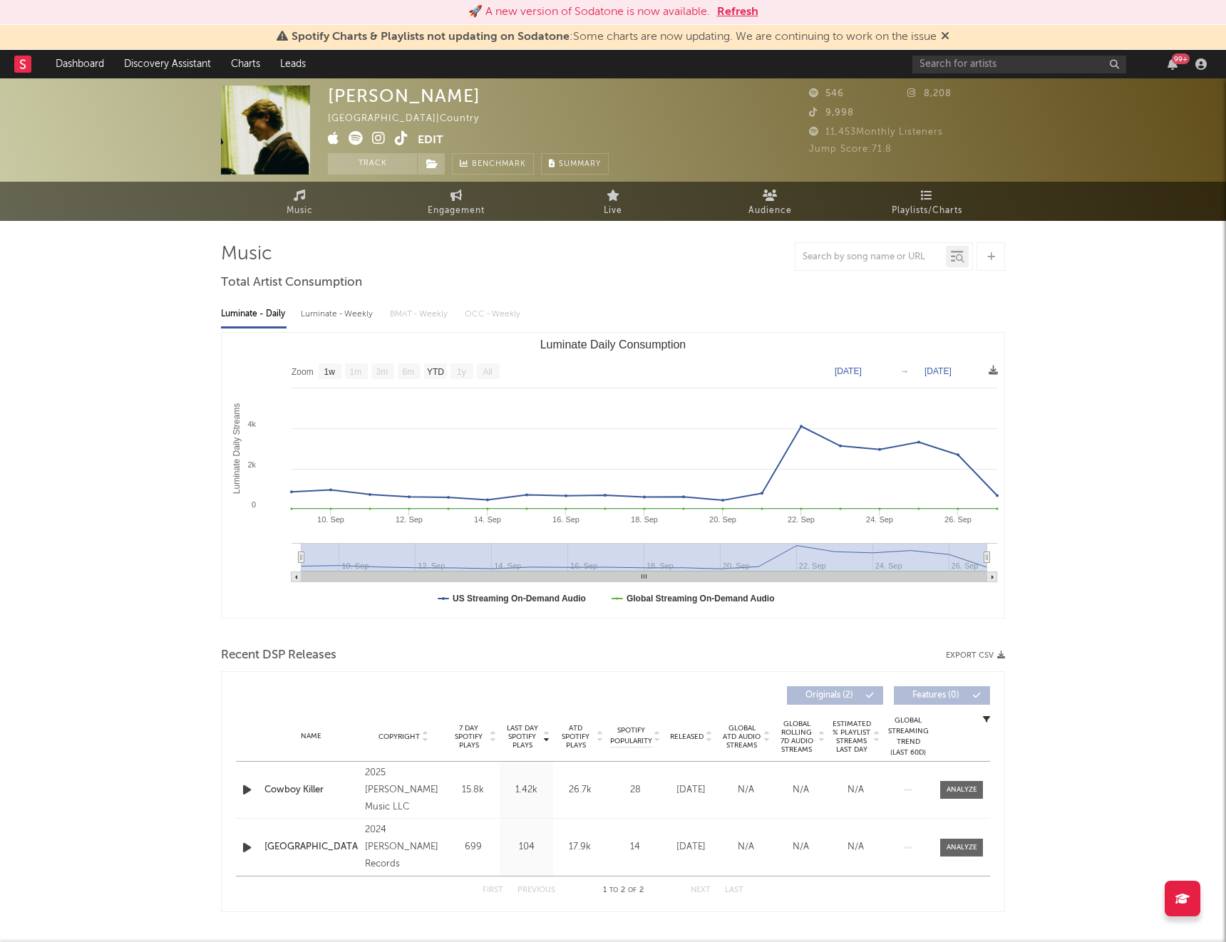
select select "1w"
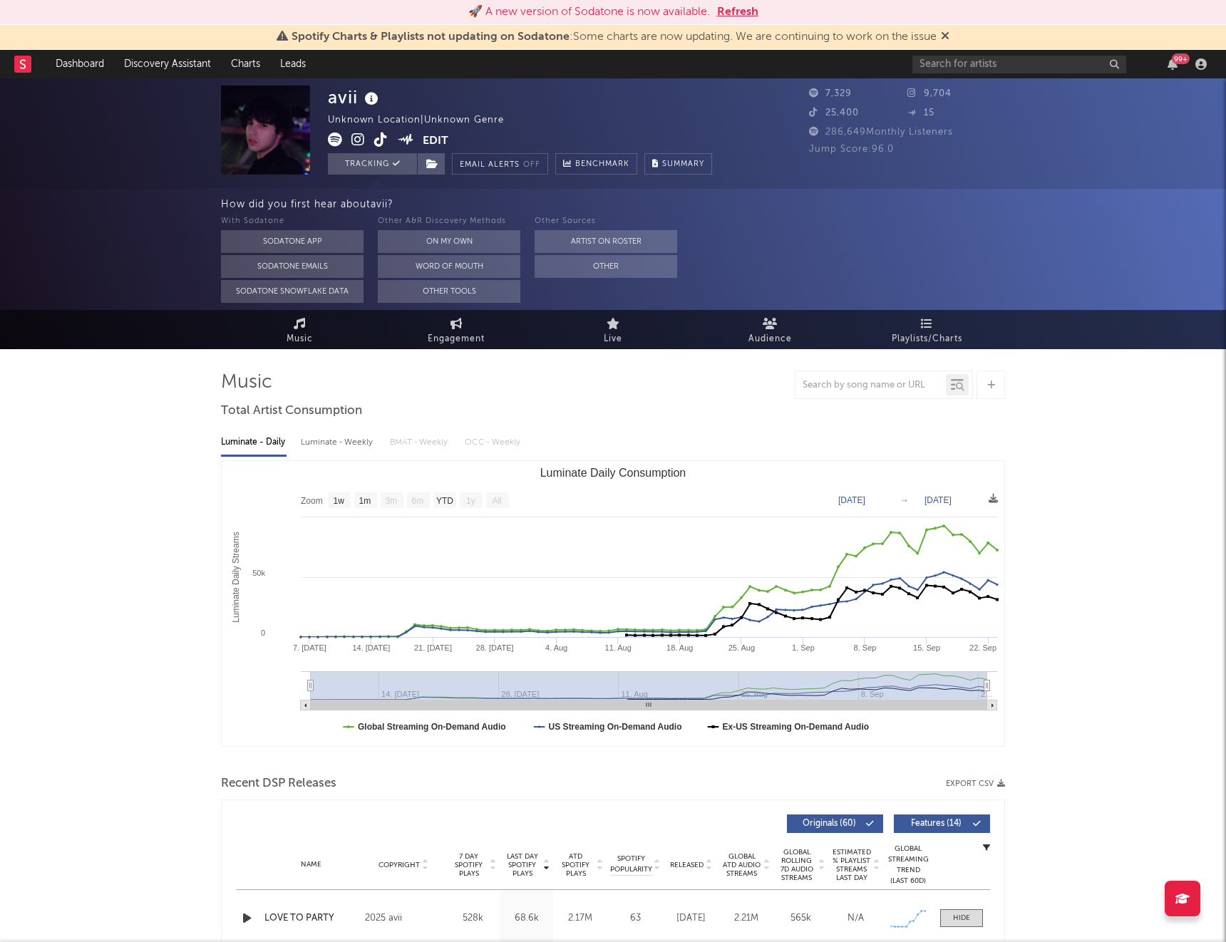
select select "1w"
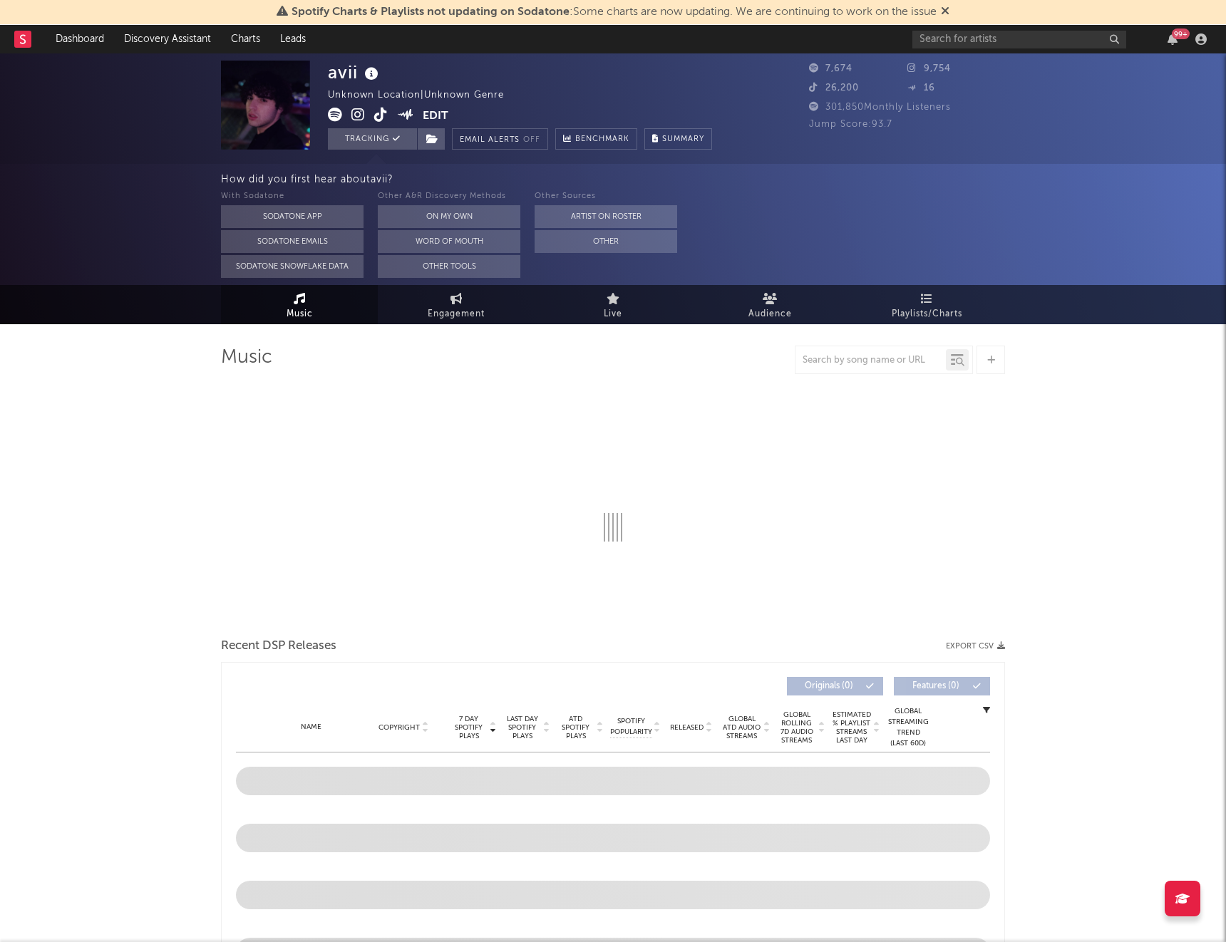
select select "1w"
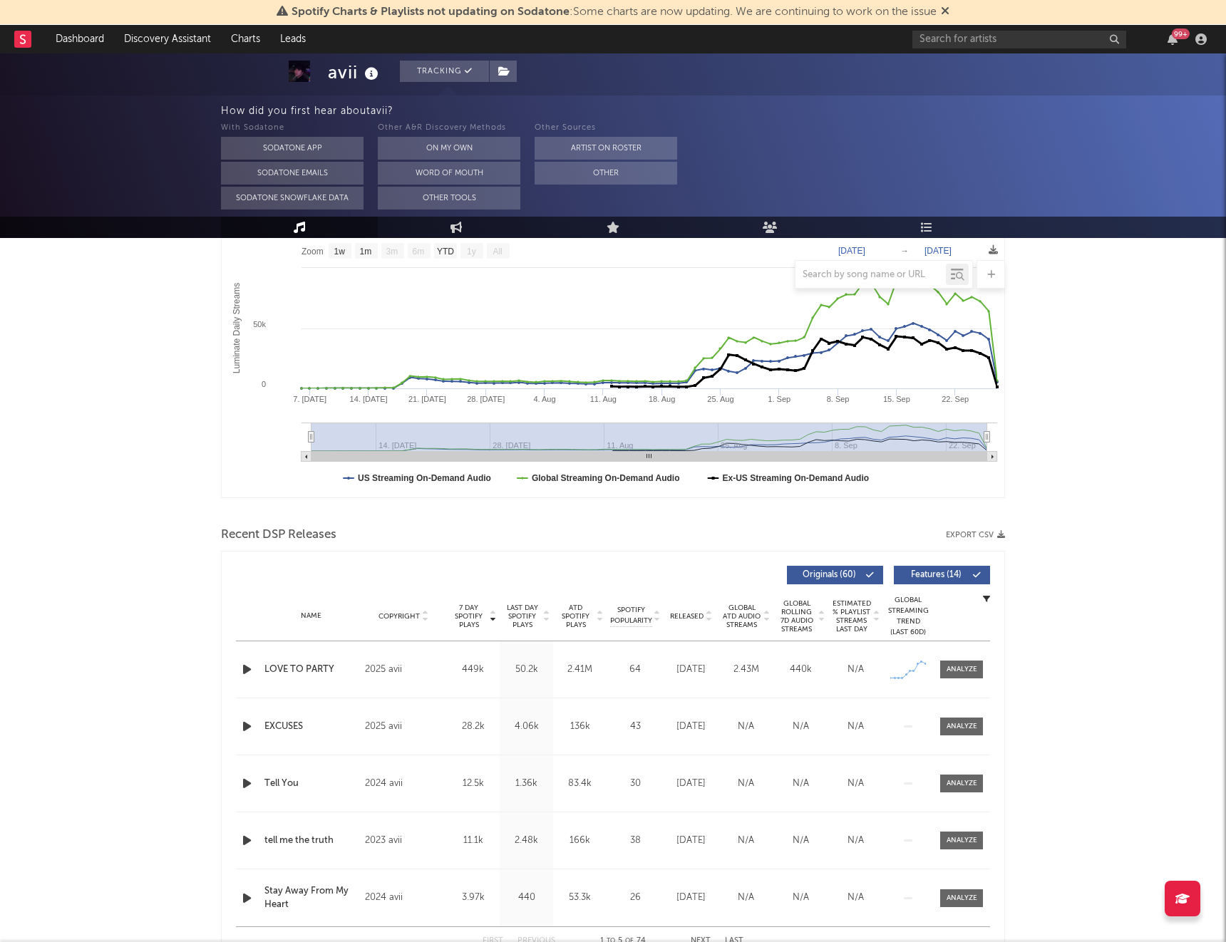
scroll to position [260, 0]
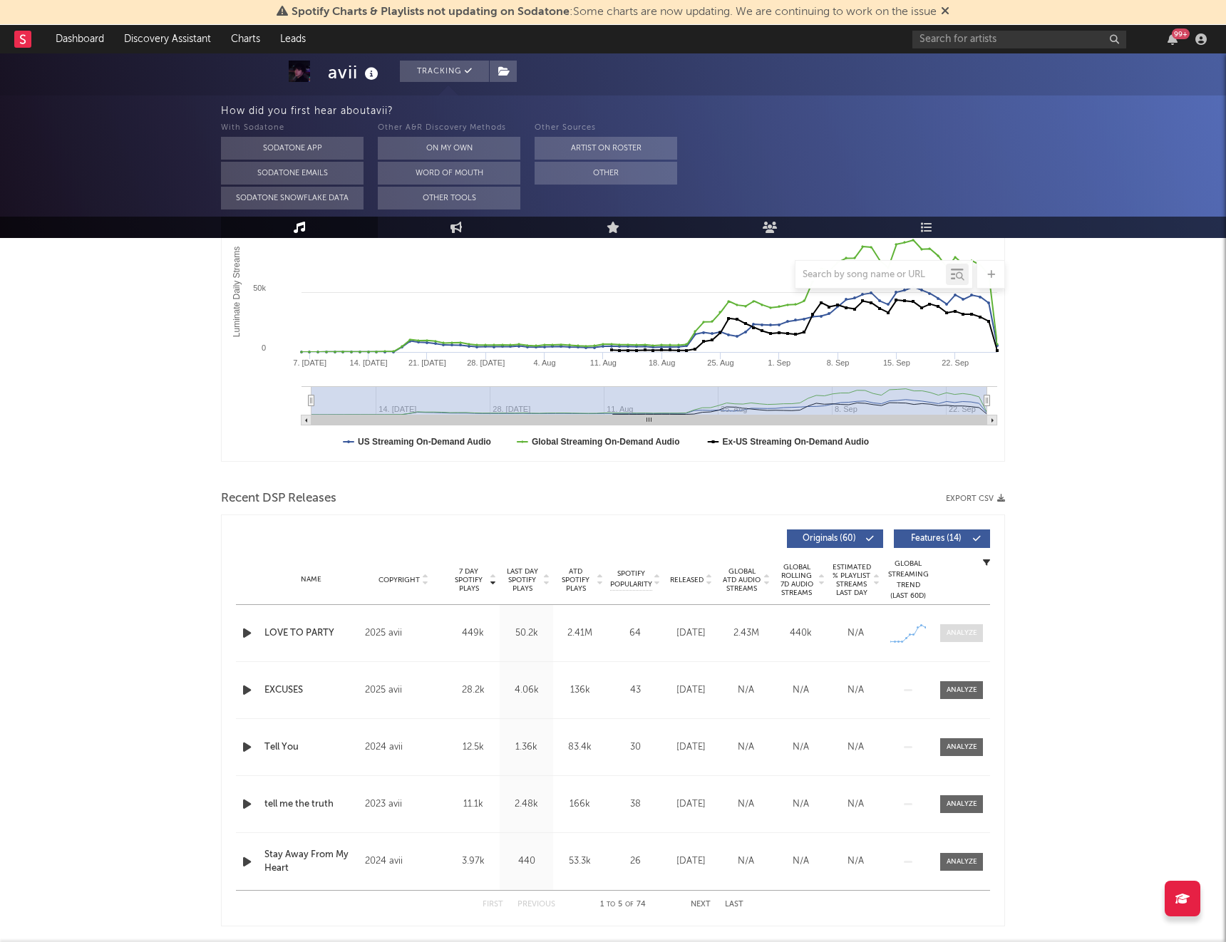
click at [960, 628] on div at bounding box center [961, 633] width 31 height 11
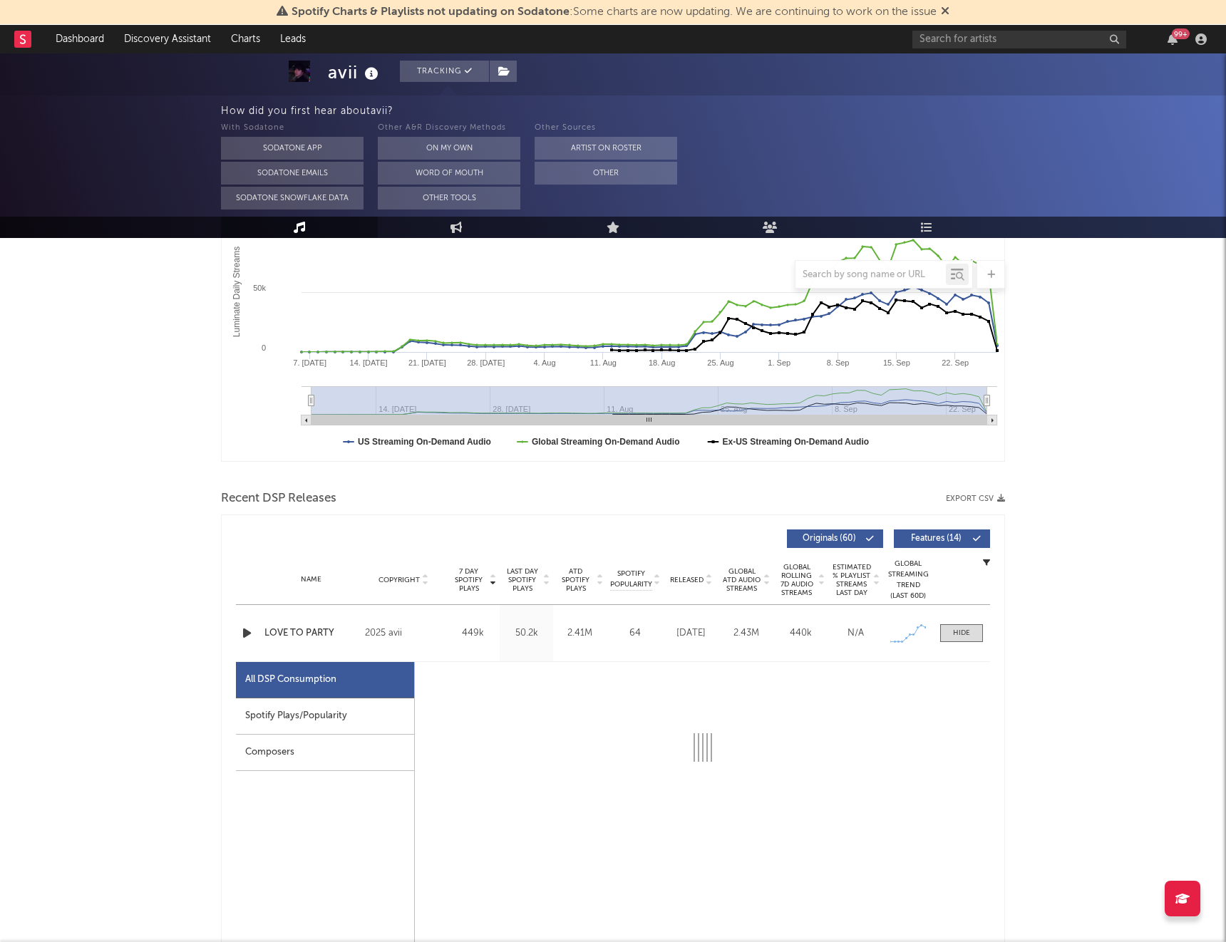
select select "1w"
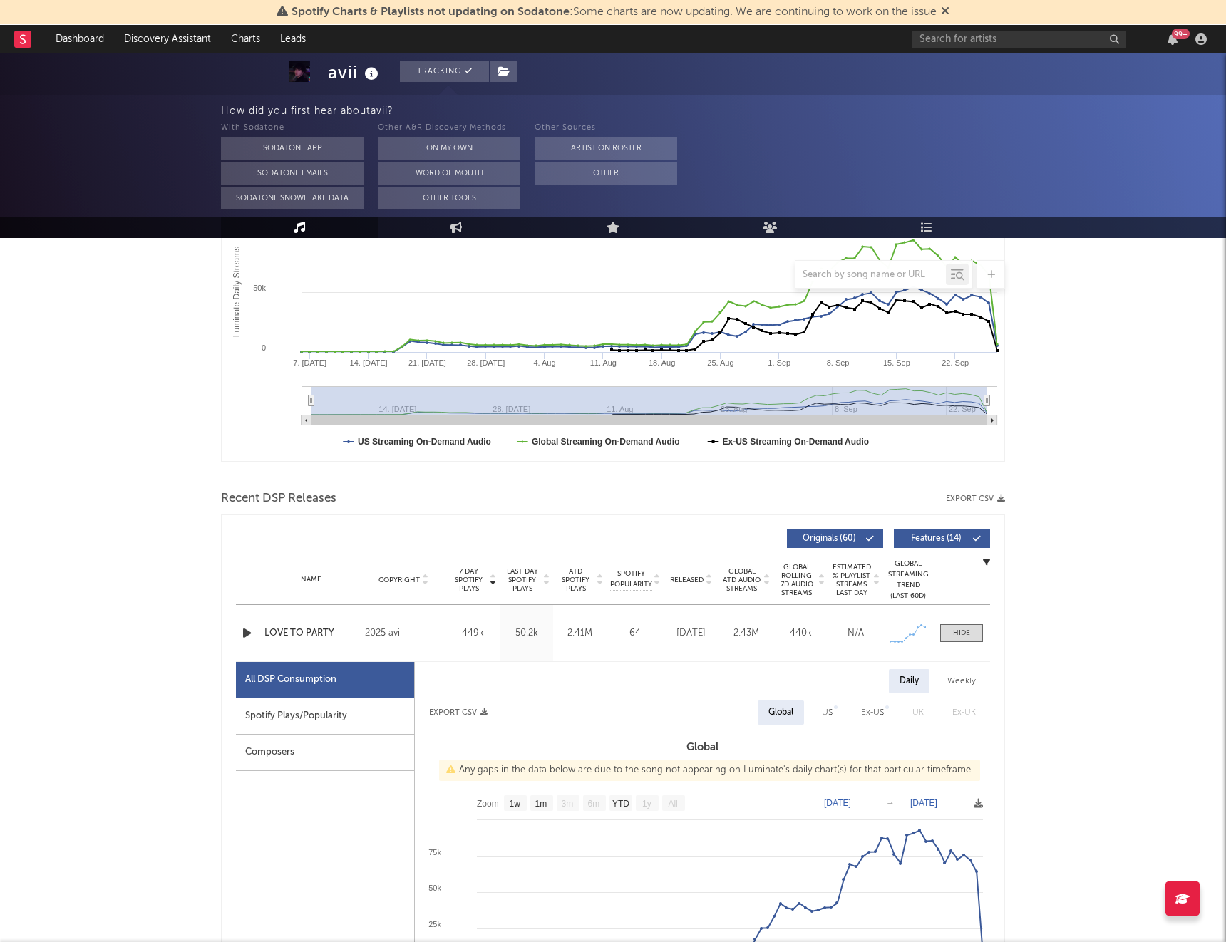
click at [357, 709] on div "Spotify Plays/Popularity" at bounding box center [325, 716] width 178 height 36
select select "1w"
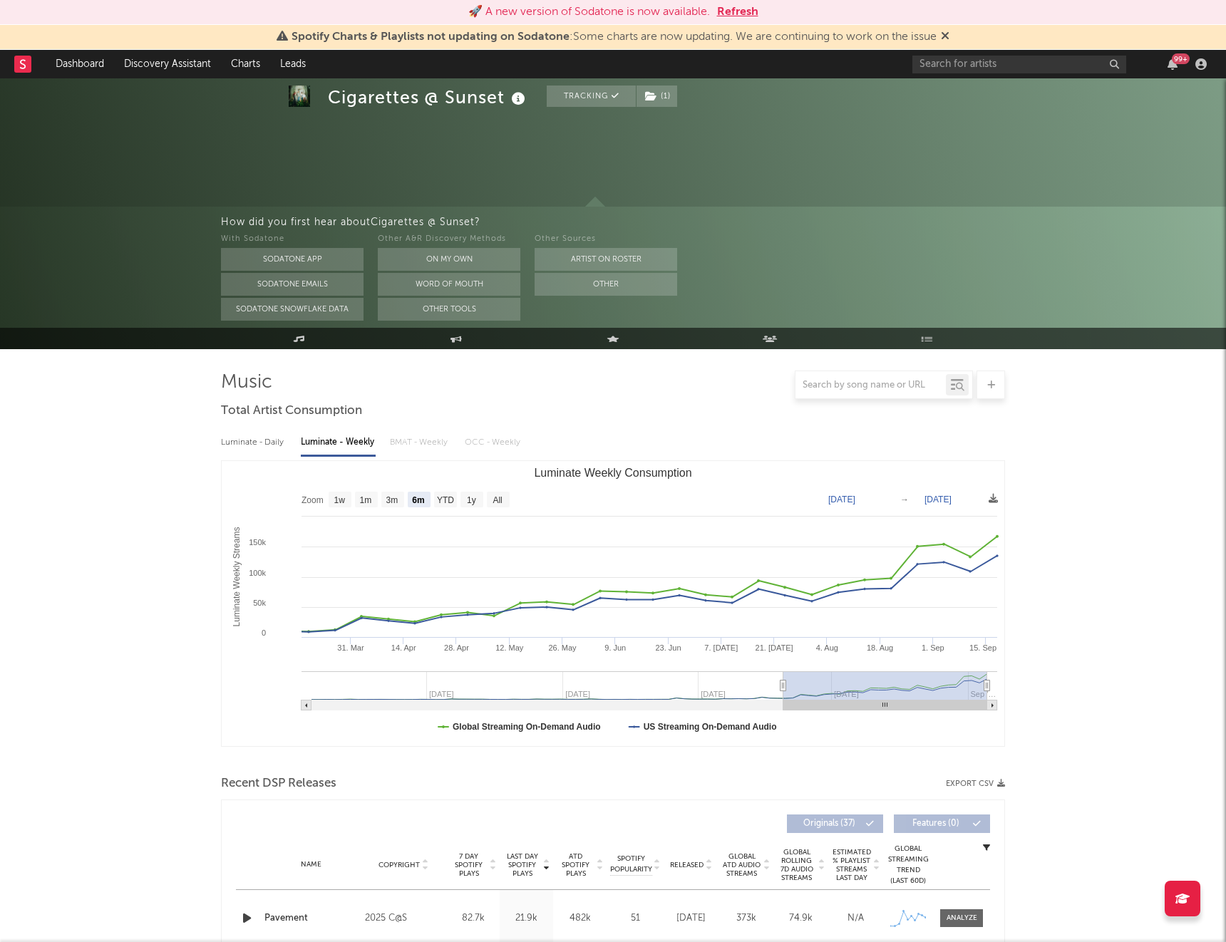
select select "6m"
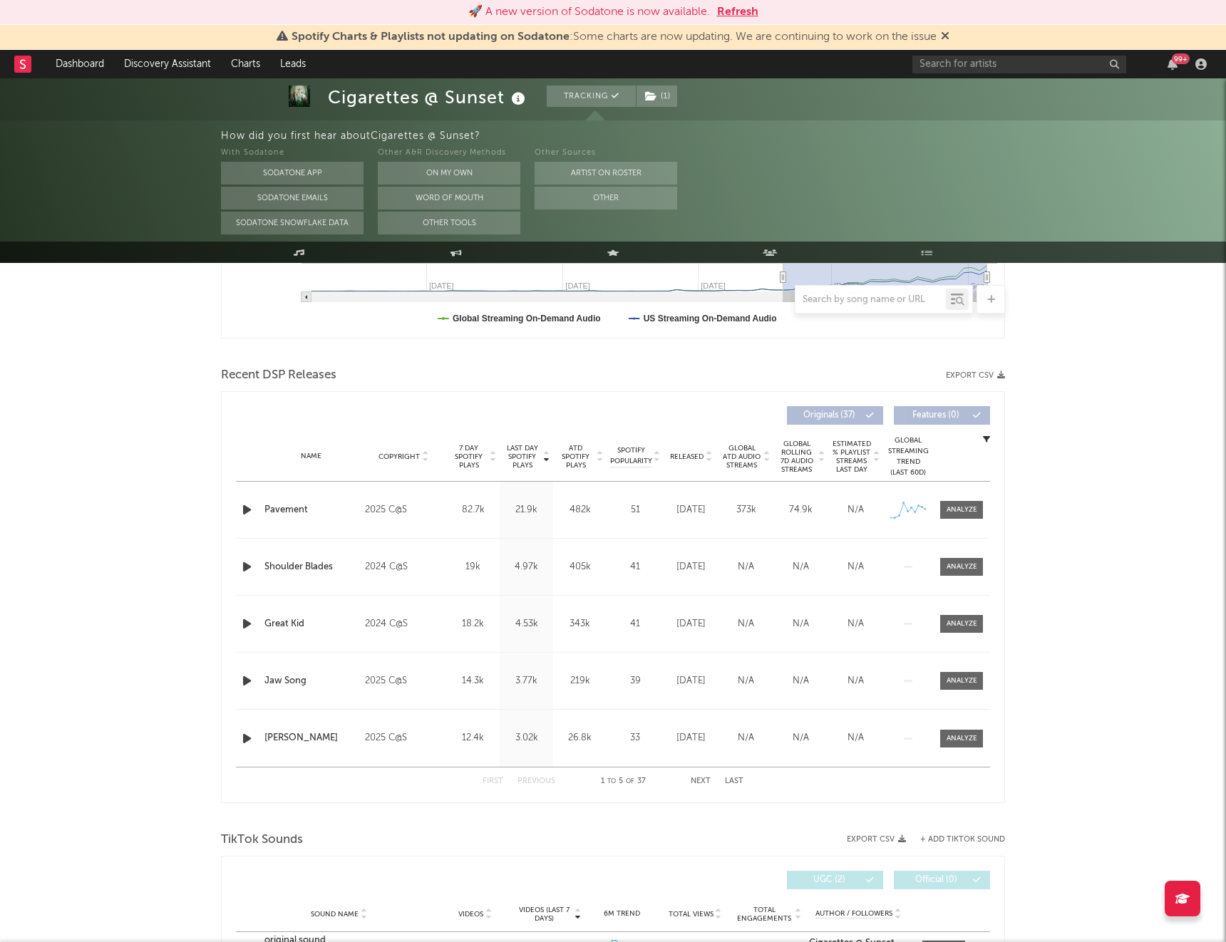
click at [729, 15] on button "Refresh" at bounding box center [737, 12] width 41 height 17
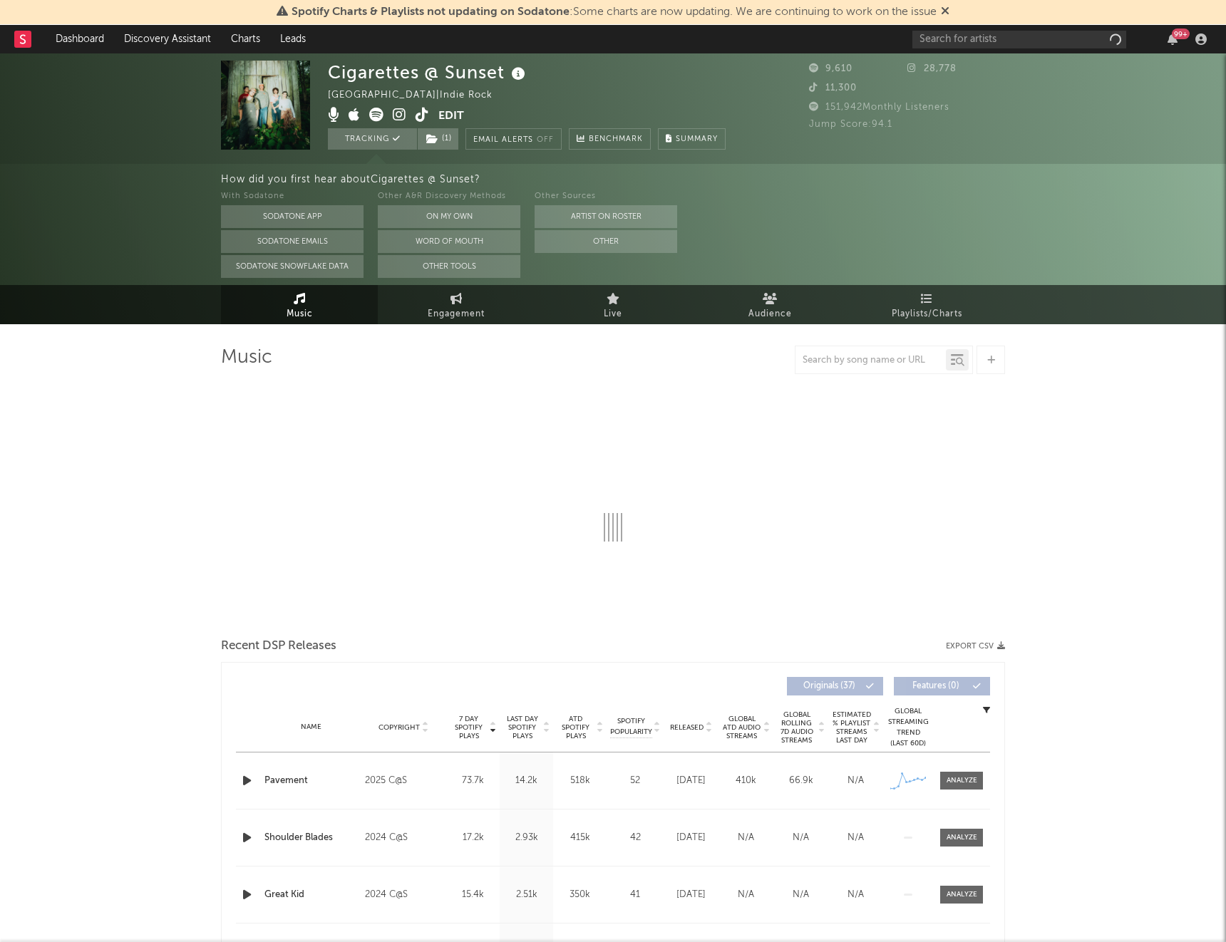
select select "1w"
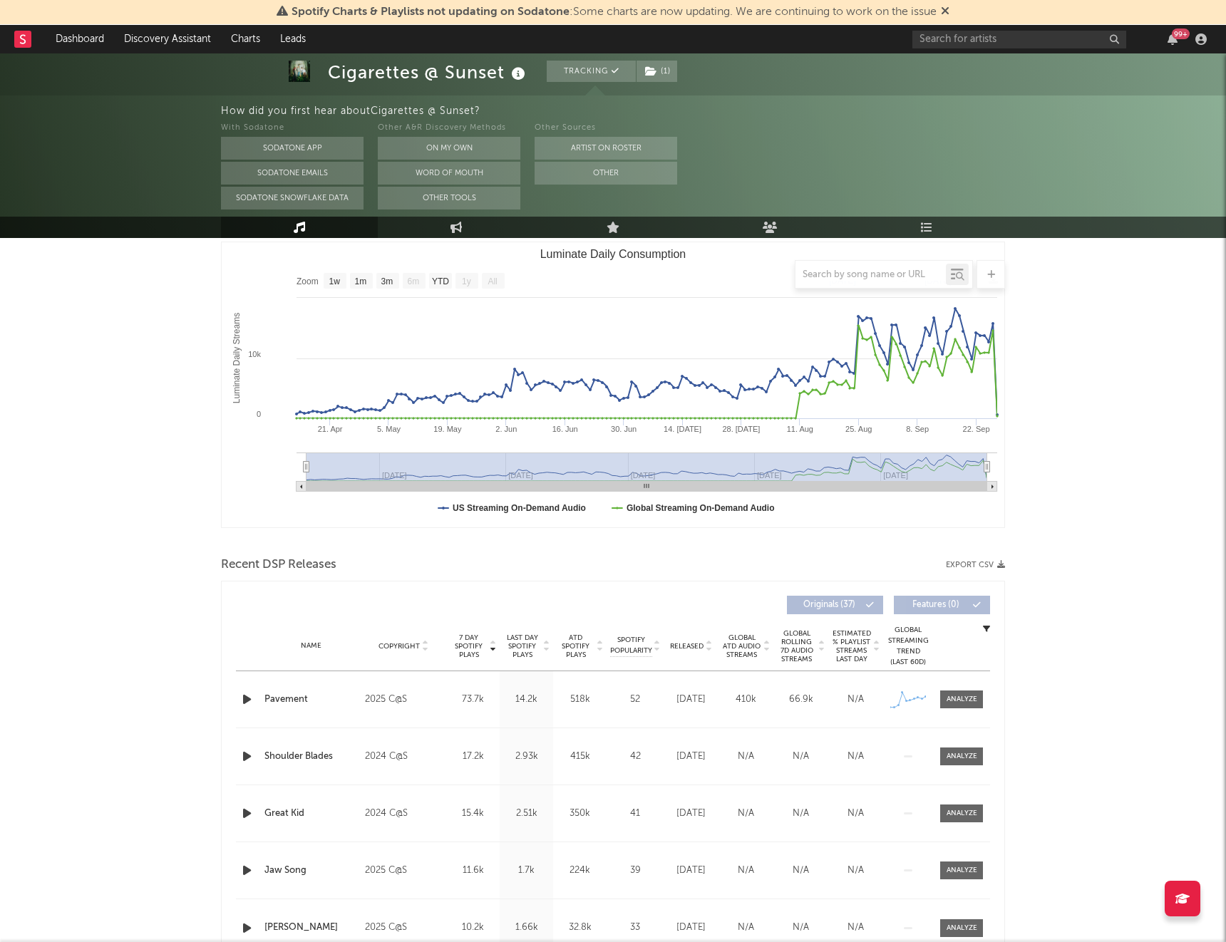
scroll to position [209, 0]
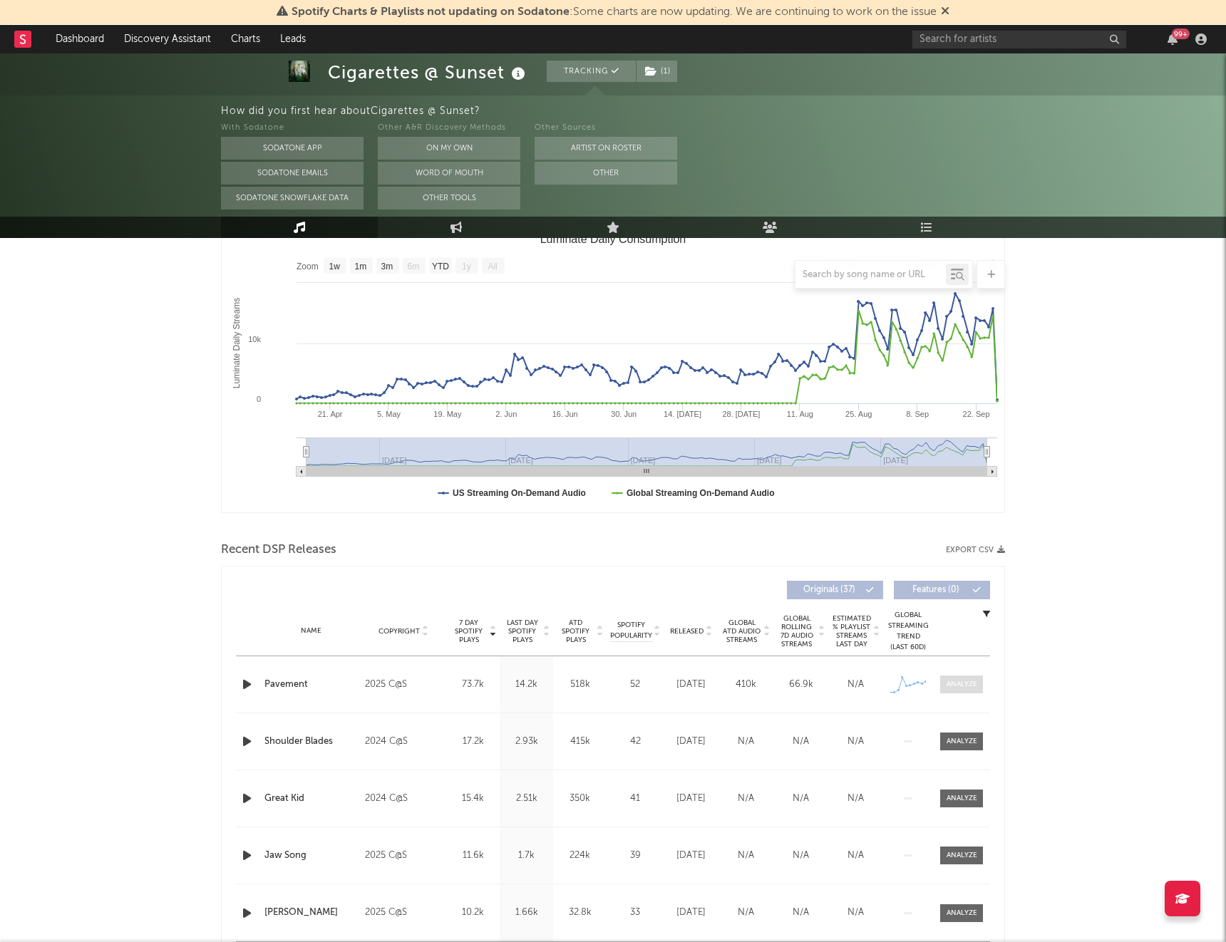
click at [952, 686] on div at bounding box center [961, 684] width 31 height 11
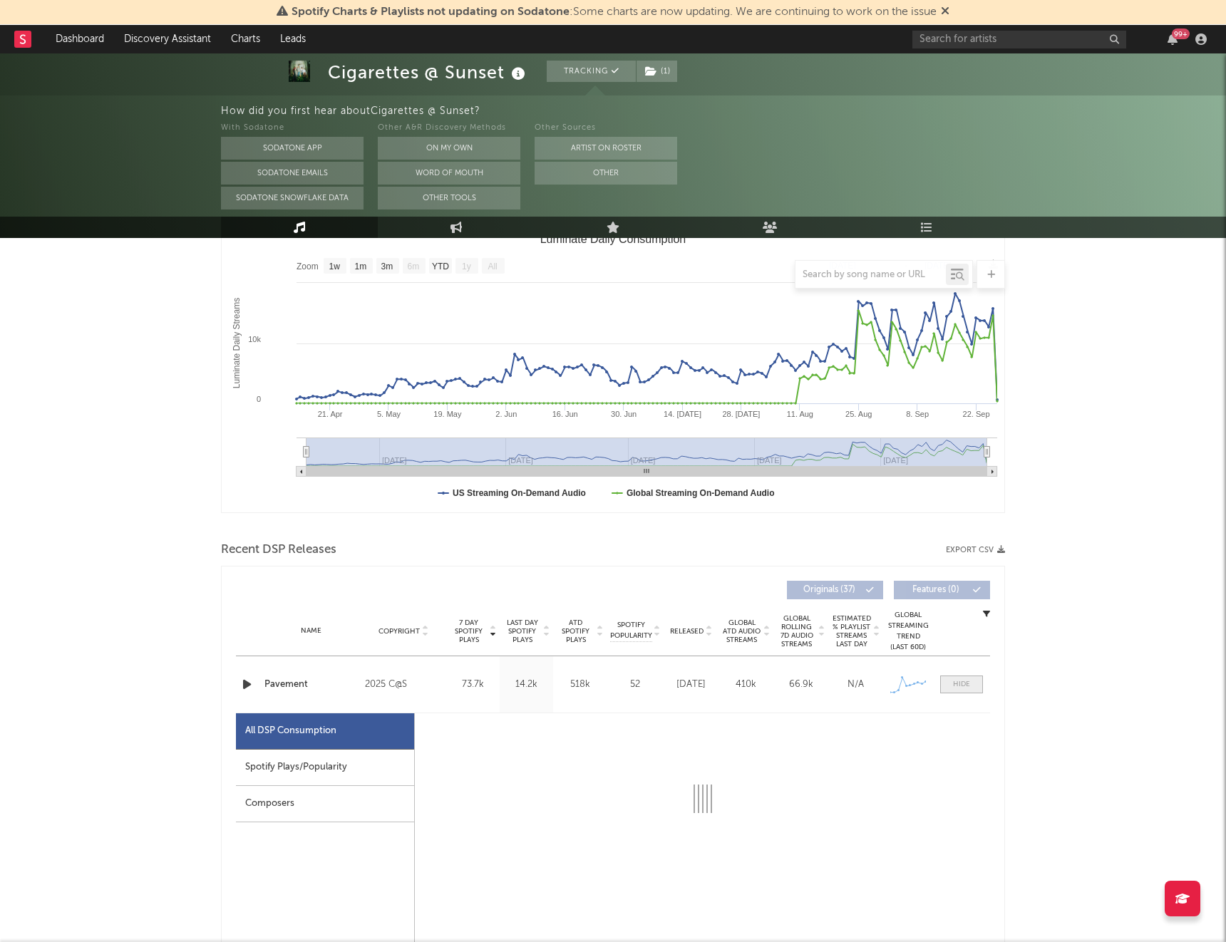
select select "1w"
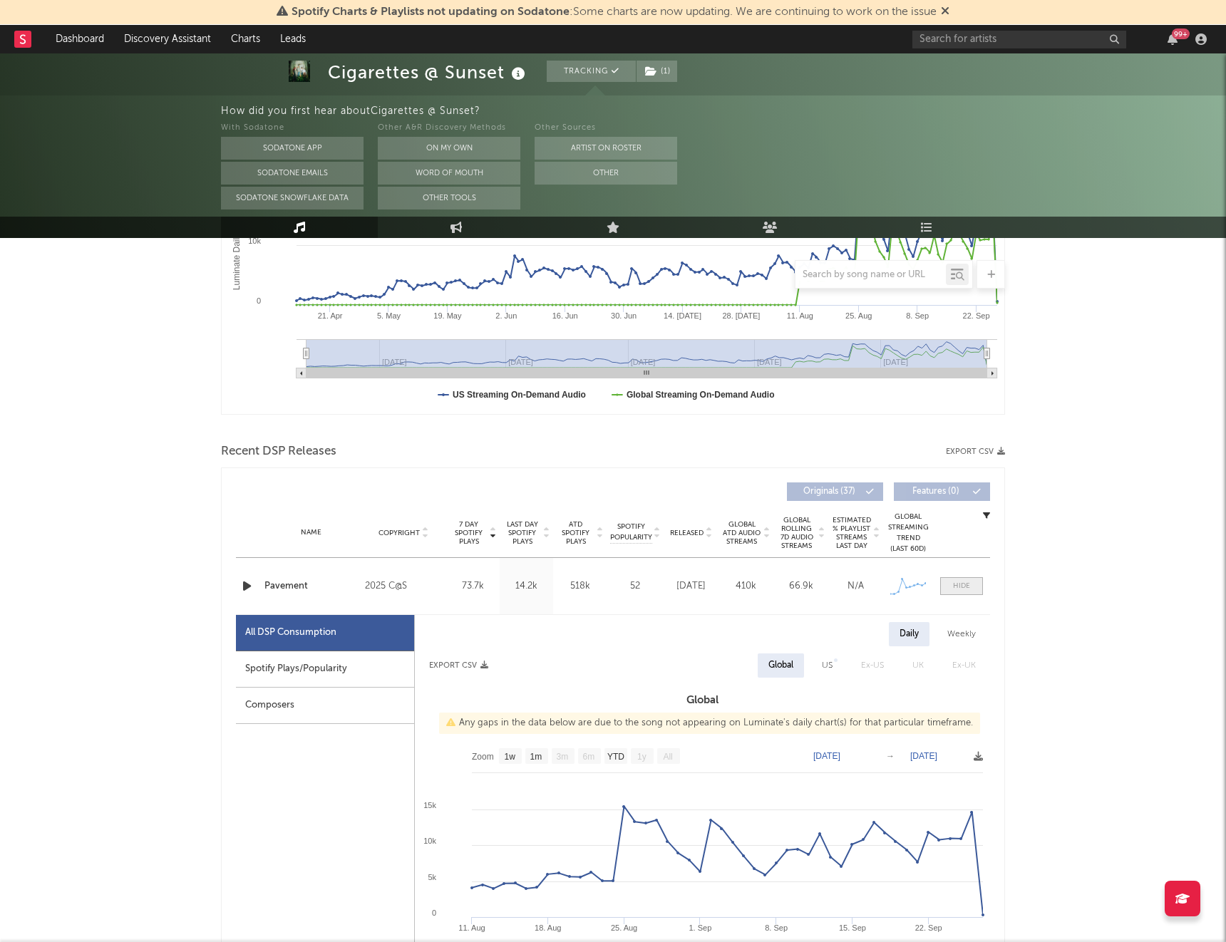
scroll to position [309, 0]
click at [312, 663] on div "Spotify Plays/Popularity" at bounding box center [325, 668] width 178 height 36
select select "1w"
